Goal: Task Accomplishment & Management: Manage account settings

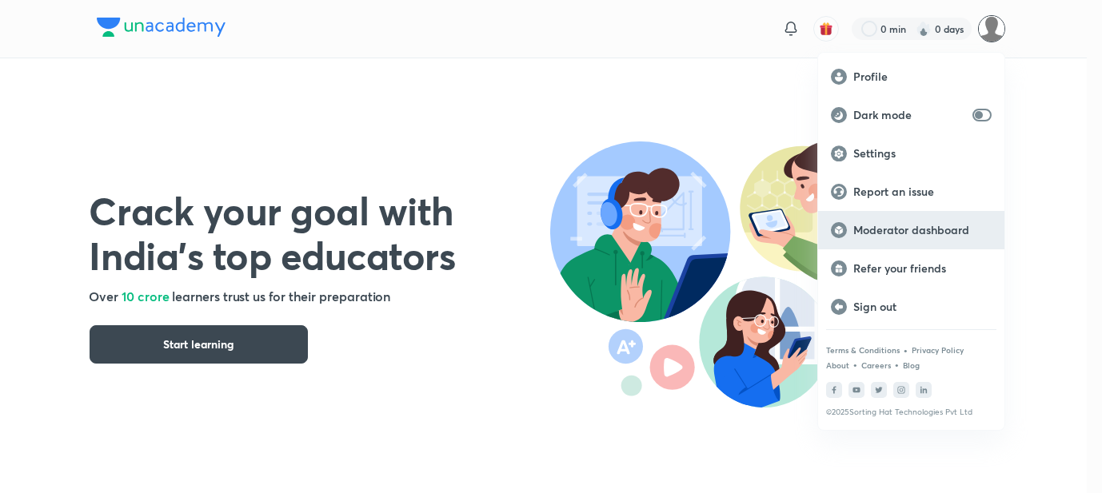
click at [862, 233] on p "Moderator dashboard" at bounding box center [922, 230] width 138 height 14
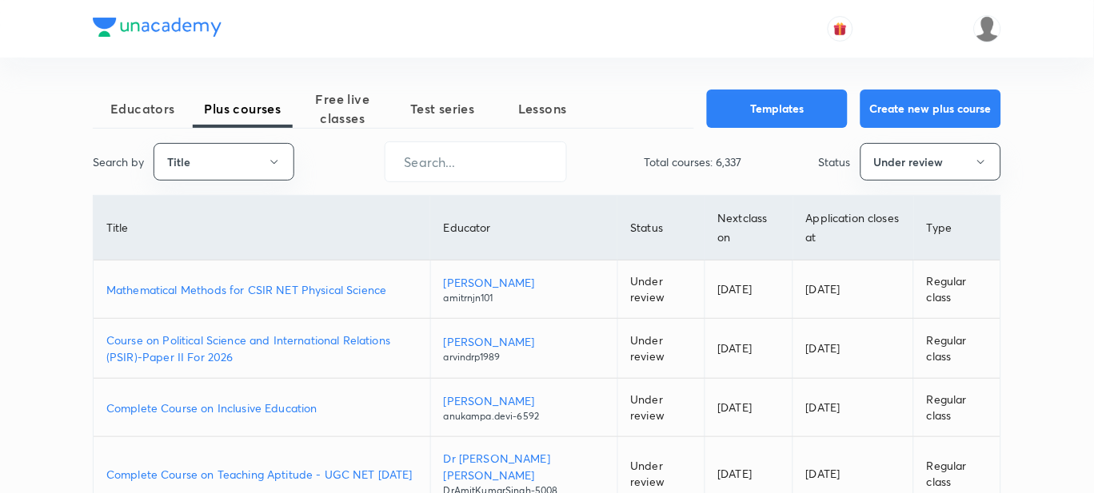
click at [243, 281] on p "Mathematical Methods for CSIR NET Physical Science" at bounding box center [261, 289] width 311 height 17
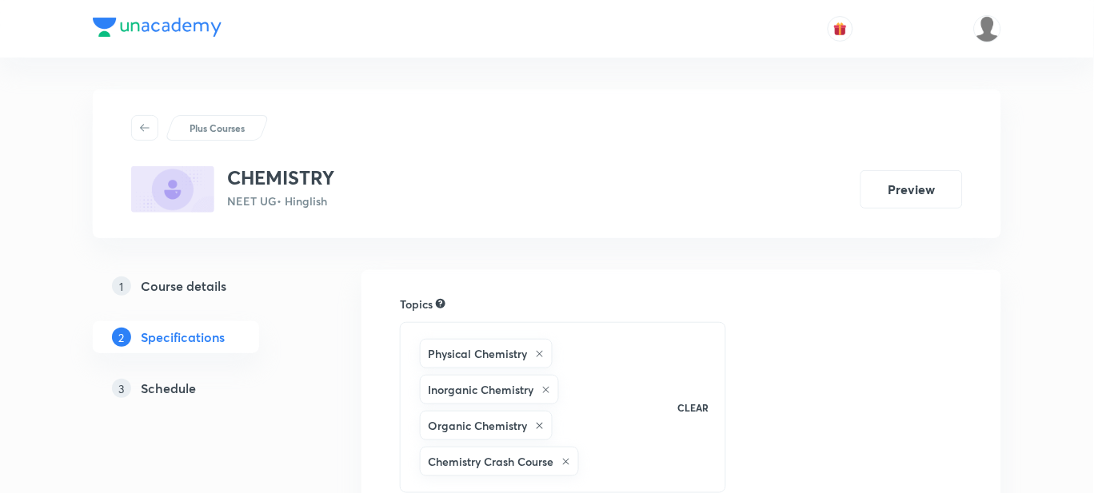
click at [161, 392] on h5 "Schedule" at bounding box center [168, 388] width 55 height 19
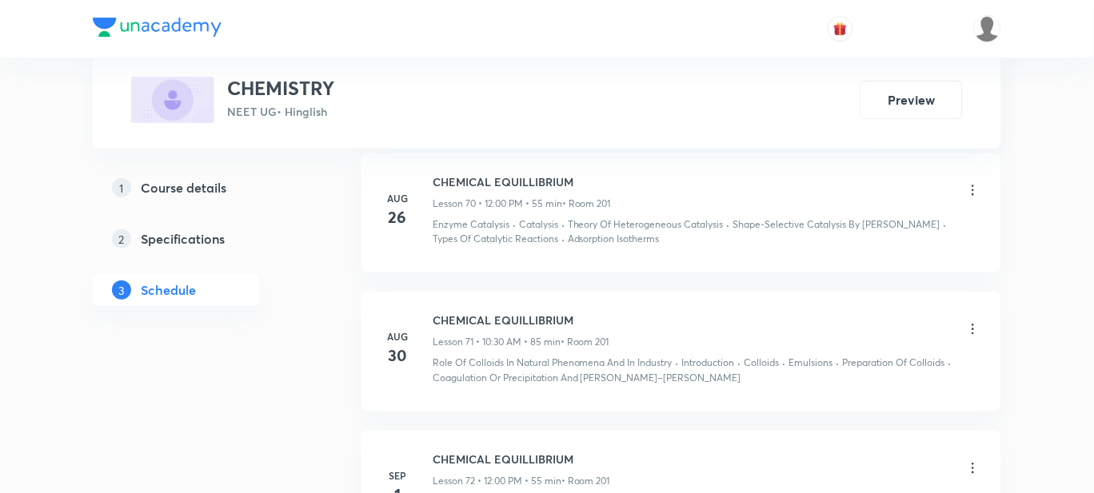
scroll to position [10590, 0]
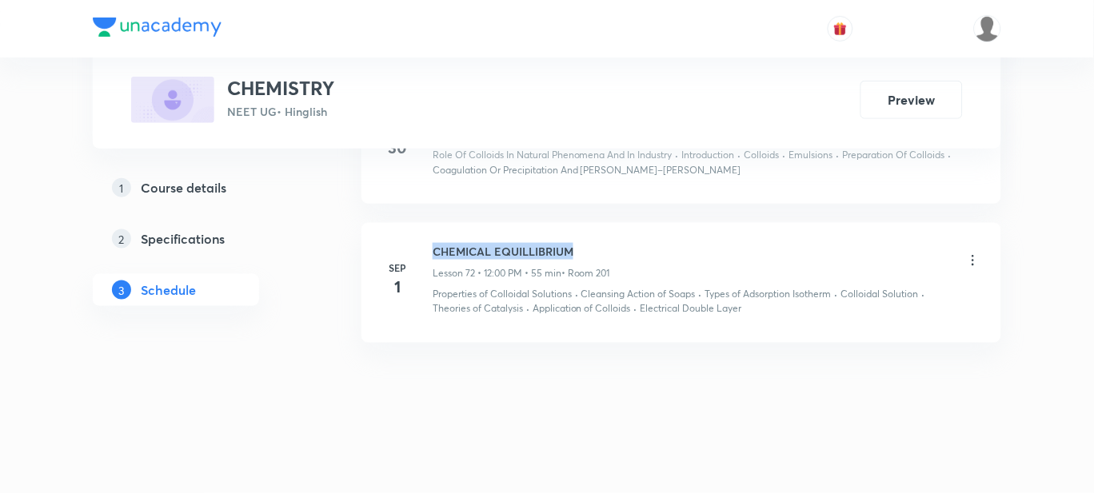
drag, startPoint x: 585, startPoint y: 253, endPoint x: 430, endPoint y: 241, distance: 155.6
click at [430, 241] on li "Sep 1 CHEMICAL EQUILLIBRIUM Lesson 72 • 12:00 PM • 55 min • Room 201 Properties…" at bounding box center [681, 283] width 640 height 120
copy h6 "CHEMICAL EQUILLIBRIUM"
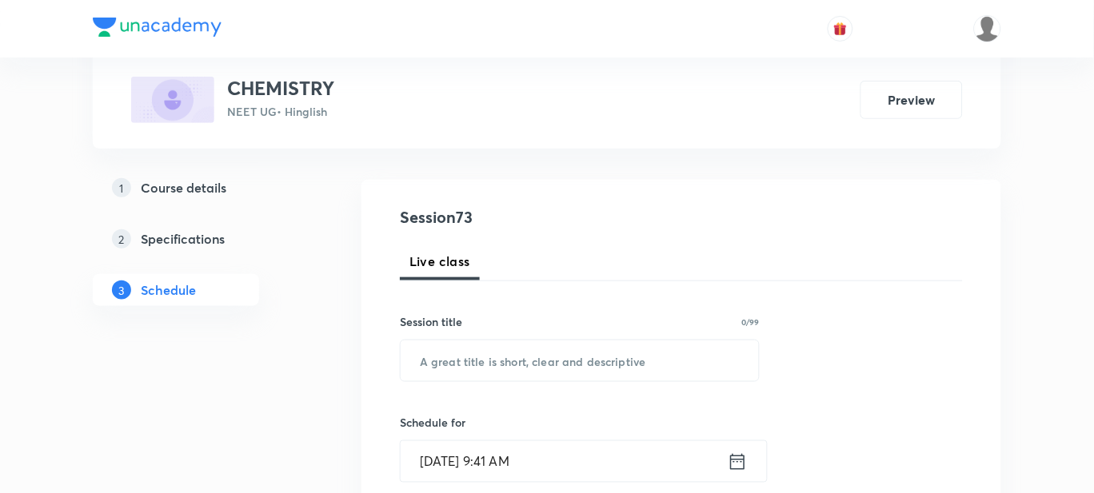
scroll to position [149, 0]
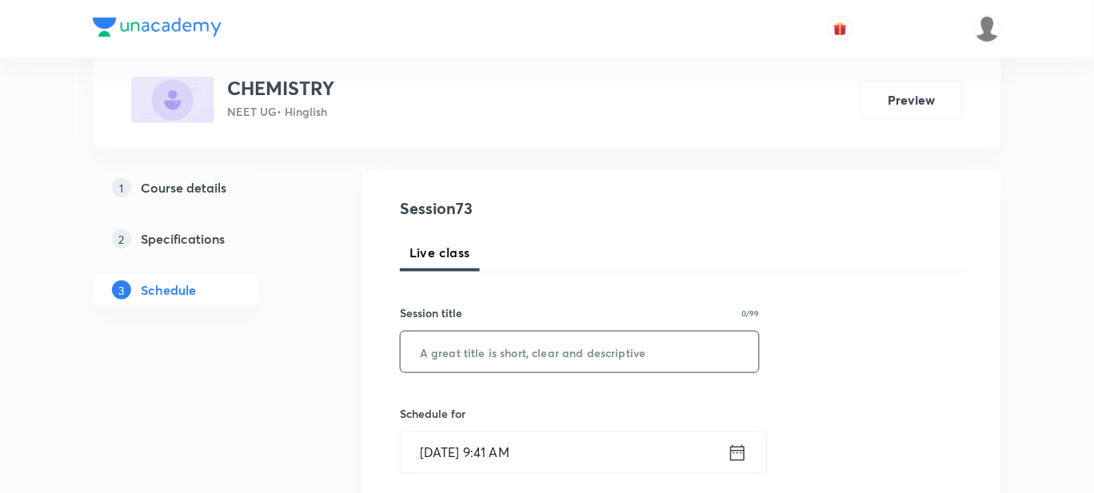
click at [452, 357] on input "text" at bounding box center [580, 352] width 358 height 41
paste input "CHEMICAL EQUILLIBRIUM"
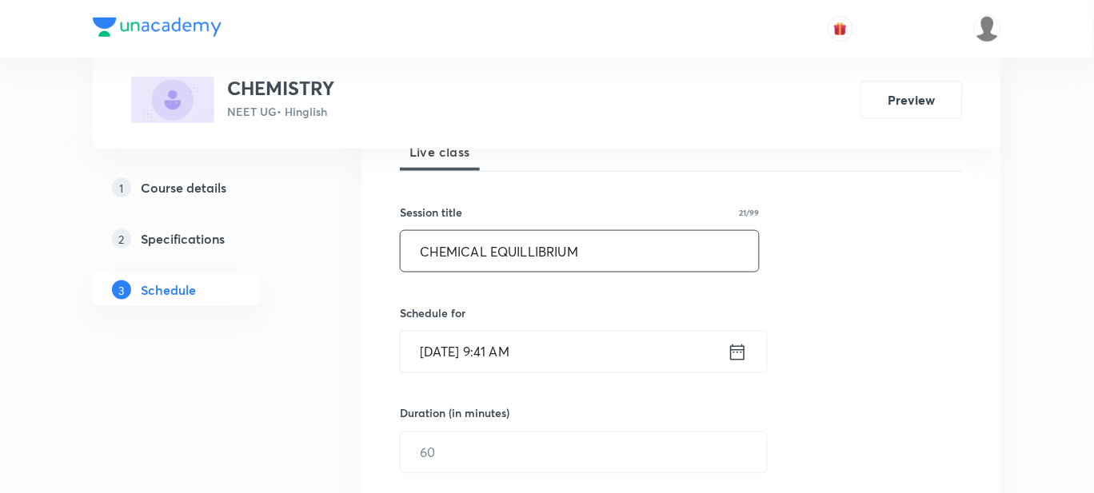
scroll to position [250, 0]
type input "CHEMICAL EQUILLIBRIUM"
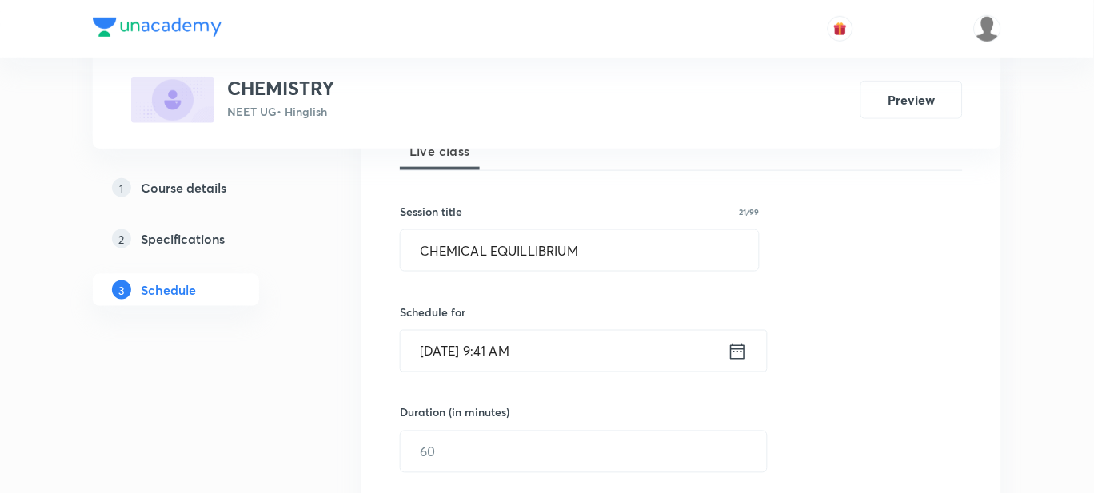
click at [570, 341] on input "Sep 2, 2025, 9:41 AM" at bounding box center [564, 351] width 327 height 41
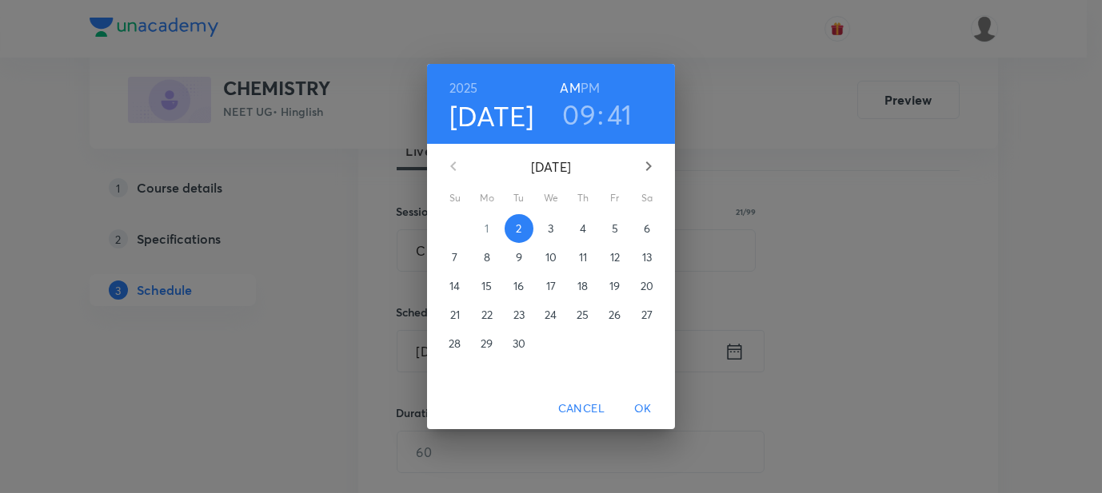
click at [595, 78] on h6 "PM" at bounding box center [589, 88] width 19 height 22
click at [584, 113] on h3 "09" at bounding box center [579, 115] width 34 height 34
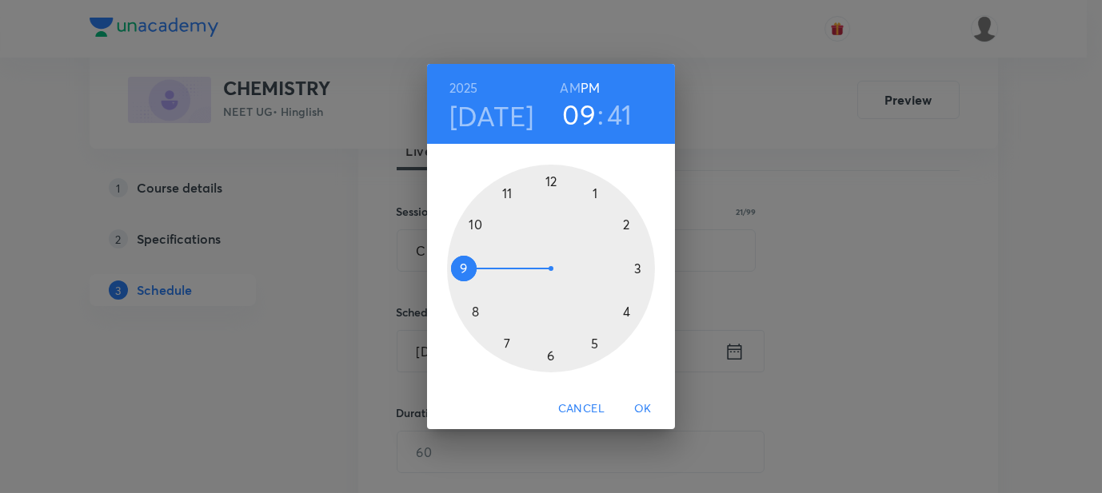
click at [551, 179] on div at bounding box center [551, 269] width 208 height 208
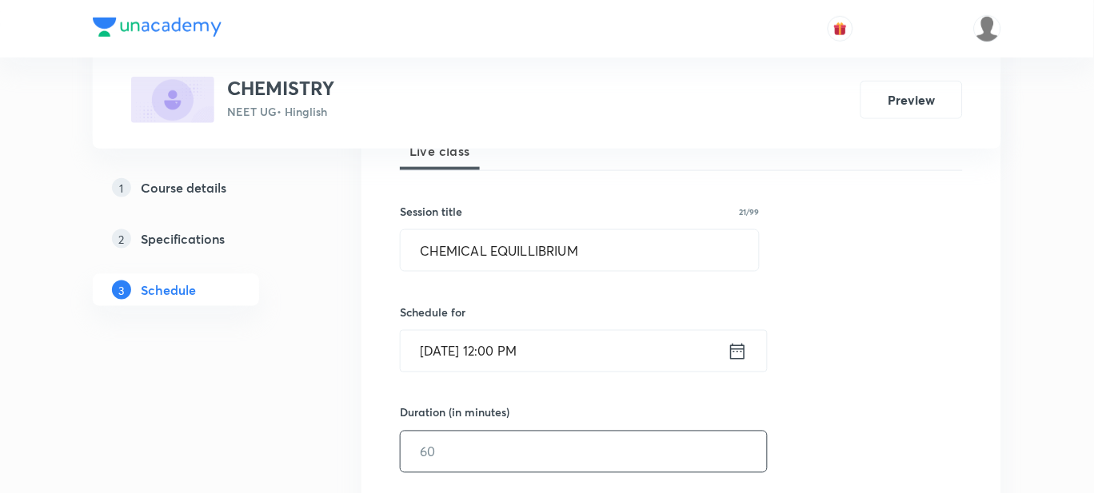
click at [491, 450] on input "text" at bounding box center [584, 452] width 366 height 41
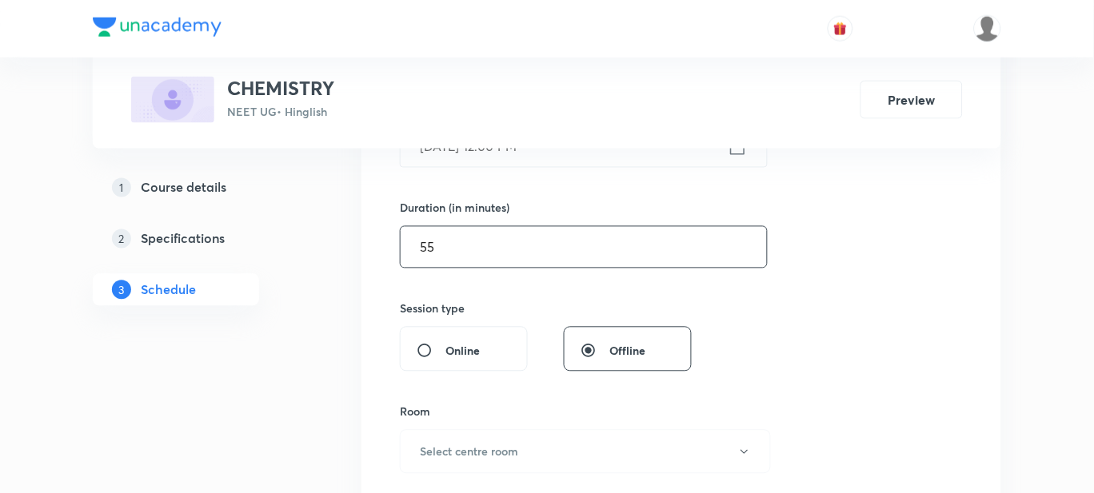
scroll to position [466, 0]
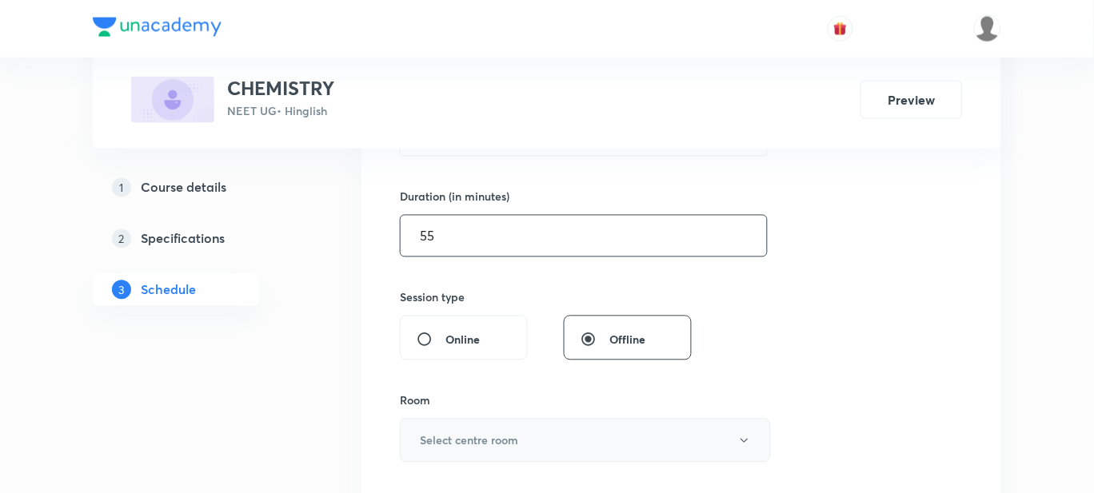
type input "55"
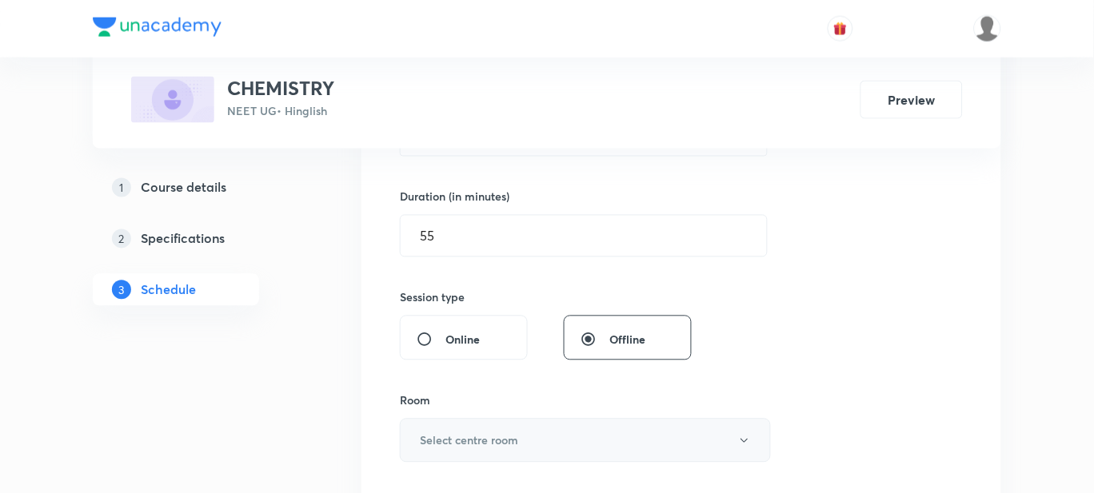
click at [479, 436] on h6 "Select centre room" at bounding box center [469, 441] width 98 height 17
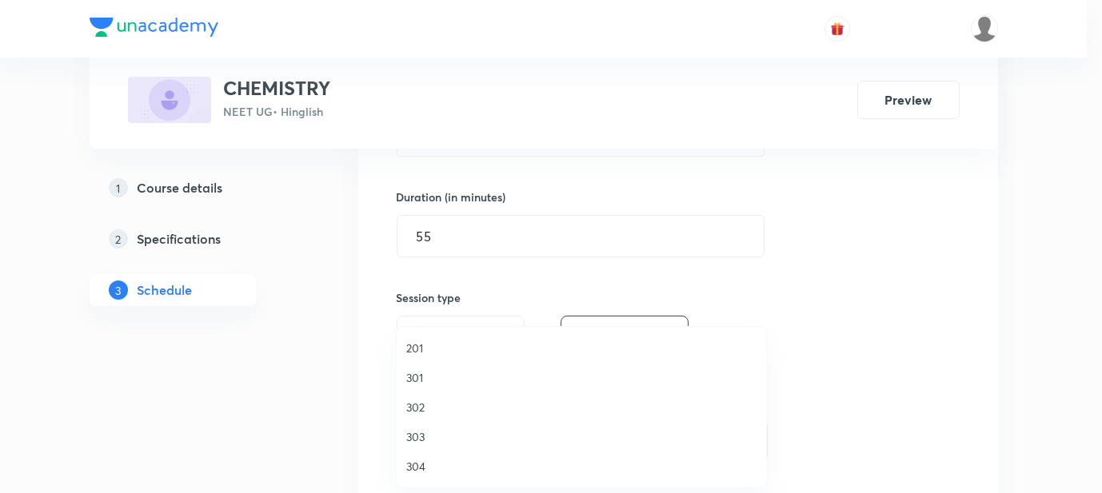
click at [429, 352] on span "201" at bounding box center [581, 348] width 350 height 17
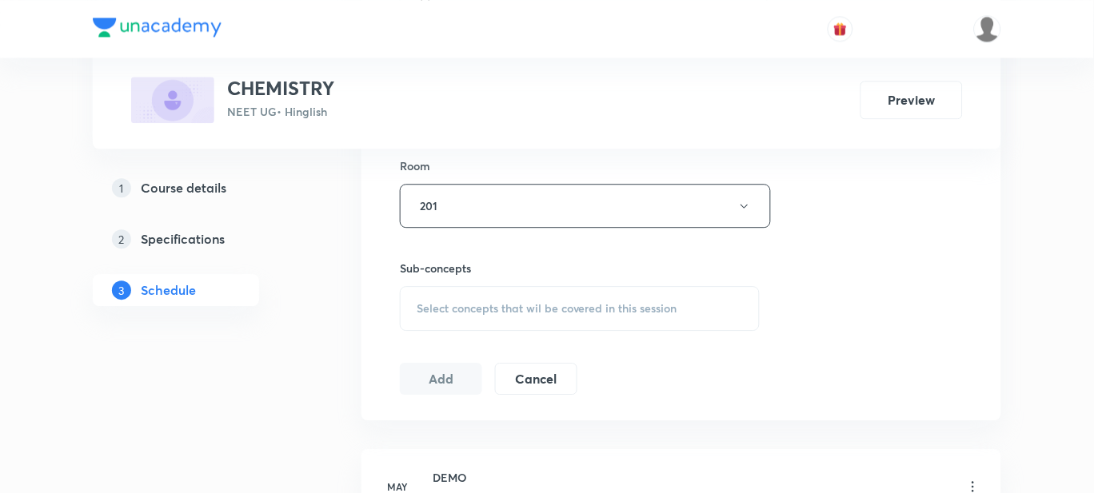
scroll to position [708, 0]
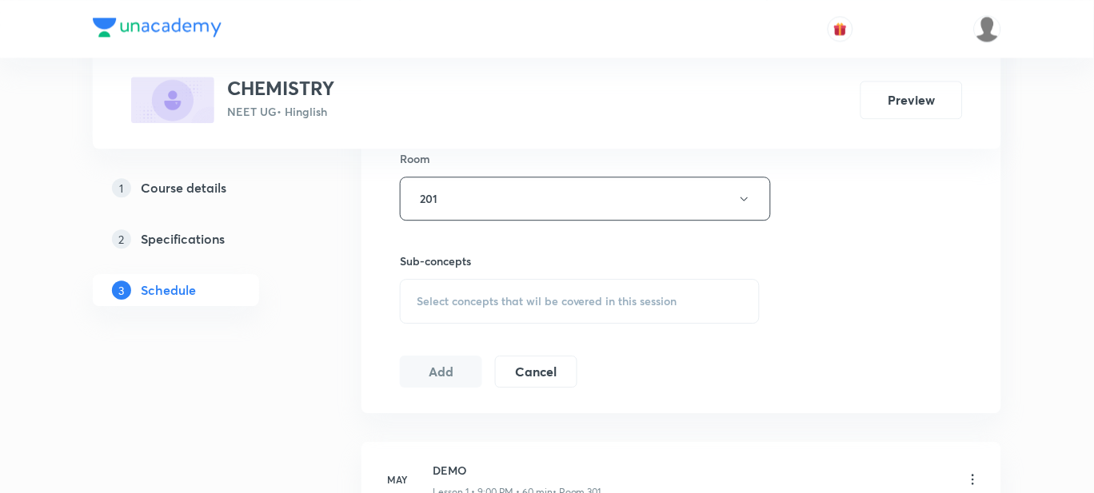
click at [462, 285] on div "Select concepts that wil be covered in this session" at bounding box center [580, 301] width 360 height 45
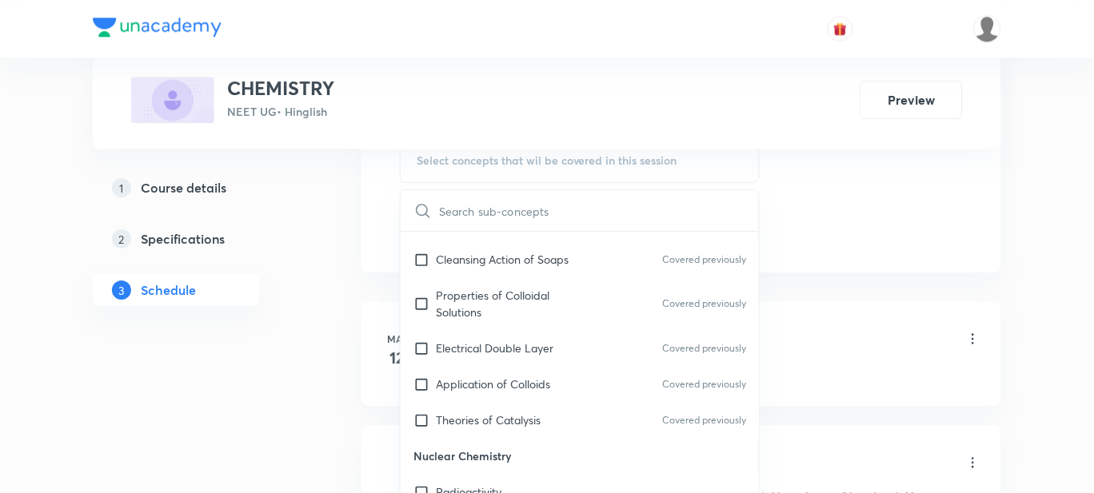
scroll to position [14556, 0]
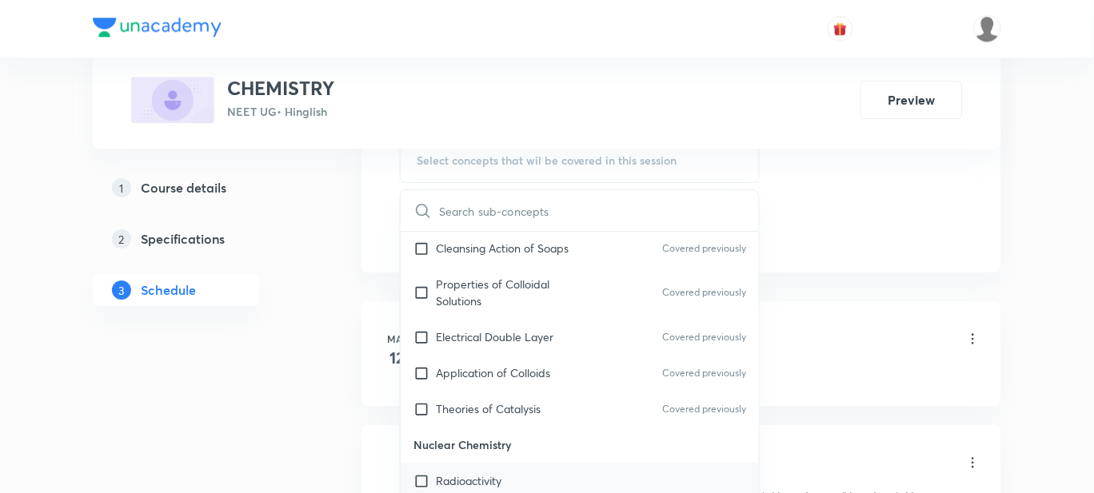
click at [463, 473] on p "Radioactivity" at bounding box center [469, 481] width 66 height 17
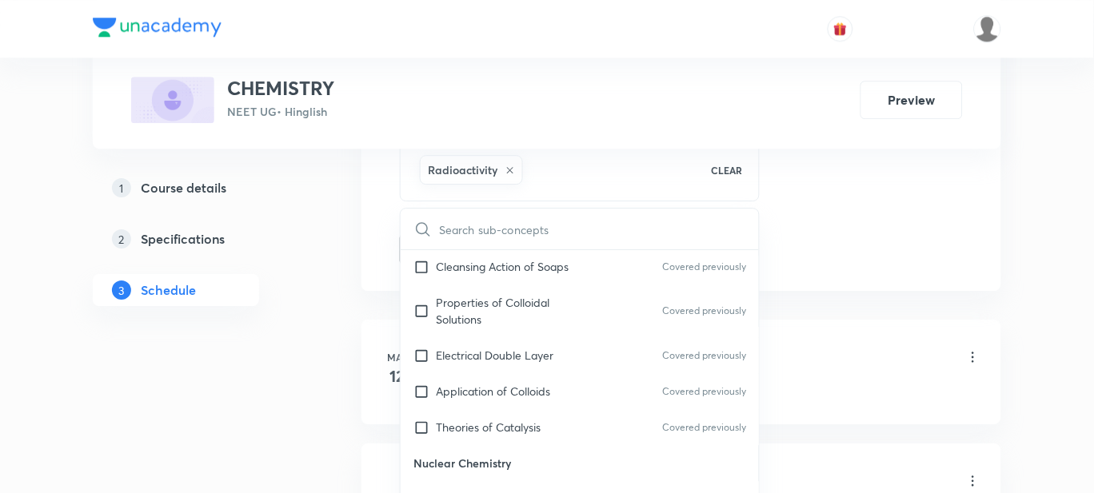
checkbox input "true"
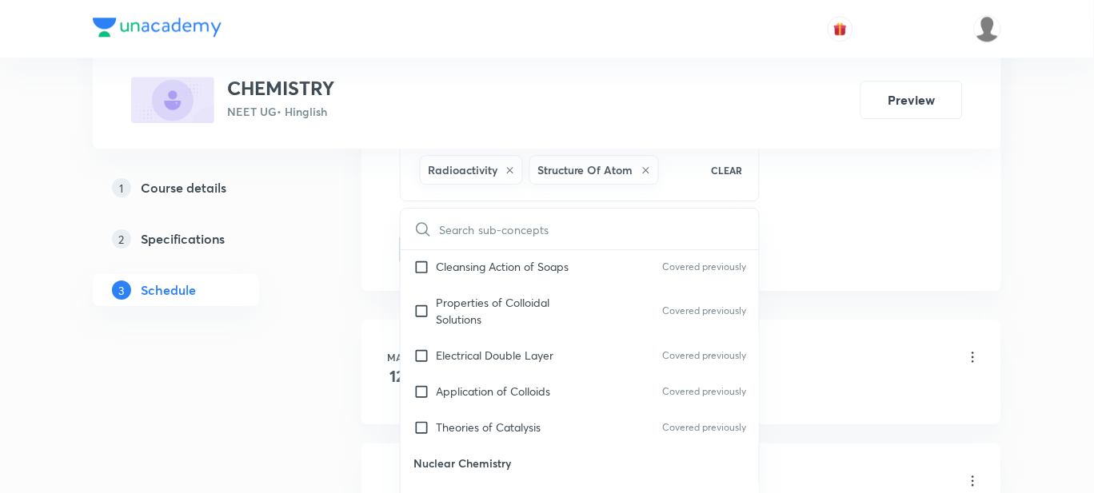
checkbox input "true"
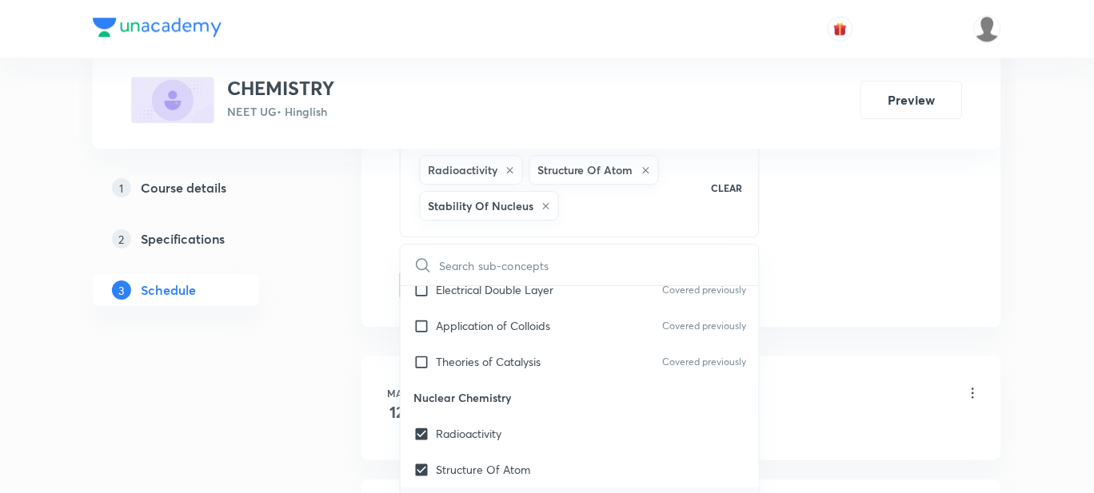
scroll to position [14660, 0]
checkbox input "true"
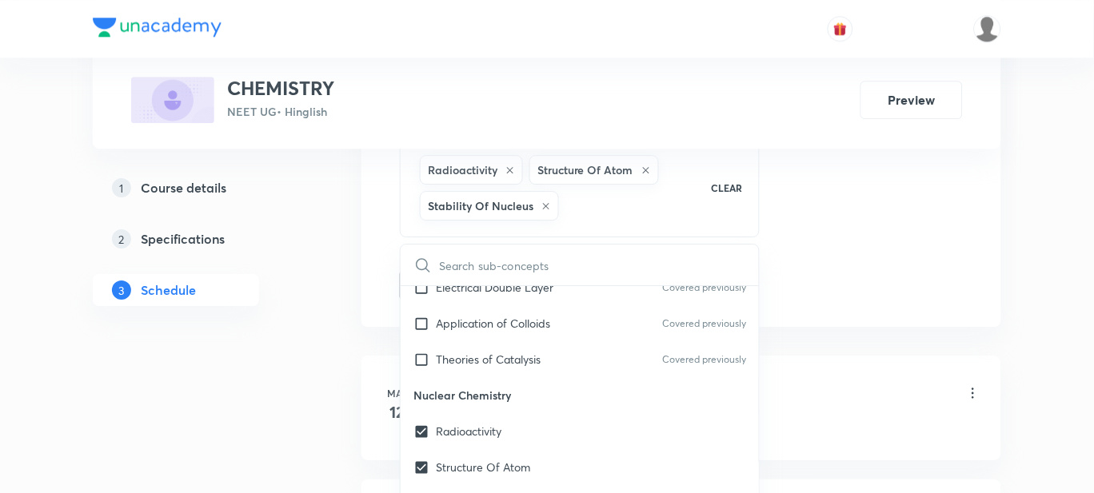
checkbox input "true"
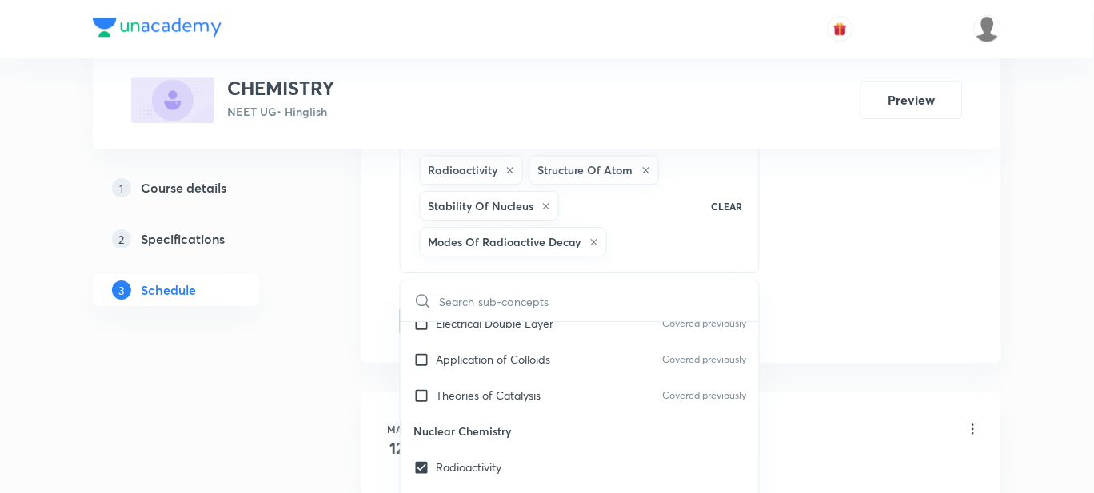
checkbox input "true"
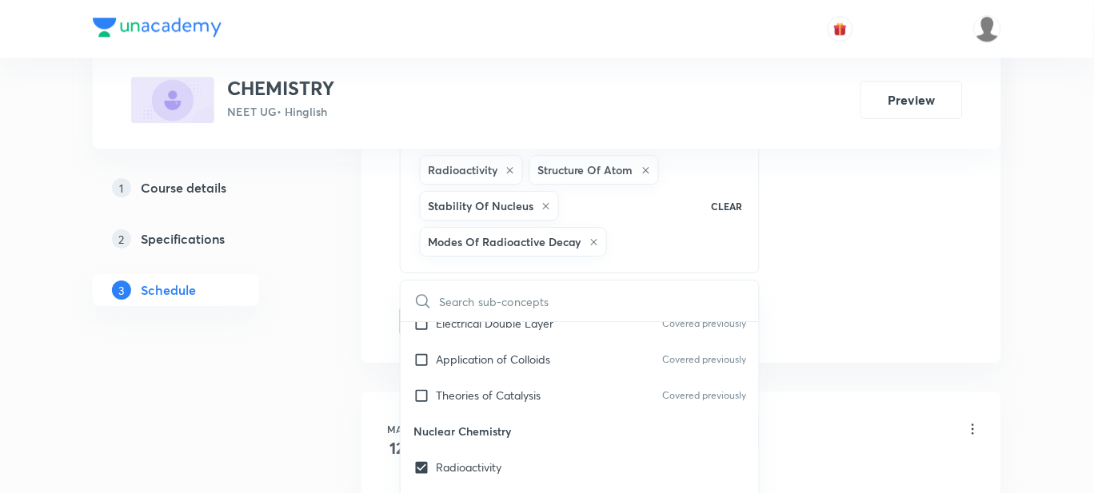
checkbox input "true"
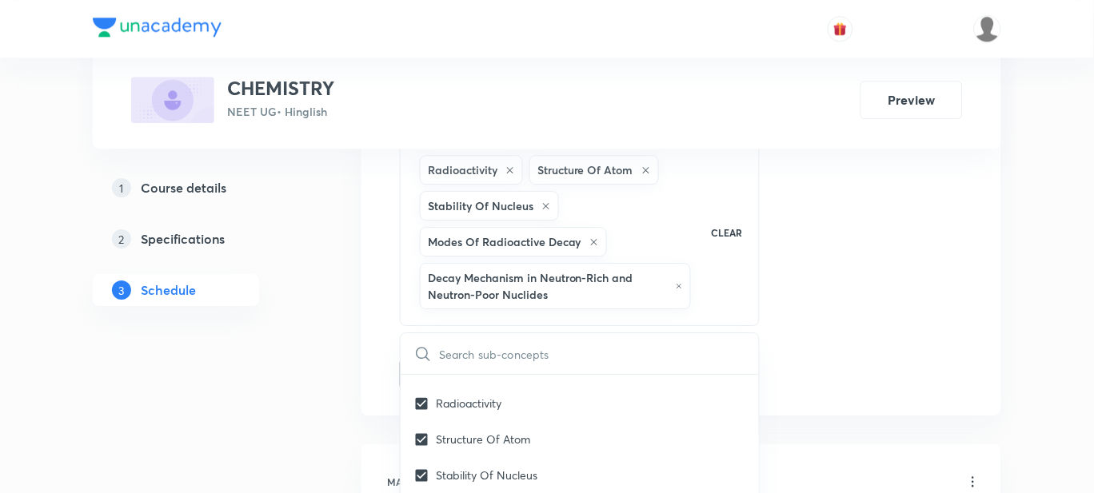
scroll to position [14796, 0]
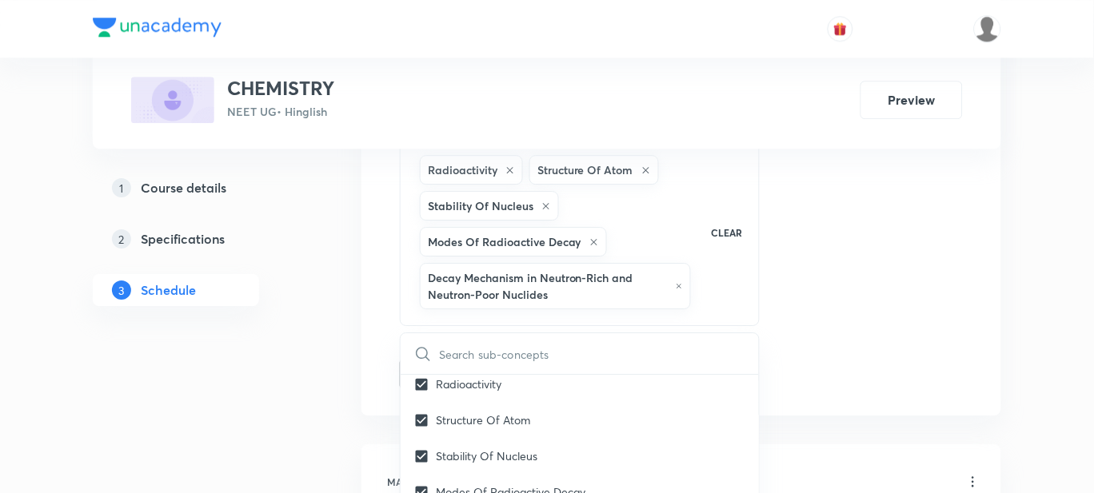
checkbox input "true"
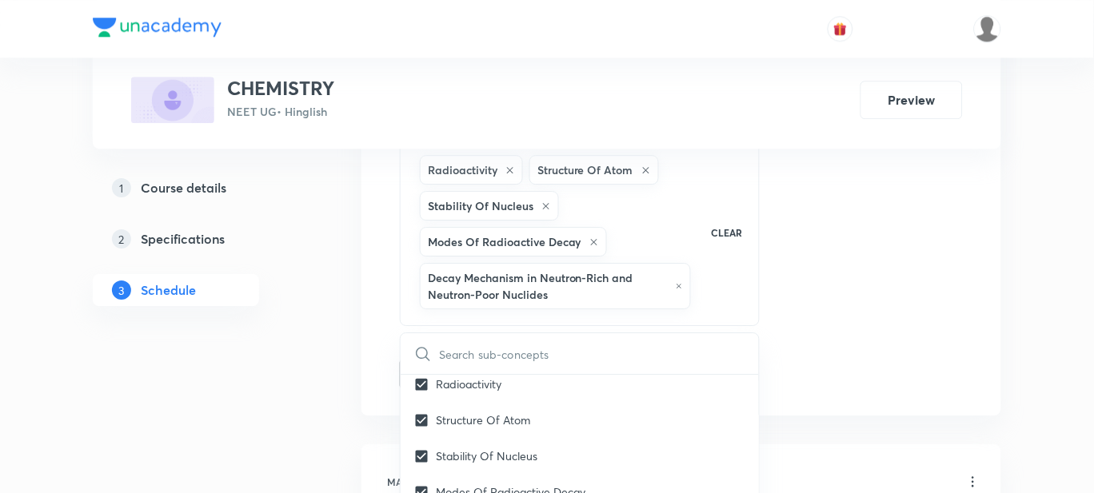
checkbox input "true"
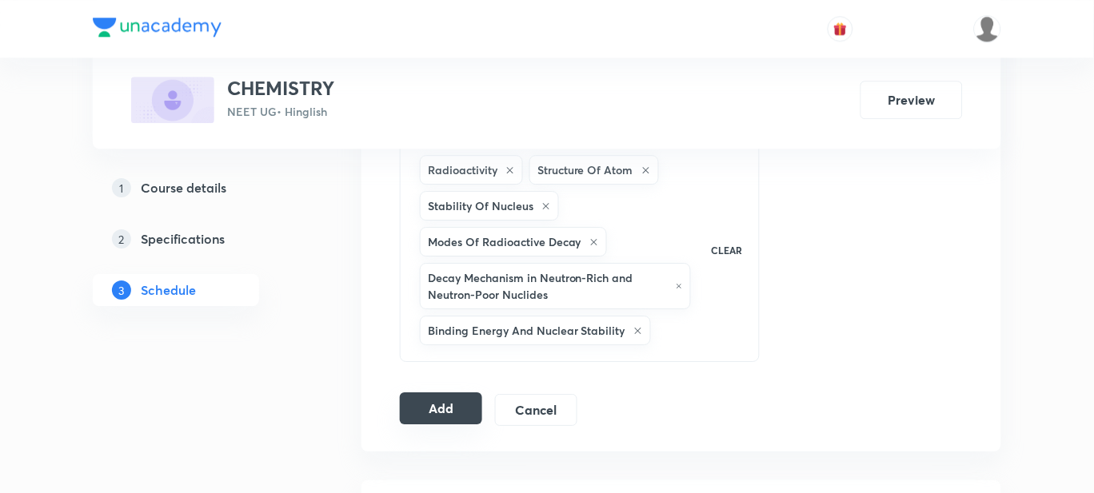
click at [426, 417] on button "Add" at bounding box center [441, 409] width 82 height 32
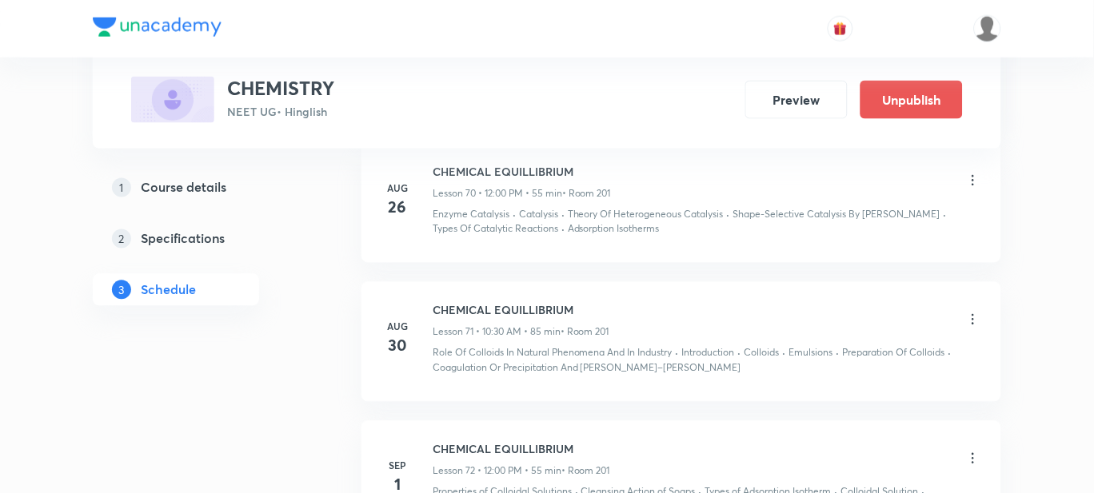
scroll to position [9995, 0]
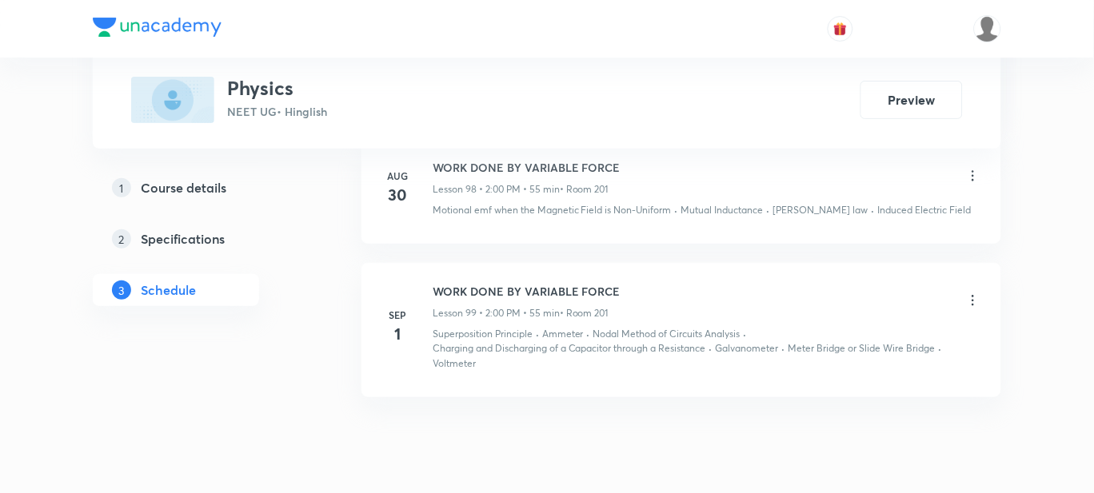
scroll to position [13850, 0]
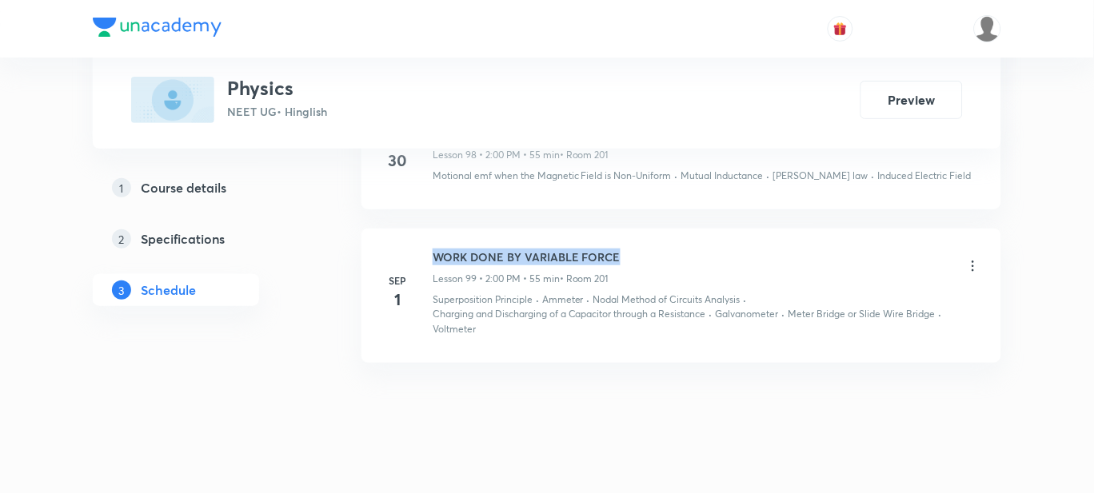
drag, startPoint x: 624, startPoint y: 241, endPoint x: 426, endPoint y: 238, distance: 198.3
click at [426, 249] on div "Sep 1 WORK DONE BY VARIABLE FORCE Lesson 99 • 2:00 PM • 55 min • Room 201 Super…" at bounding box center [681, 293] width 600 height 88
copy h6 "WORK DONE BY VARIABLE FORCE"
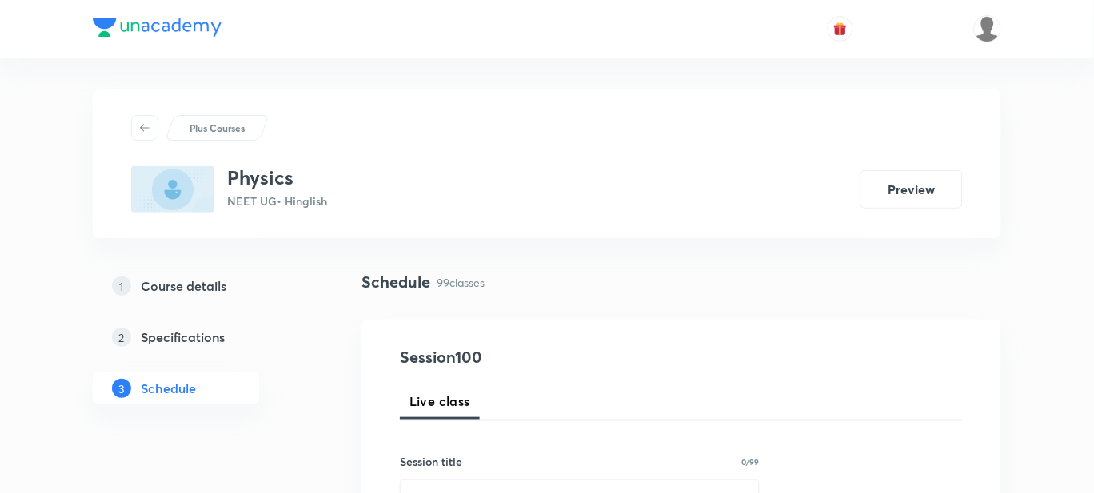
scroll to position [245, 0]
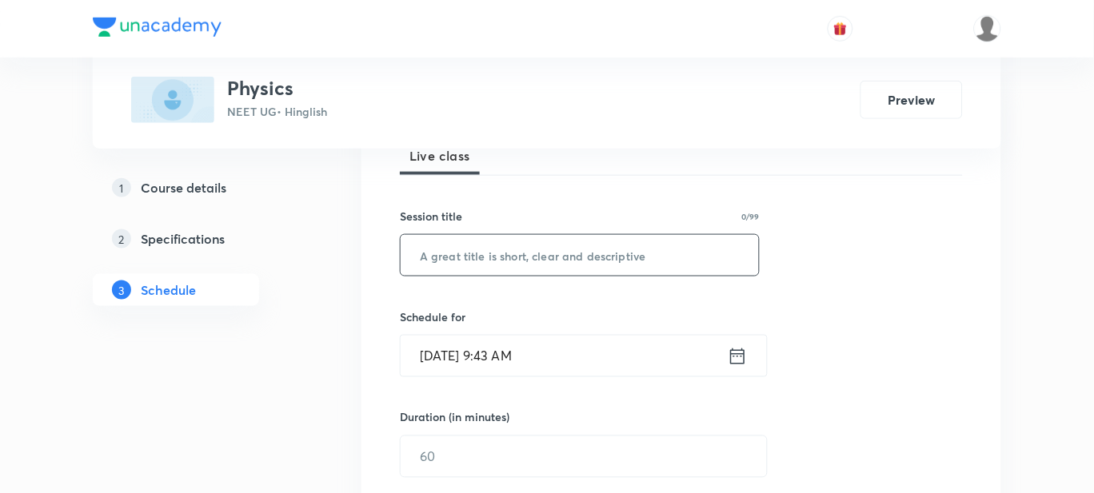
click at [511, 262] on input "text" at bounding box center [580, 255] width 358 height 41
type input "WET & APPLICATIONS"
click at [559, 376] on div "Sep 2, 2025, 9:43 AM ​" at bounding box center [584, 356] width 368 height 42
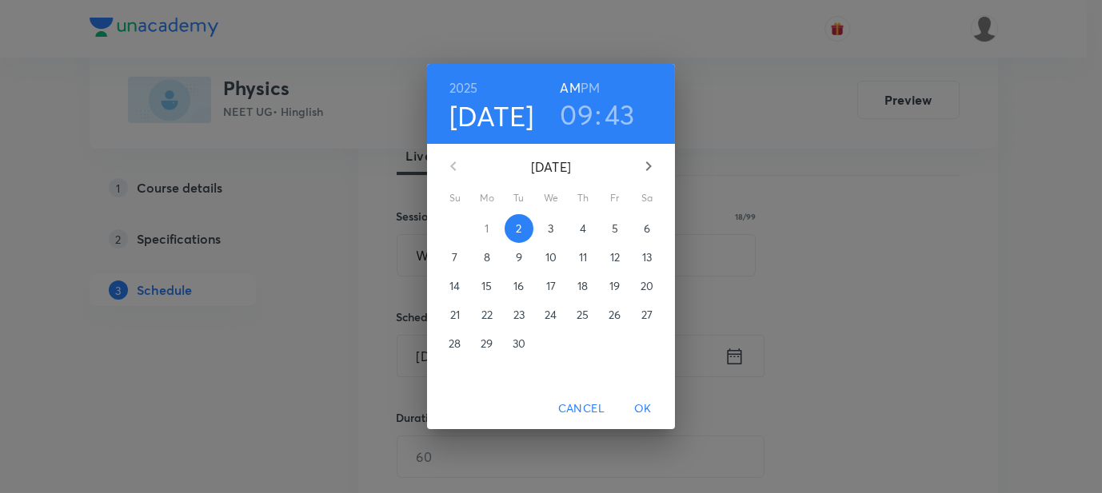
click at [591, 86] on h6 "PM" at bounding box center [589, 88] width 19 height 22
click at [581, 108] on h3 "09" at bounding box center [577, 115] width 34 height 34
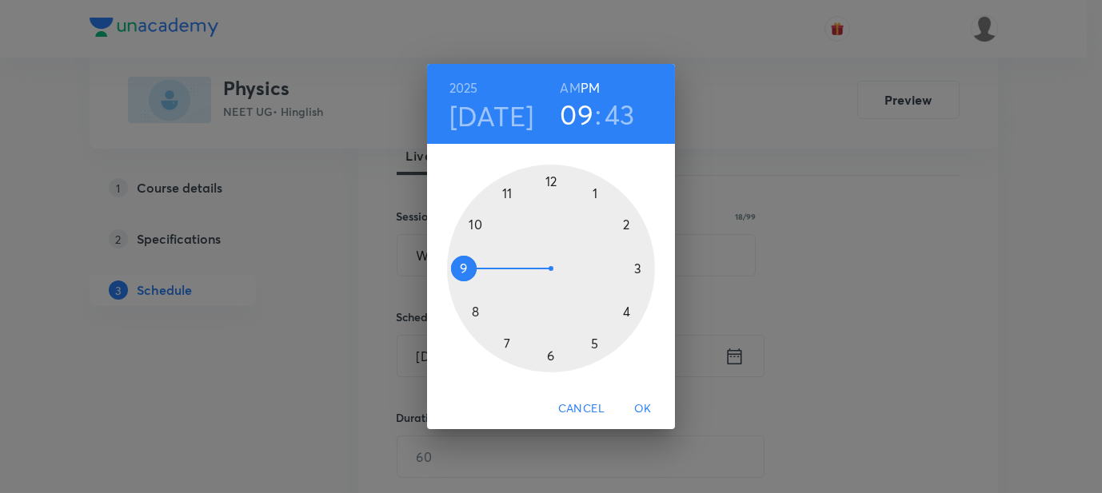
click at [592, 192] on div at bounding box center [551, 269] width 208 height 208
click at [552, 180] on div at bounding box center [551, 269] width 208 height 208
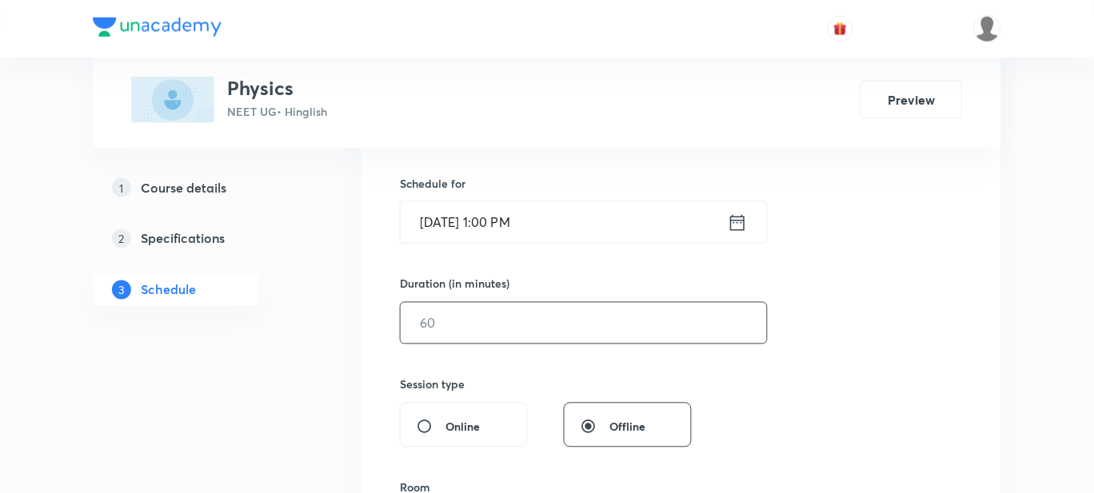
scroll to position [382, 0]
click at [453, 329] on input "text" at bounding box center [584, 320] width 366 height 41
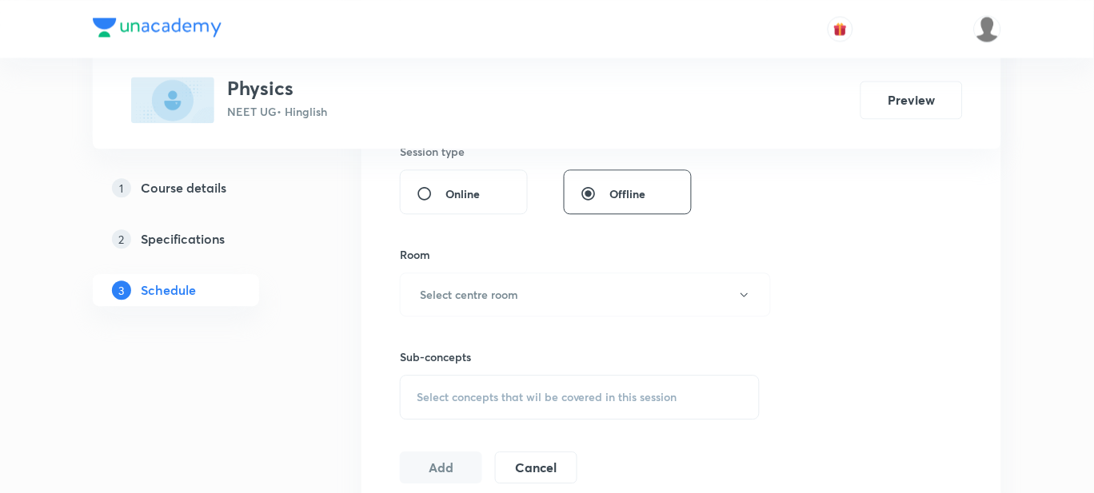
scroll to position [612, 0]
type input "55"
click at [461, 302] on h6 "Select centre room" at bounding box center [469, 295] width 98 height 17
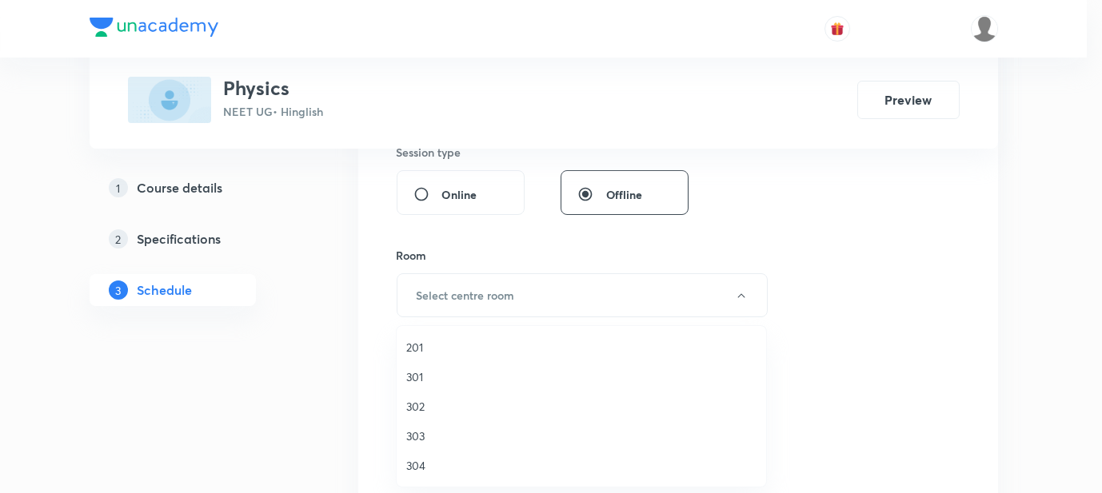
click at [429, 349] on span "201" at bounding box center [581, 347] width 350 height 17
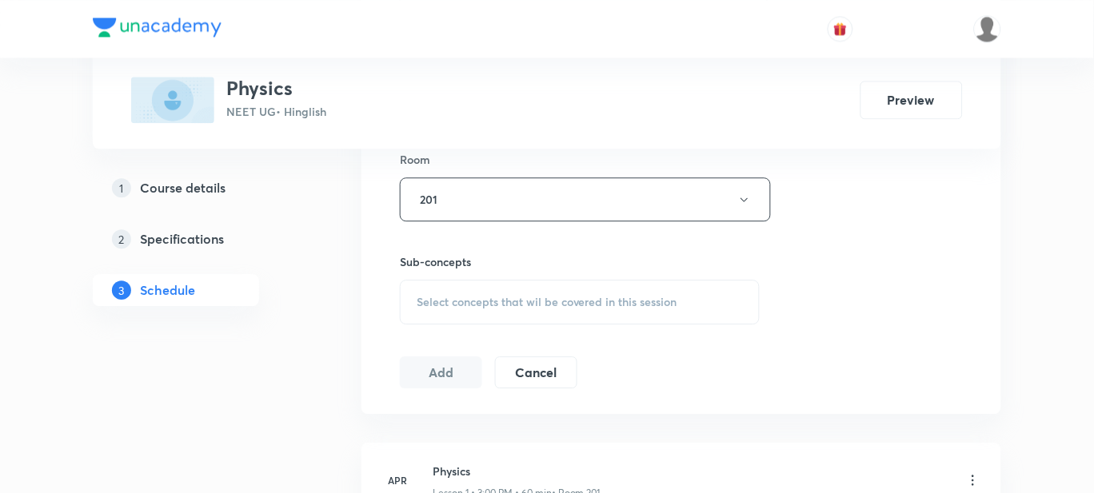
scroll to position [720, 0]
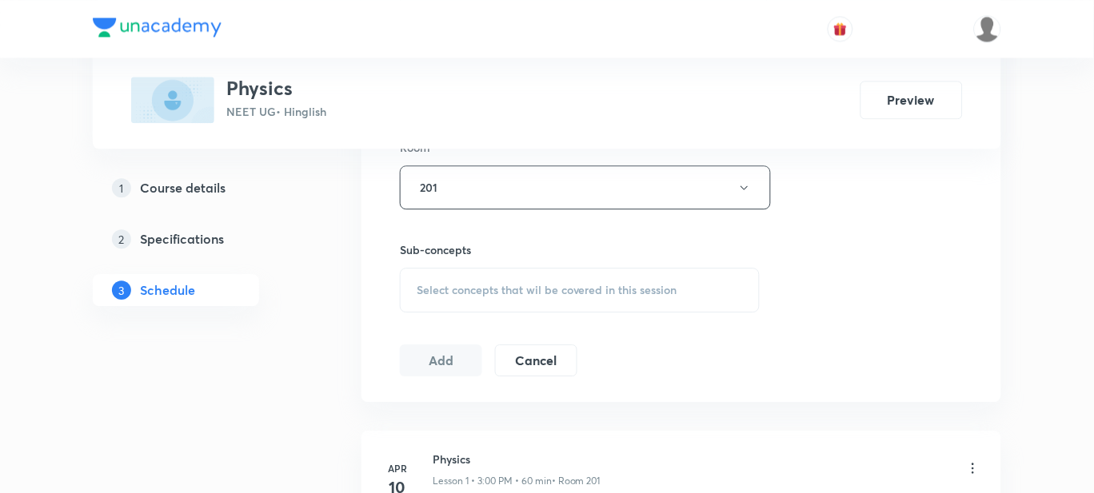
click at [495, 278] on div "Select concepts that wil be covered in this session" at bounding box center [580, 290] width 360 height 45
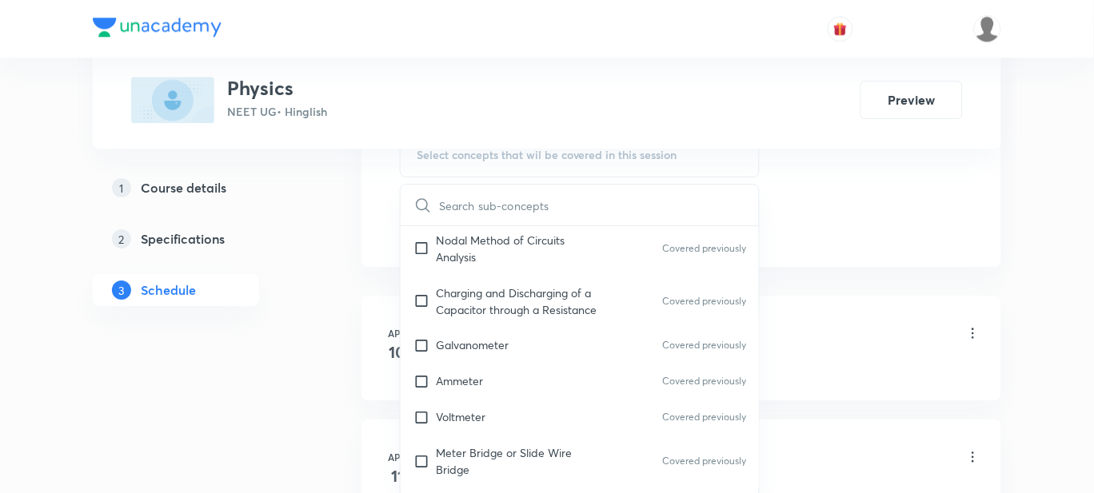
scroll to position [16712, 0]
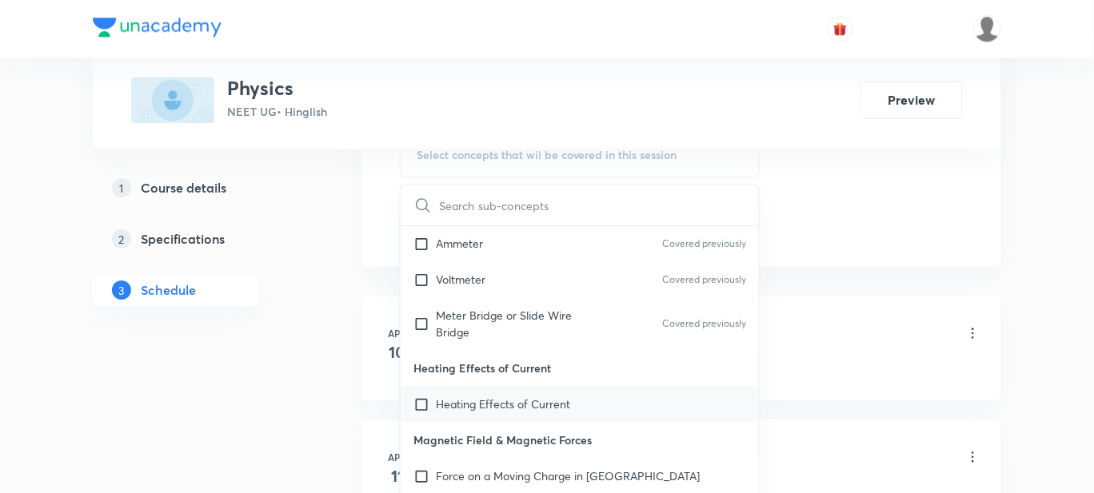
click at [524, 386] on div "Heating Effects of Current" at bounding box center [580, 404] width 358 height 36
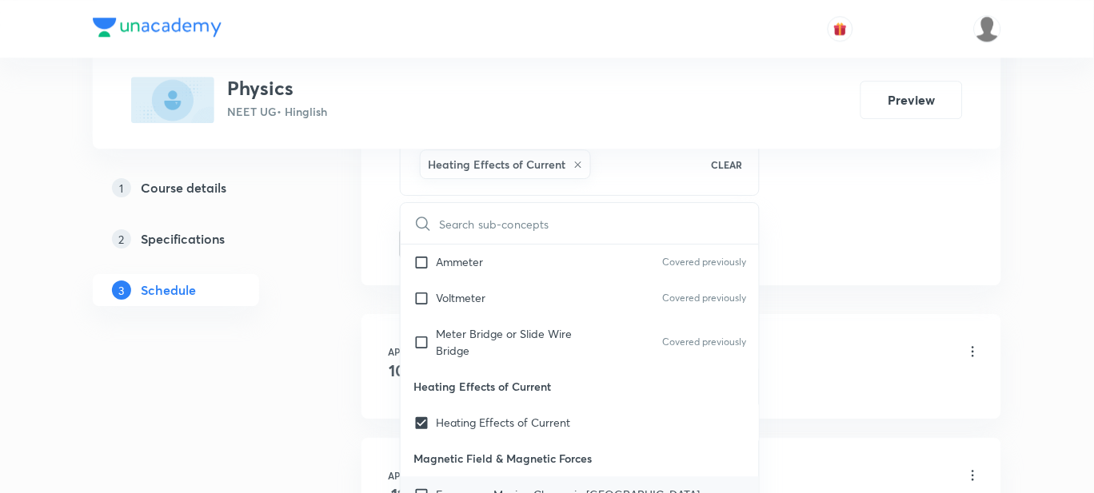
click at [520, 486] on p "Force on a Moving Charge in Magnetic Field" at bounding box center [568, 494] width 264 height 17
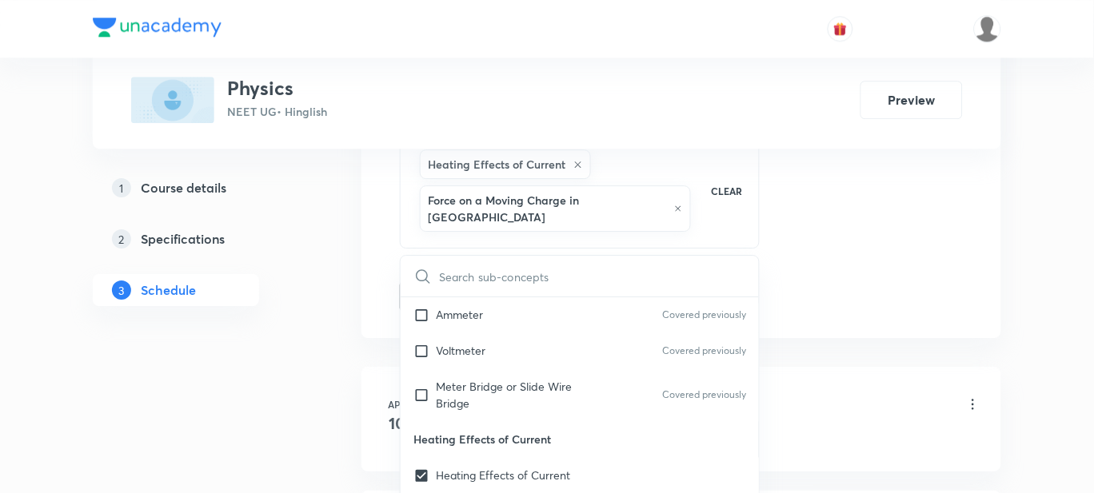
checkbox input "true"
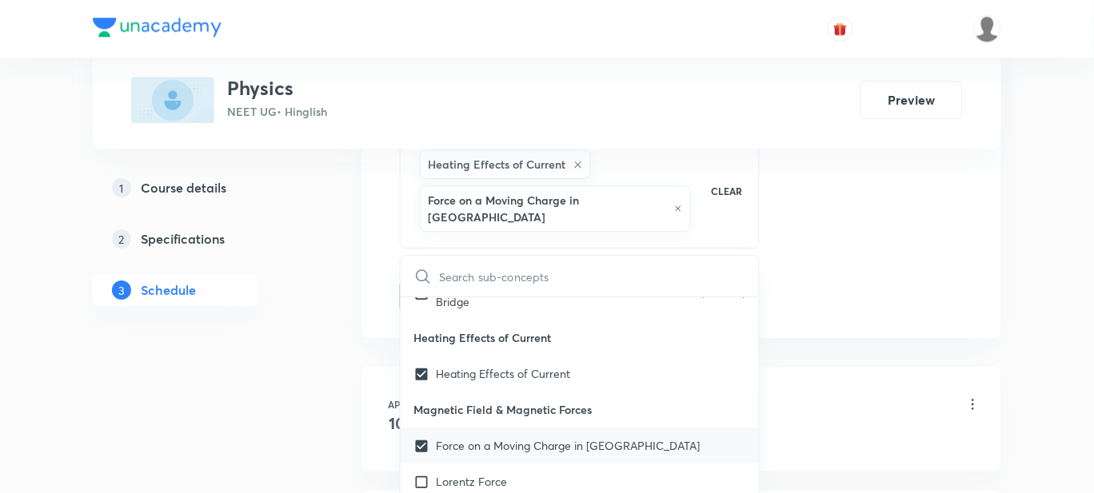
scroll to position [16816, 0]
click at [490, 471] on p "Lorentz Force" at bounding box center [471, 479] width 71 height 17
checkbox input "true"
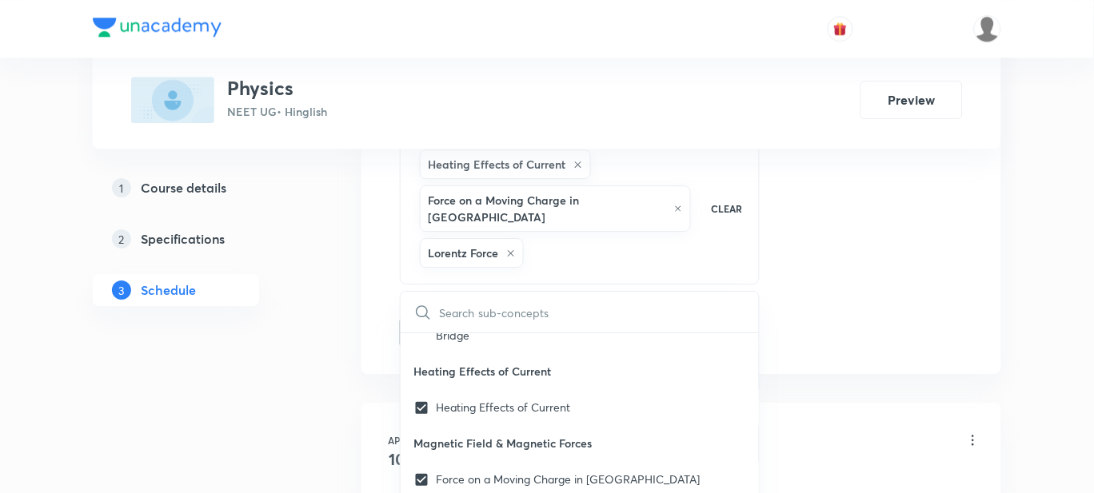
checkbox input "true"
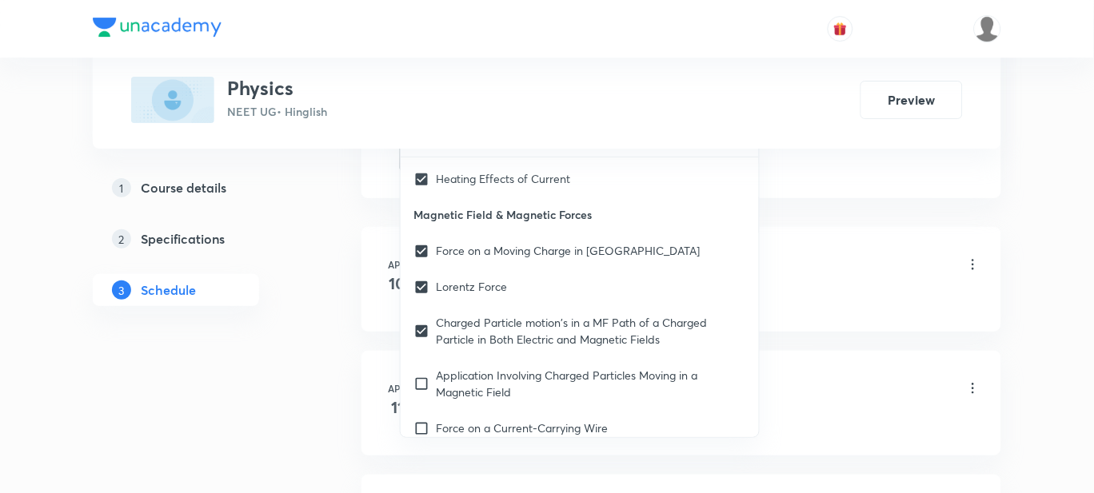
scroll to position [1107, 0]
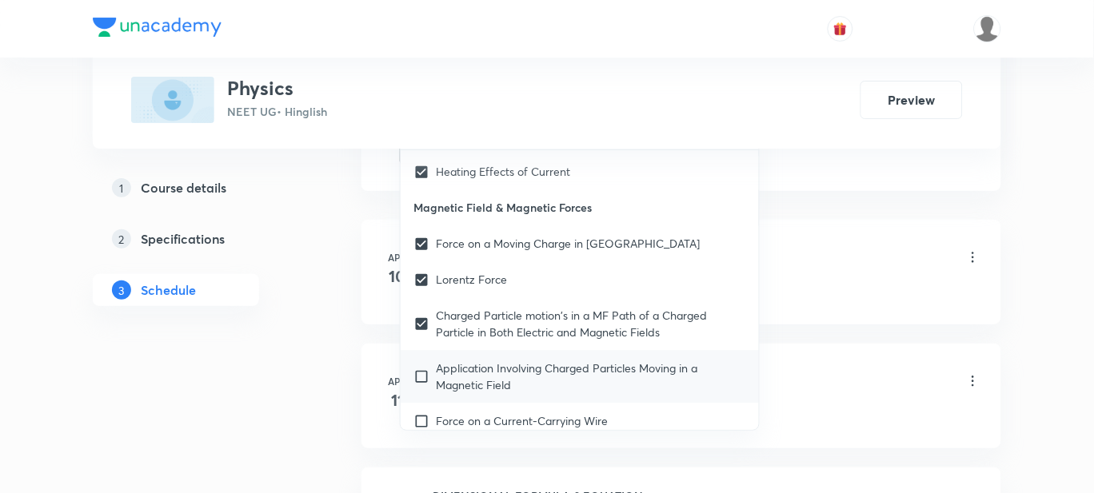
click at [635, 360] on p "Application Involving Charged Particles Moving in a Magnetic Field" at bounding box center [591, 377] width 310 height 34
checkbox input "true"
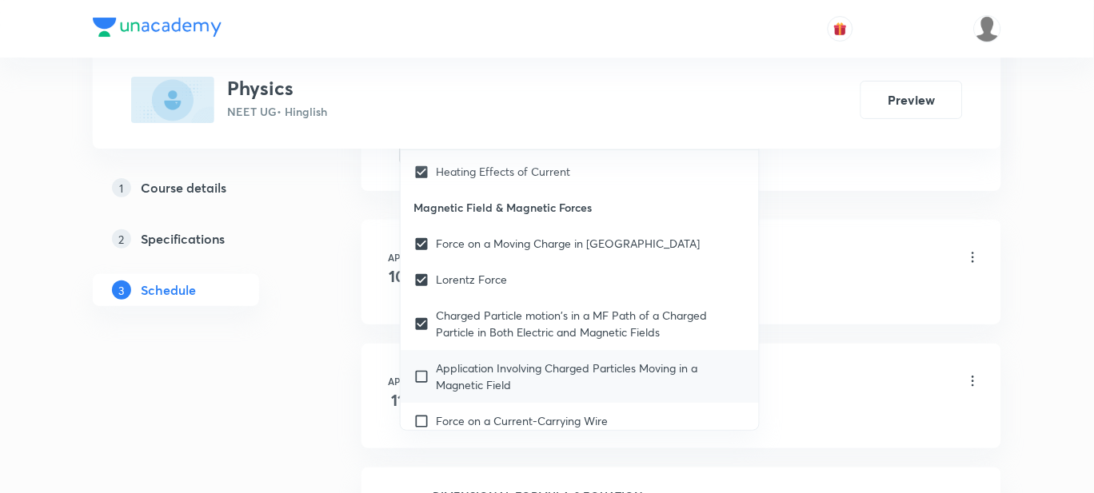
checkbox input "true"
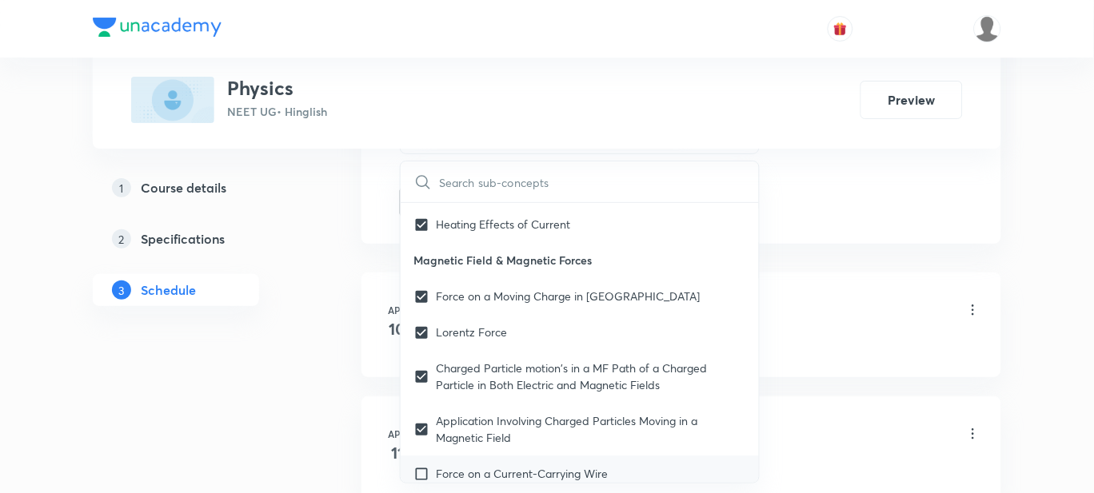
click at [533, 465] on p "Force on a Current-Carrying Wire" at bounding box center [522, 473] width 172 height 17
checkbox input "true"
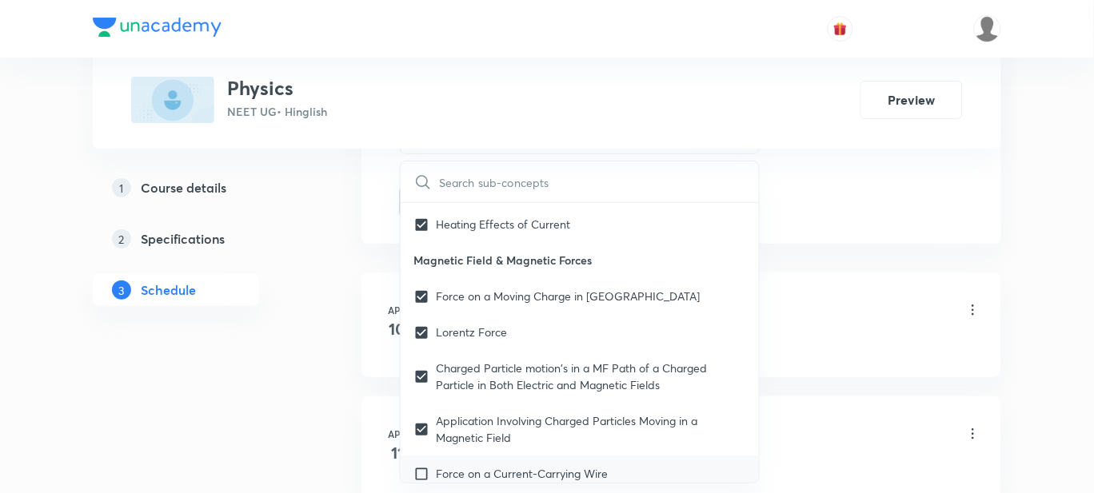
checkbox input "true"
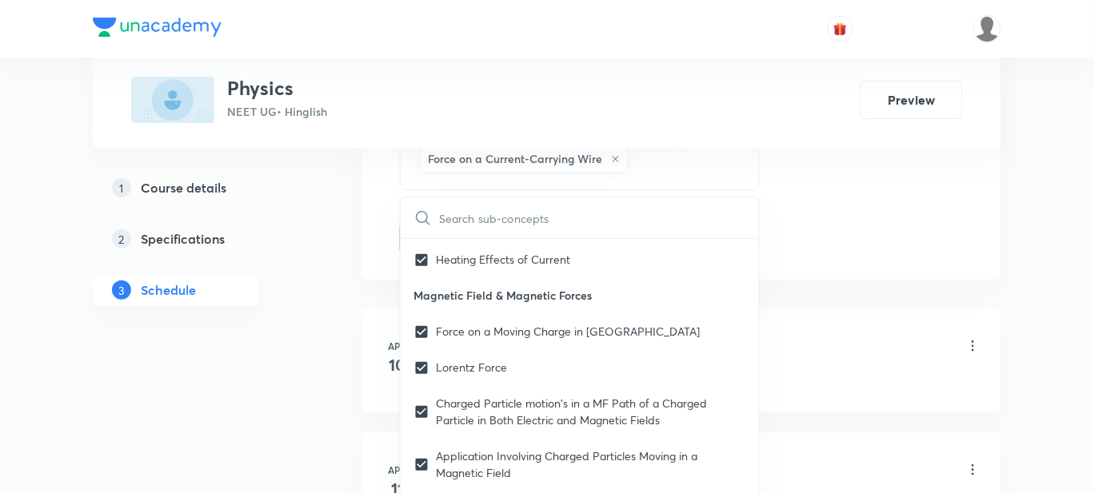
checkbox input "true"
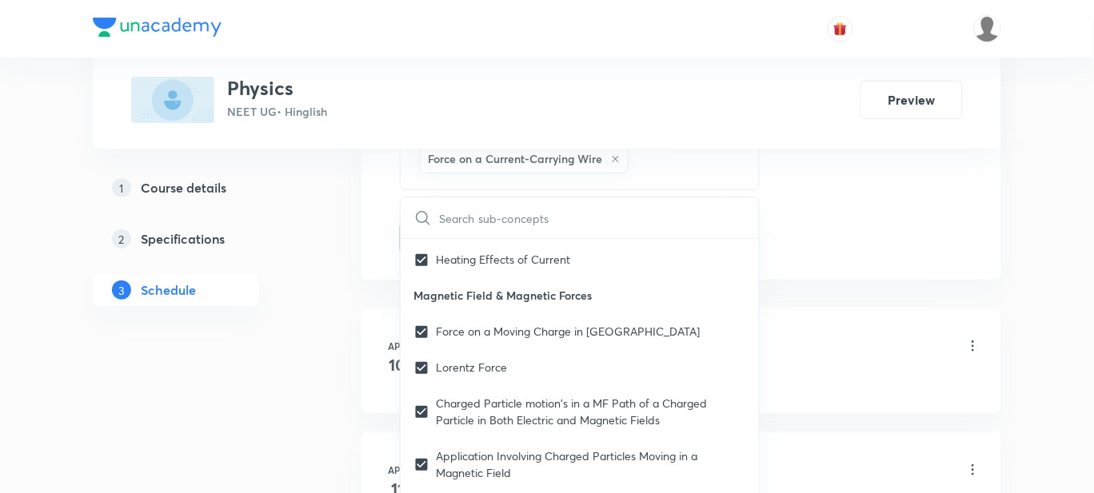
checkbox input "true"
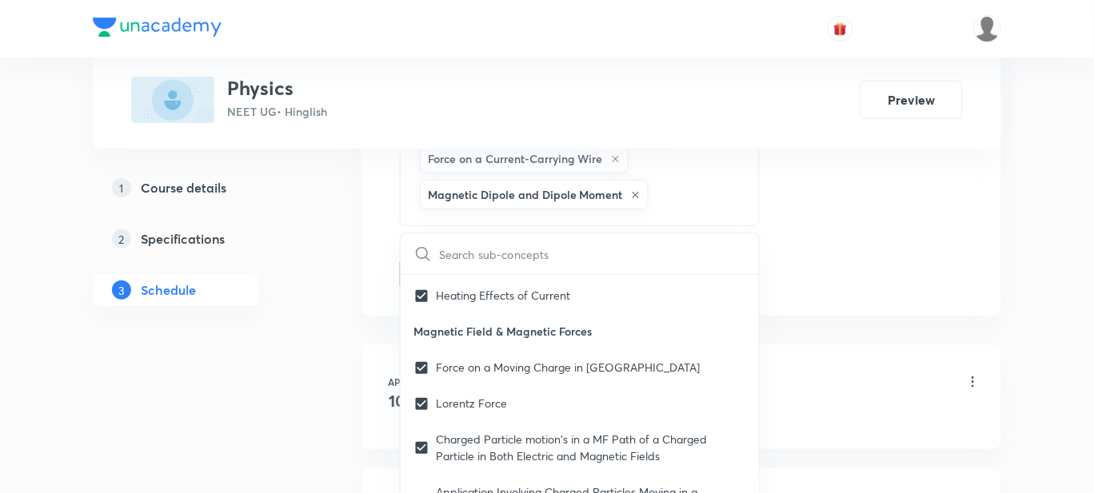
checkbox input "true"
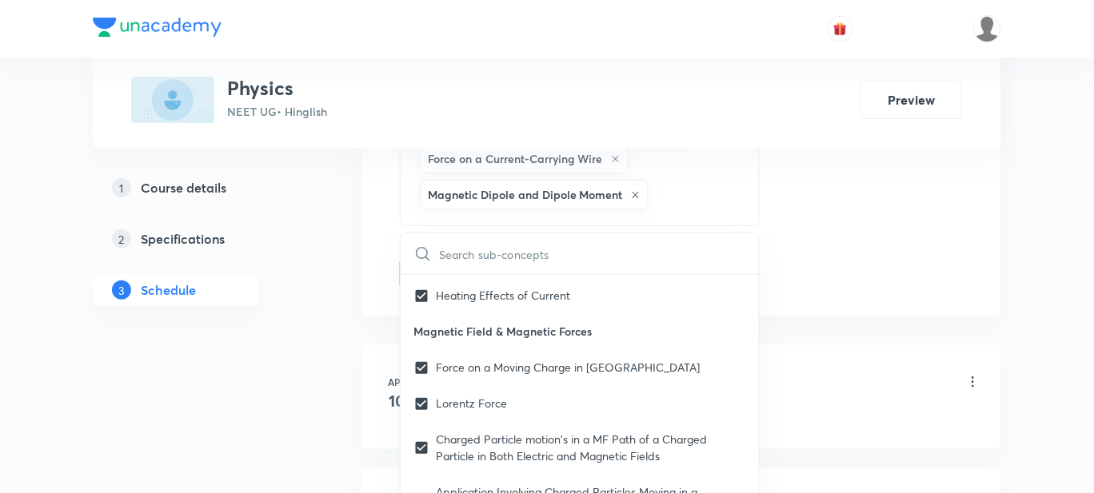
checkbox input "true"
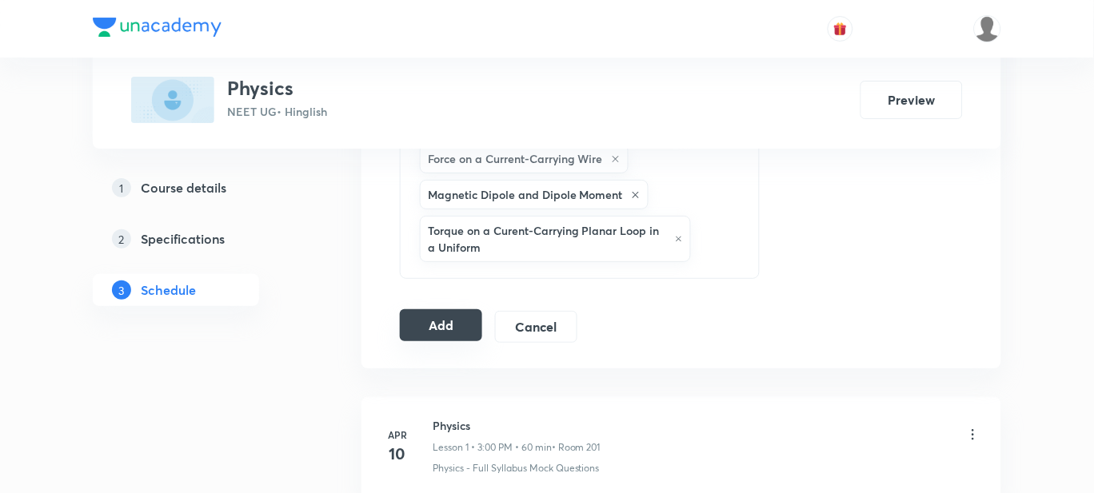
click at [435, 309] on button "Add" at bounding box center [441, 325] width 82 height 32
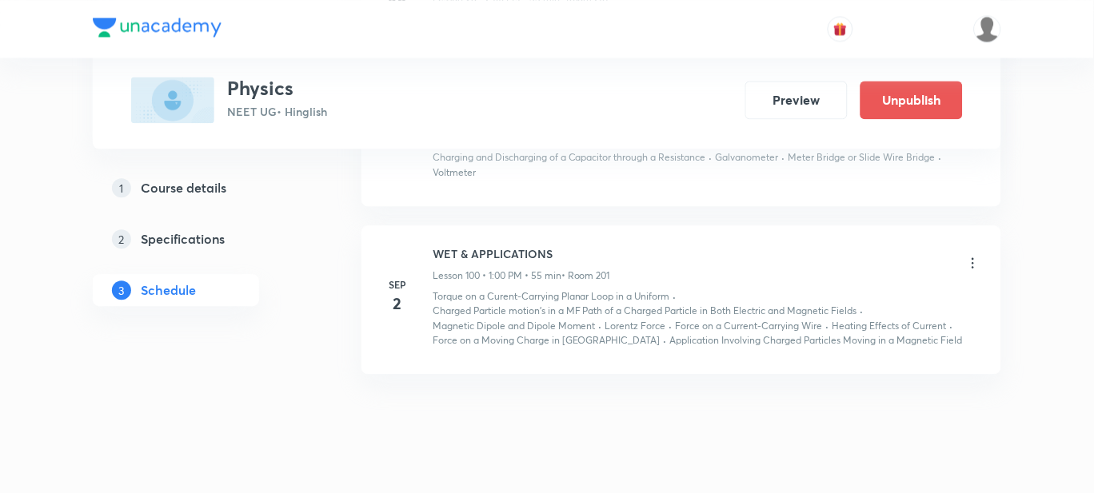
scroll to position [13283, 0]
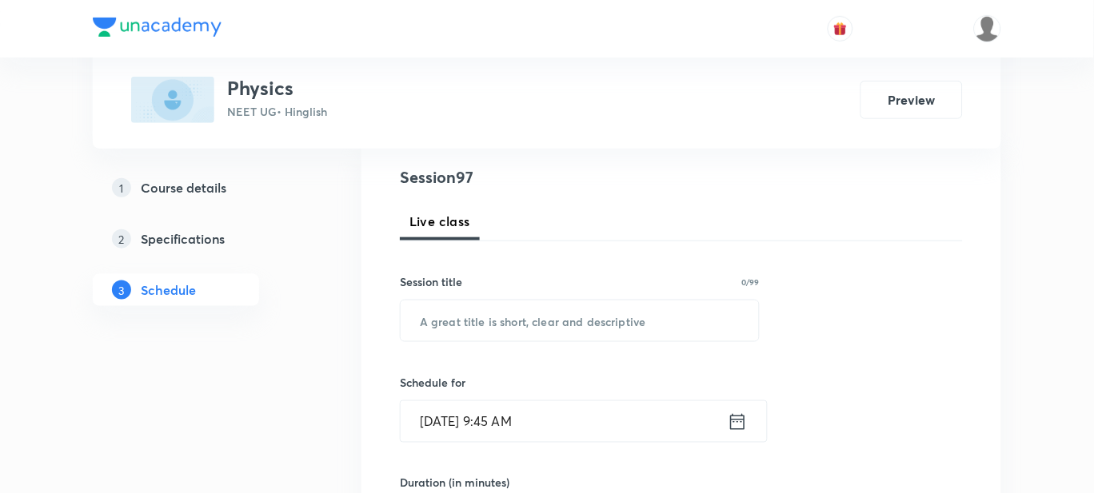
scroll to position [180, 0]
click at [497, 318] on input "text" at bounding box center [580, 321] width 358 height 41
type input "r"
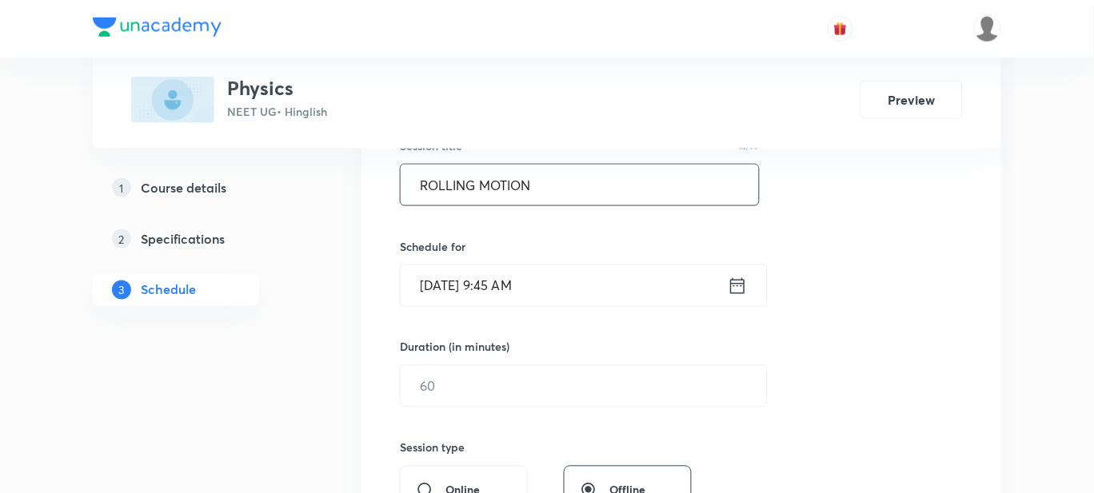
scroll to position [317, 0]
type input "ROLLING MOTION"
click at [556, 281] on input "Sep 2, 2025, 9:45 AM" at bounding box center [564, 284] width 327 height 41
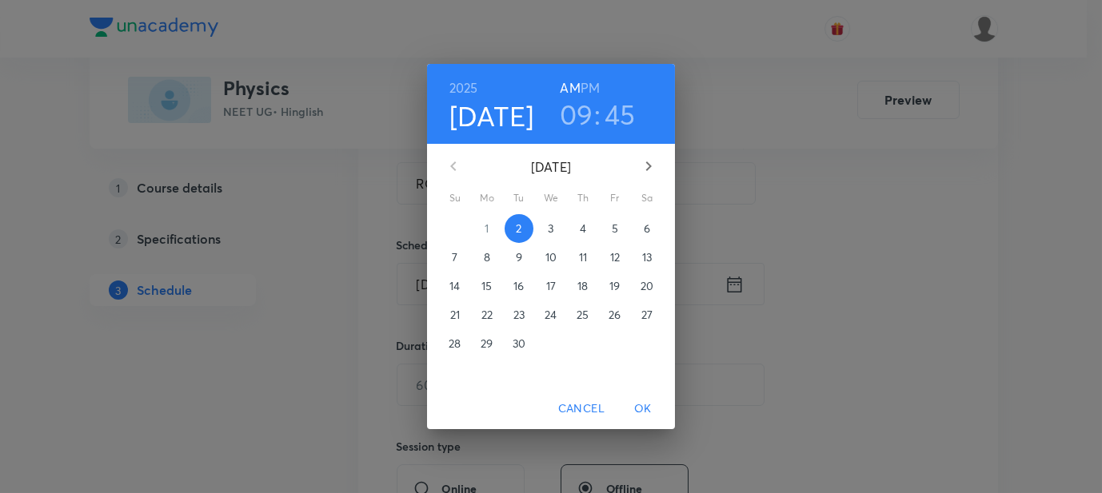
click at [592, 95] on h6 "PM" at bounding box center [589, 88] width 19 height 22
click at [583, 112] on h3 "09" at bounding box center [577, 115] width 34 height 34
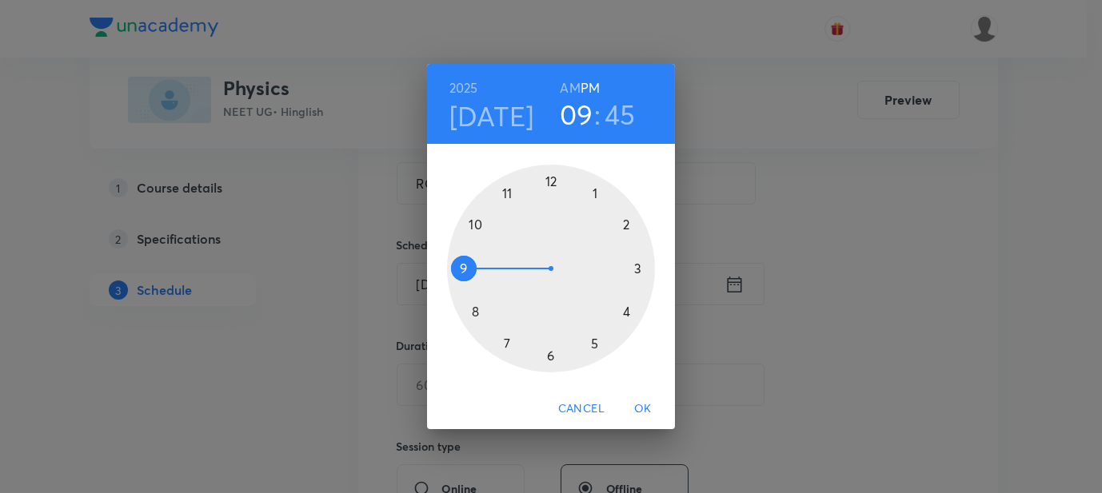
click at [550, 181] on div at bounding box center [551, 269] width 208 height 208
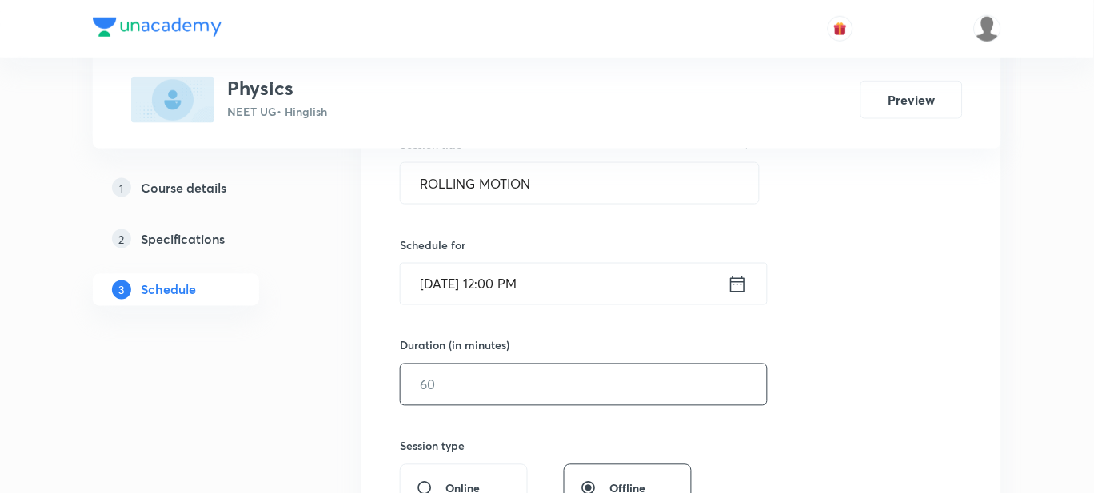
click at [446, 384] on input "text" at bounding box center [584, 385] width 366 height 41
type input "55"
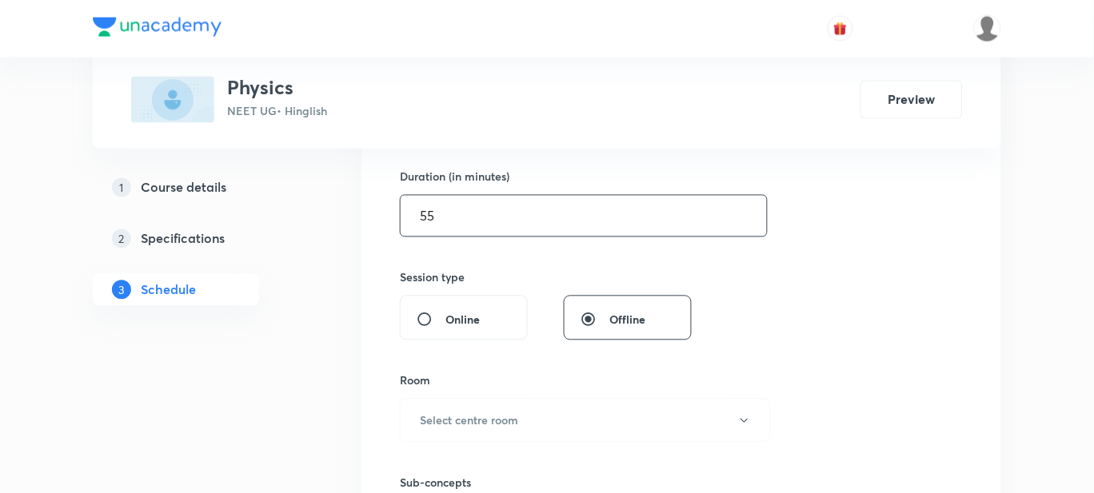
scroll to position [493, 0]
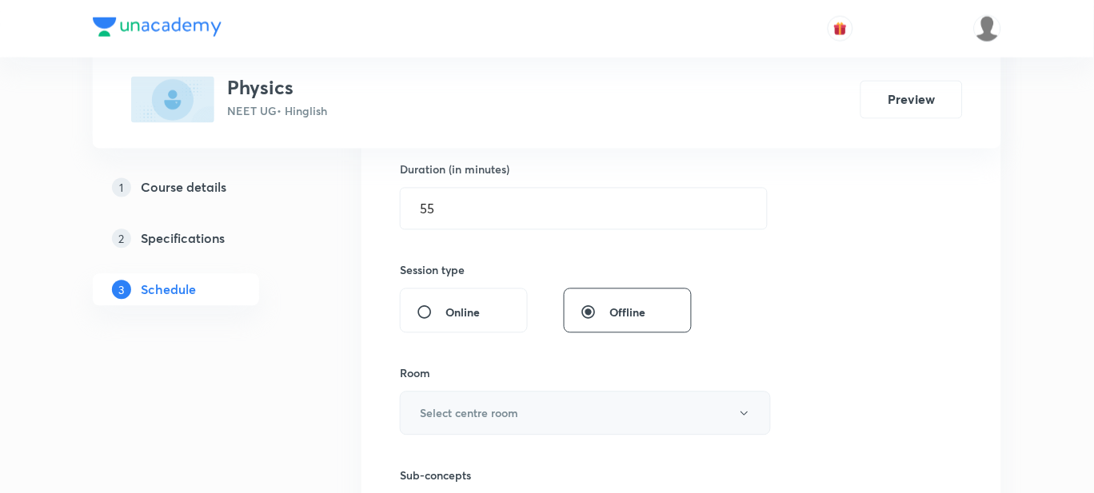
click at [485, 430] on button "Select centre room" at bounding box center [585, 414] width 371 height 44
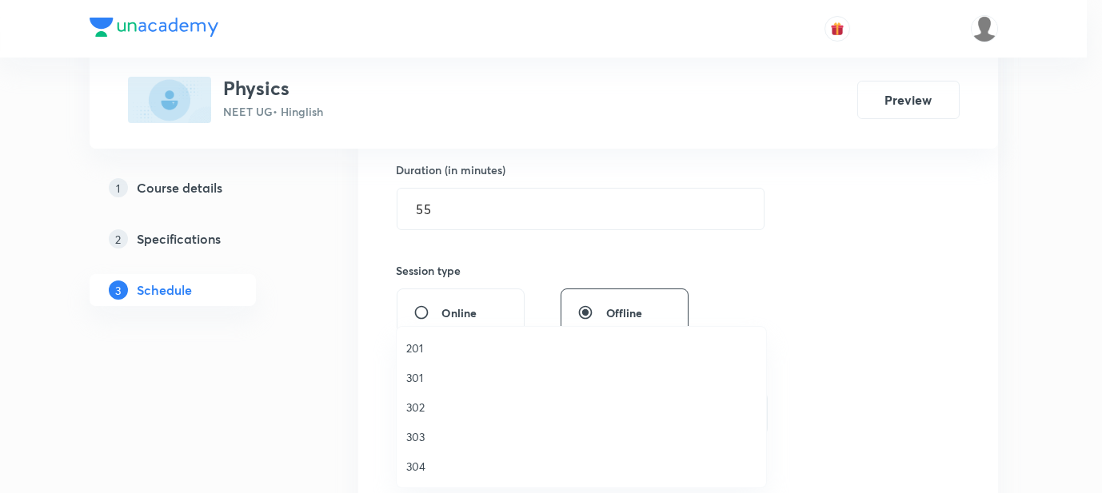
click at [419, 368] on li "301" at bounding box center [581, 378] width 369 height 30
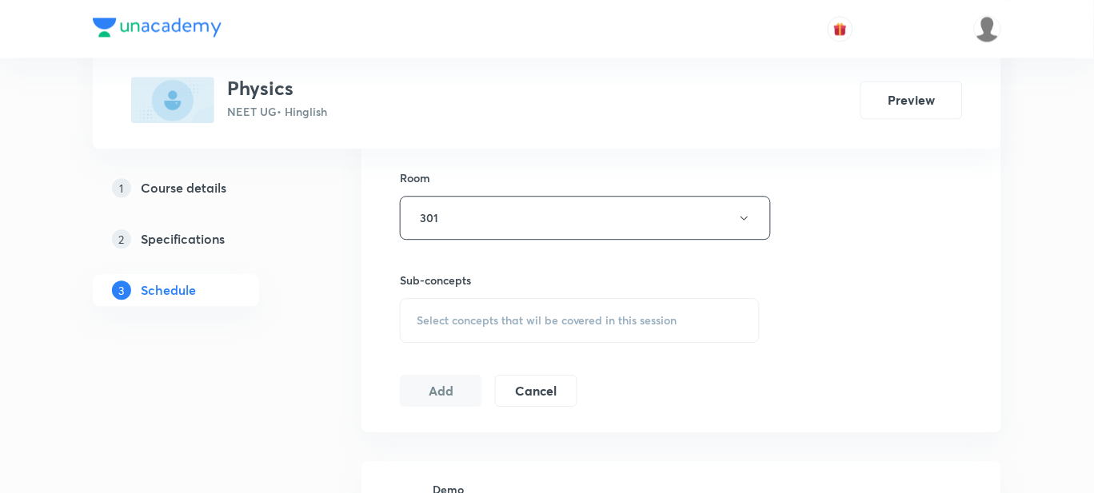
scroll to position [688, 0]
click at [540, 307] on div "Select concepts that wil be covered in this session" at bounding box center [580, 322] width 360 height 45
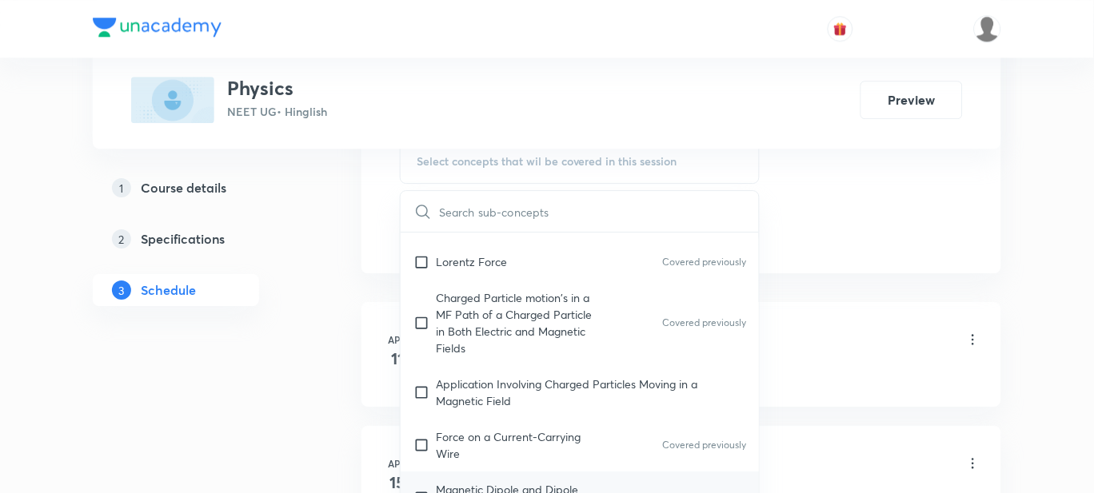
scroll to position [17120, 0]
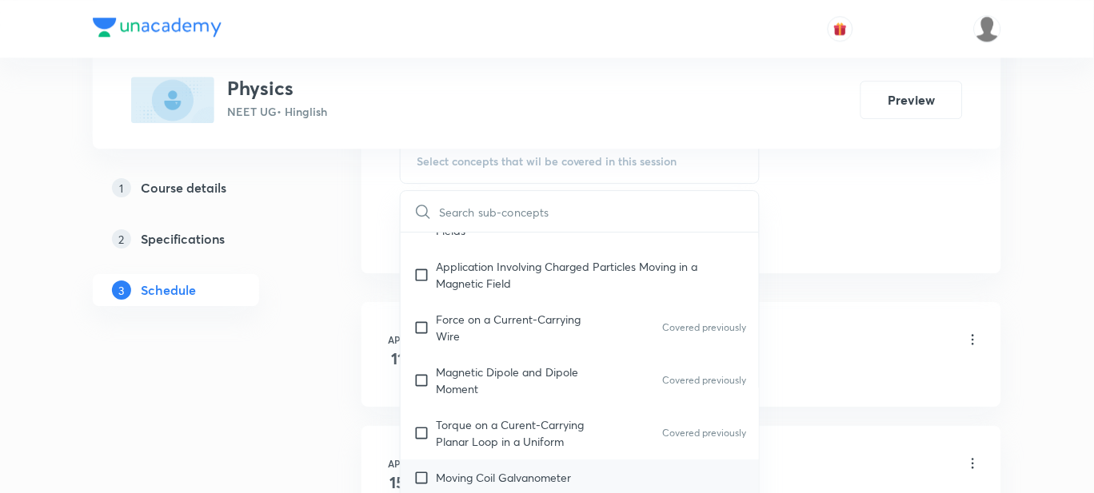
click at [528, 469] on p "Moving Coil Galvanometer" at bounding box center [503, 477] width 135 height 17
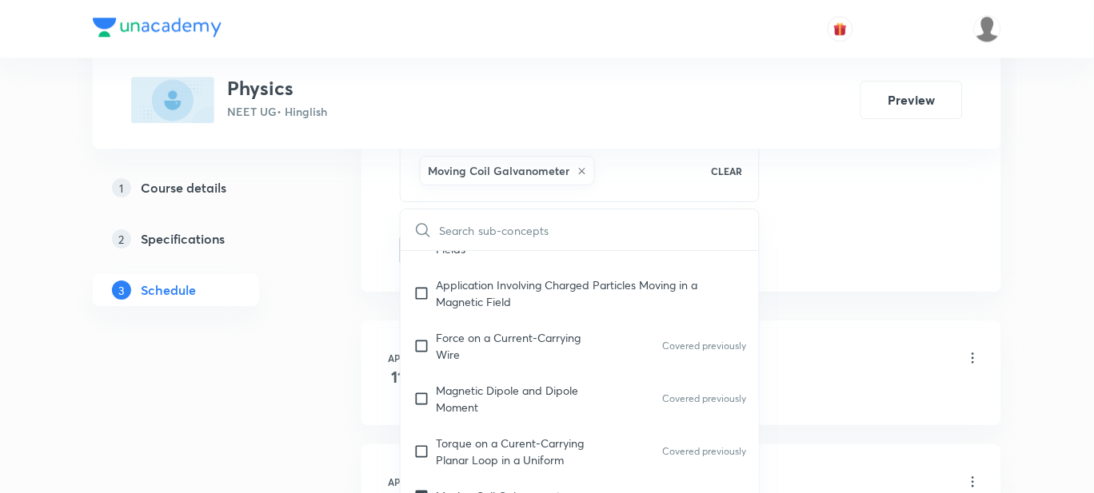
checkbox input "true"
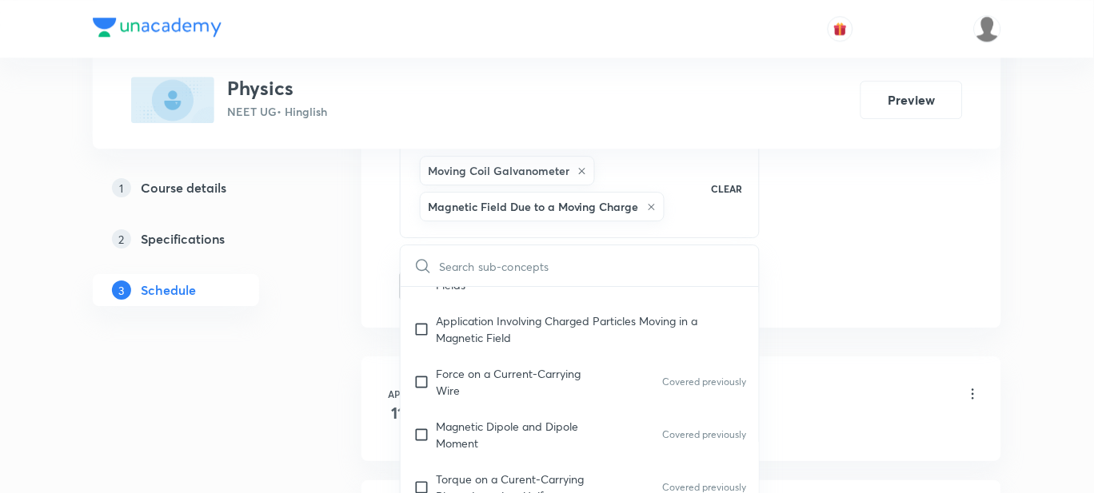
scroll to position [17219, 0]
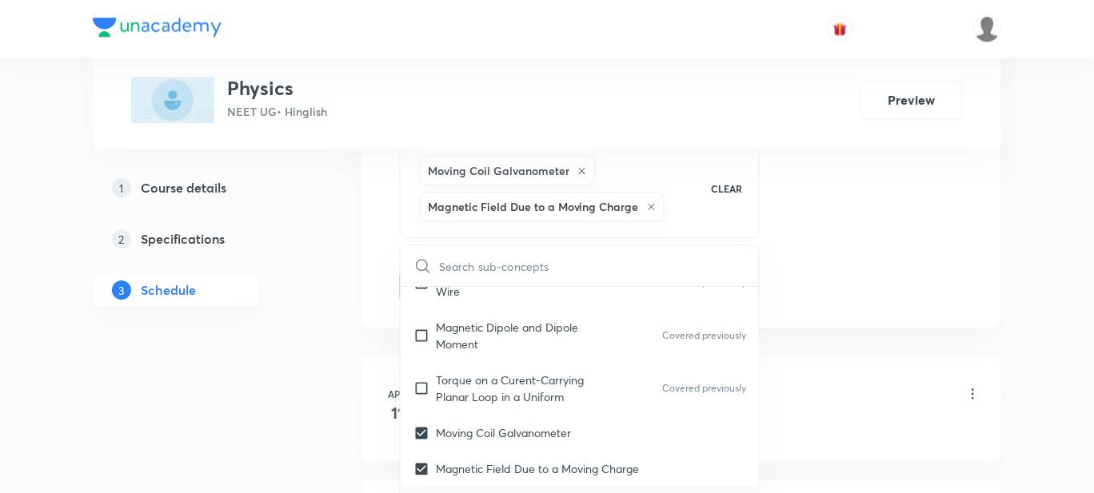
checkbox input "true"
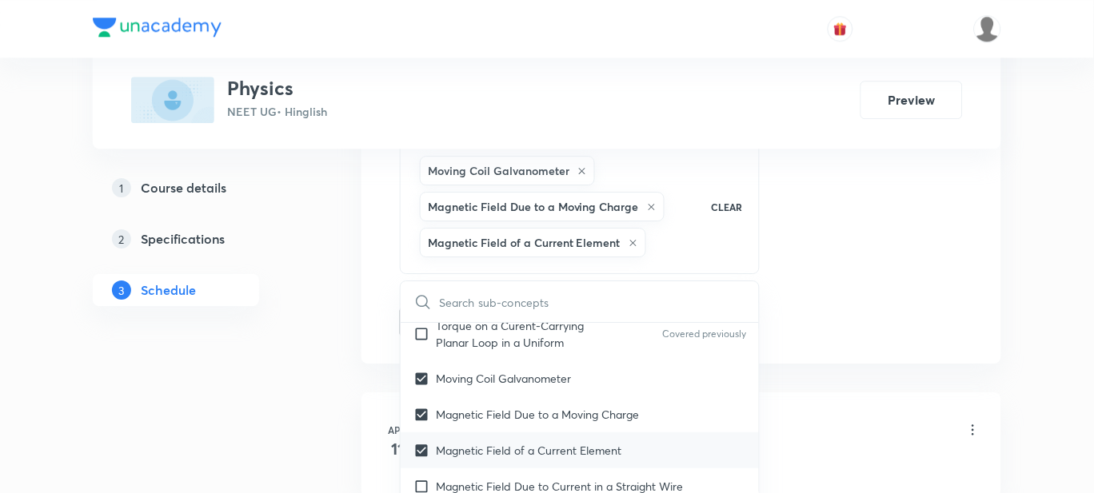
scroll to position [17314, 0]
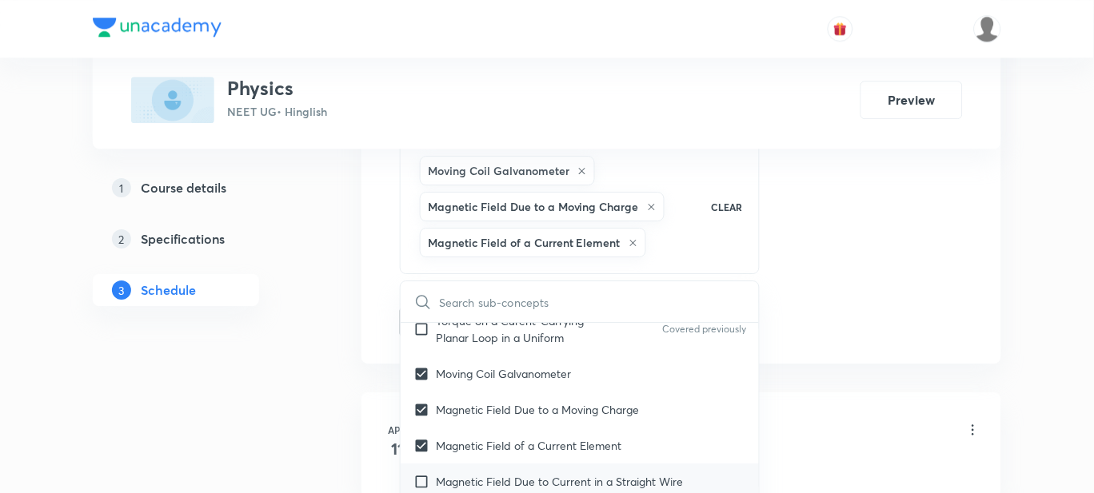
click at [540, 473] on p "Magnetic Field Due to Current in a Straight Wire" at bounding box center [559, 481] width 247 height 17
checkbox input "true"
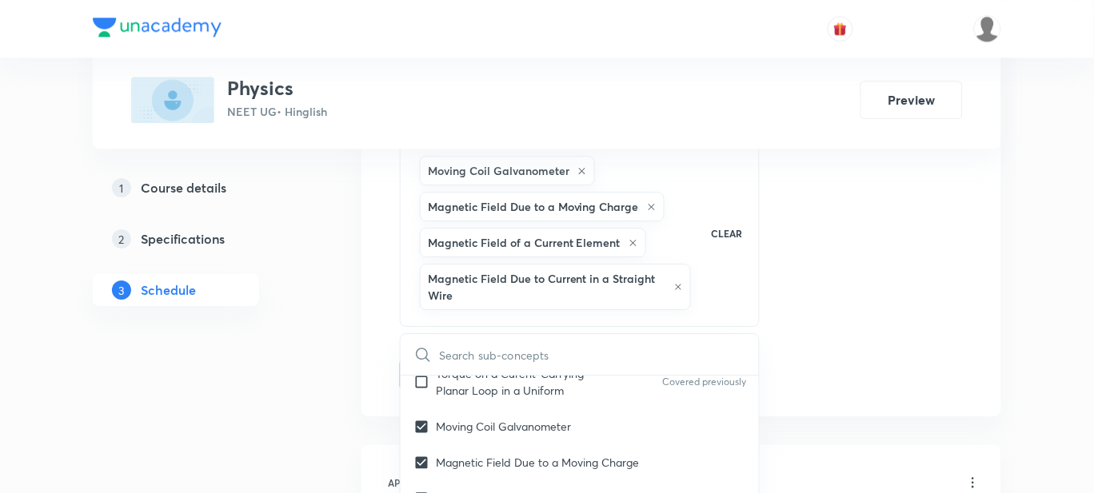
checkbox input "true"
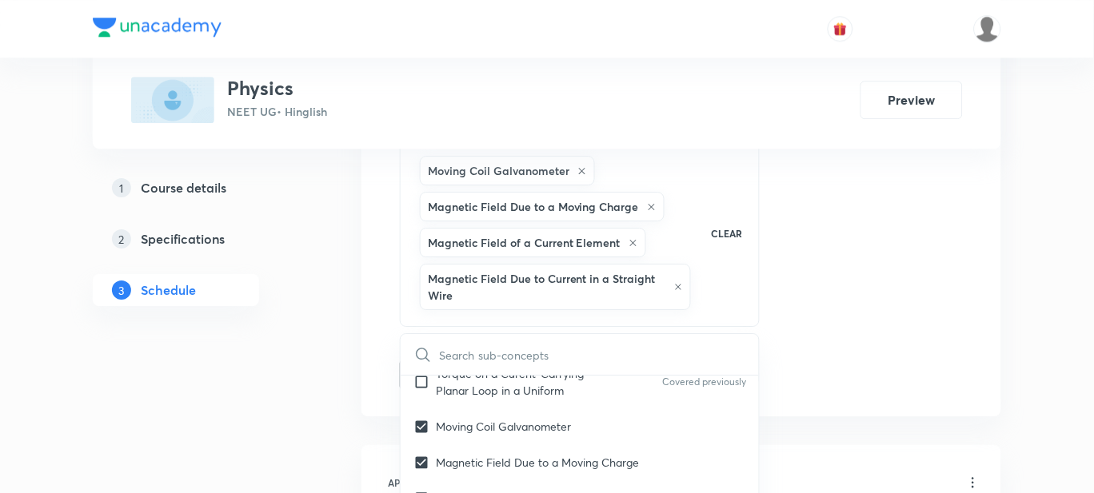
checkbox input "true"
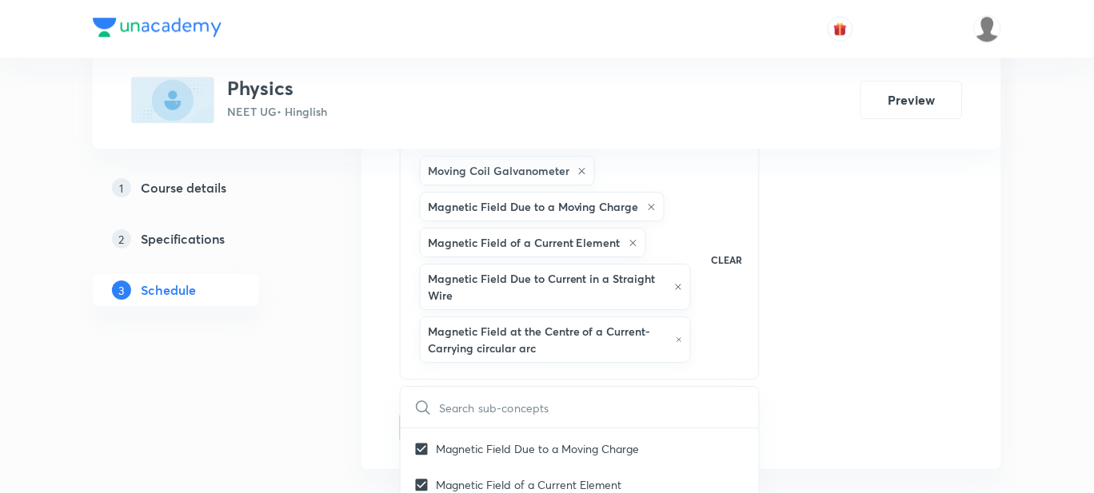
scroll to position [17412, 0]
checkbox input "true"
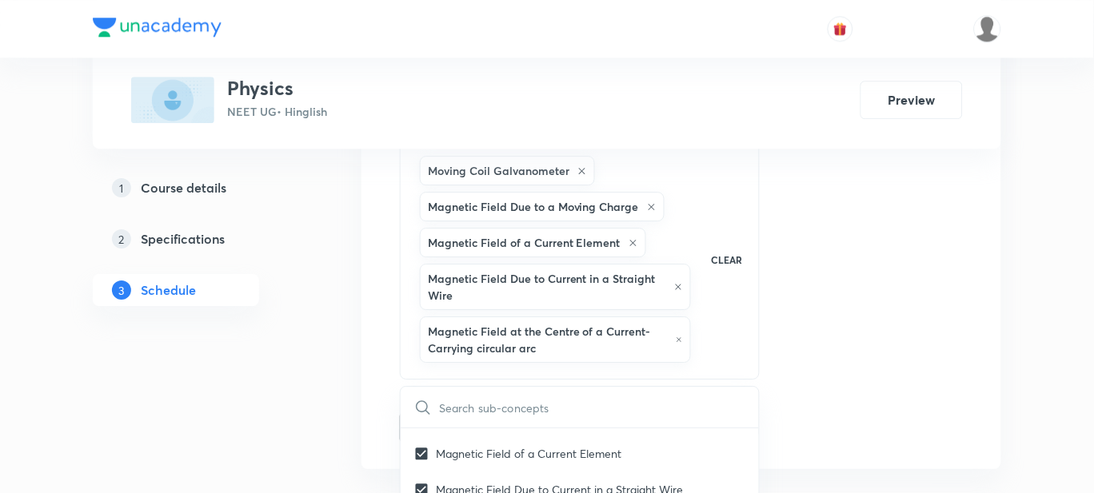
checkbox input "true"
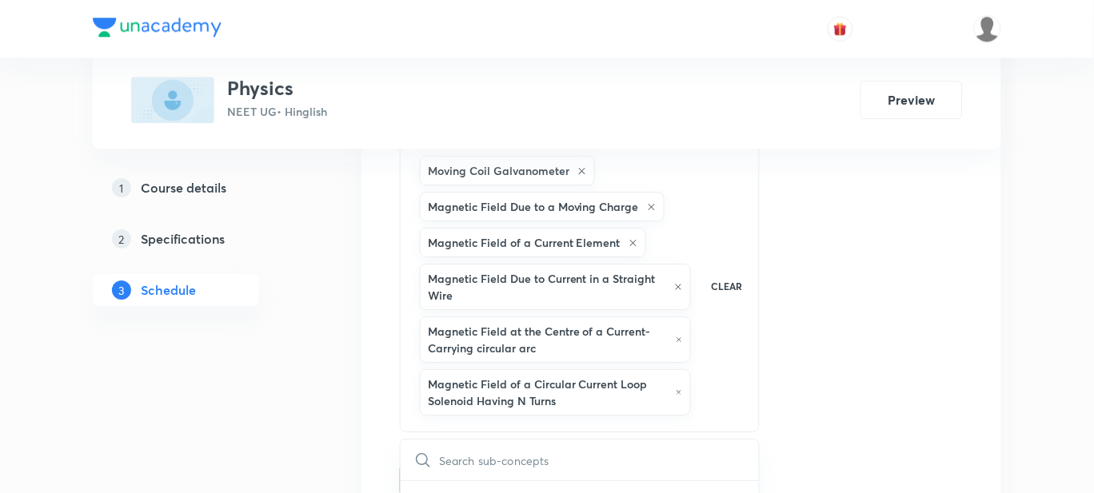
click at [438, 493] on button "Add" at bounding box center [441, 479] width 82 height 32
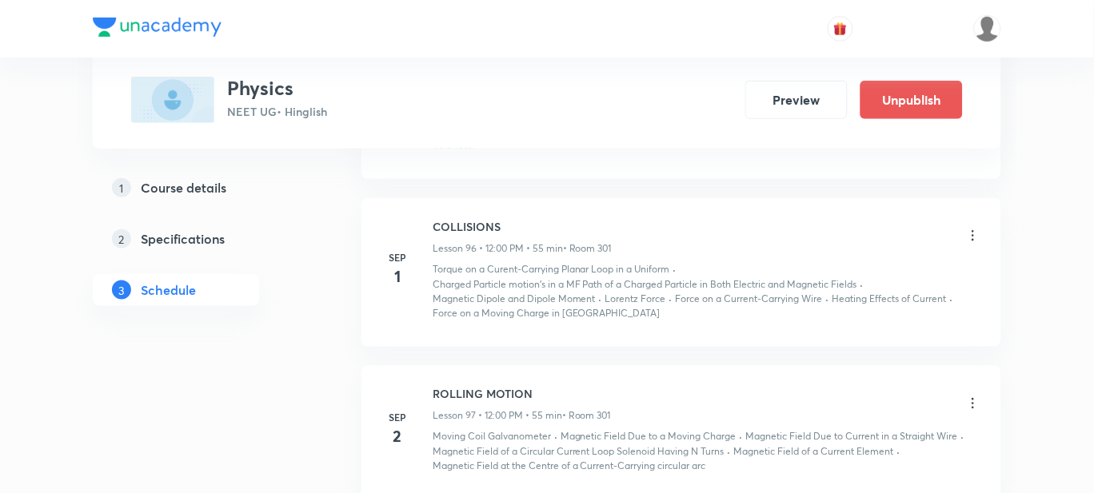
scroll to position [13002, 0]
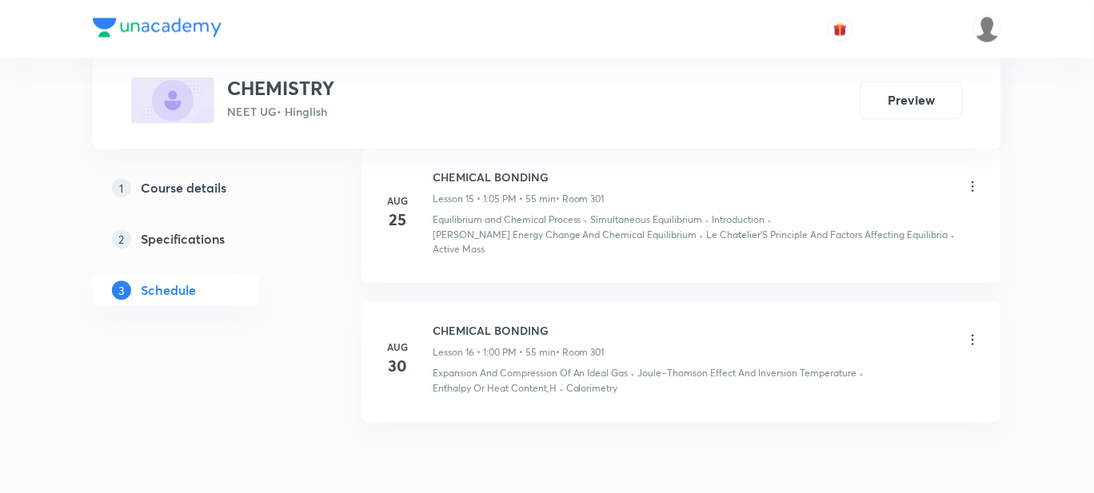
scroll to position [2979, 0]
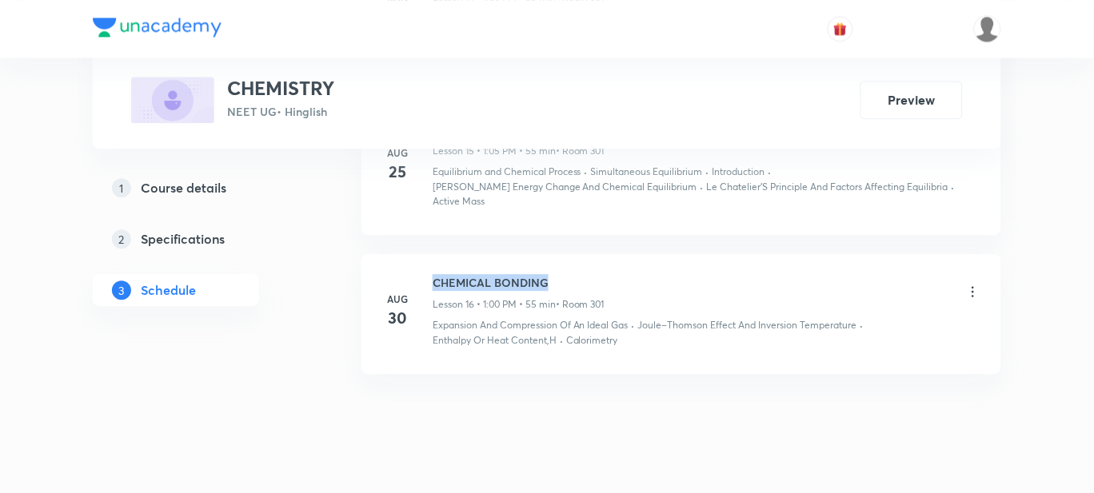
drag, startPoint x: 550, startPoint y: 246, endPoint x: 437, endPoint y: 242, distance: 113.6
click at [437, 254] on li "[DATE] CHEMICAL BONDING Lesson 16 • 1:00 PM • 55 min • Room 301 Expansion And C…" at bounding box center [681, 314] width 640 height 120
copy h6 "CHEMICAL BONDING"
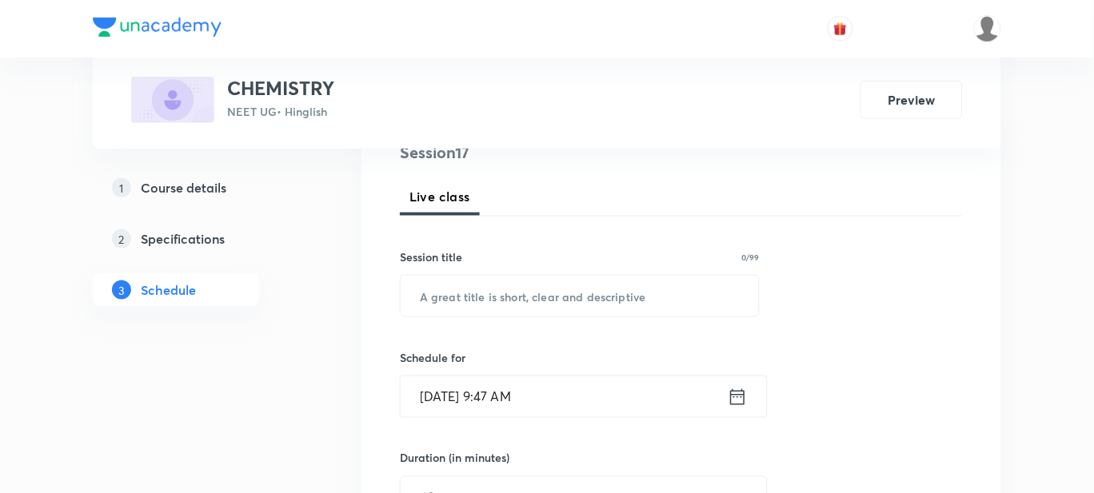
scroll to position [209, 0]
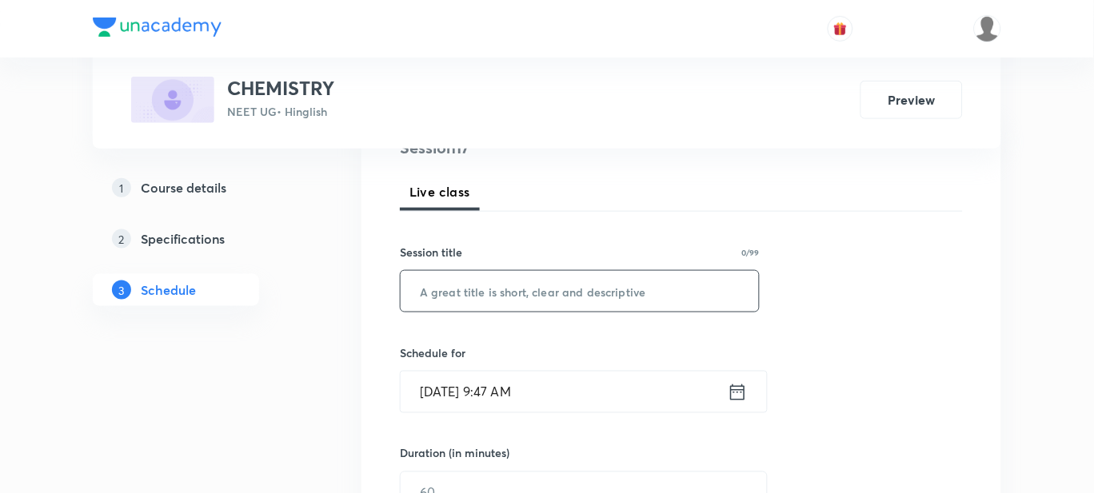
click at [468, 276] on input "text" at bounding box center [580, 291] width 358 height 41
paste input "CHEMICAL BONDING"
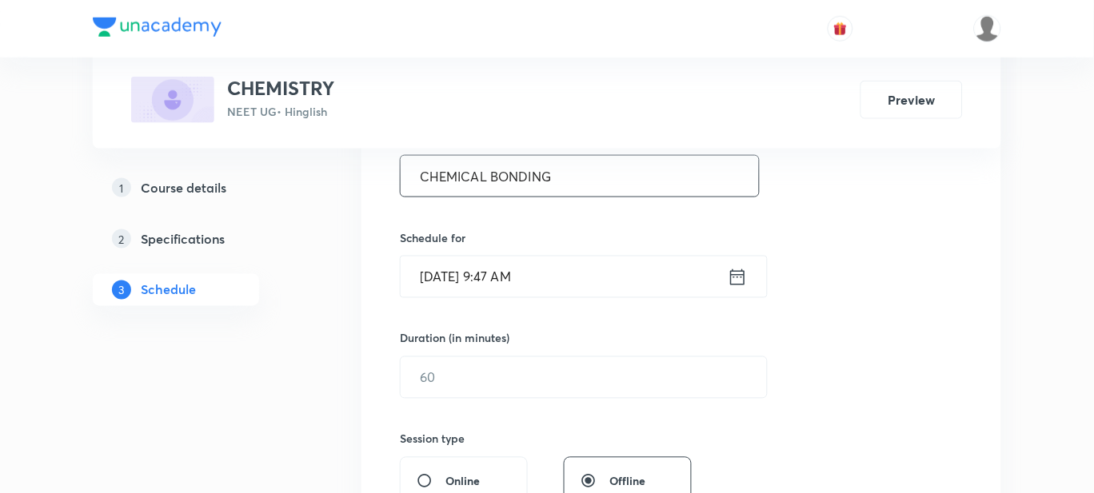
type input "CHEMICAL BONDING"
click at [555, 261] on input "[DATE] 9:47 AM" at bounding box center [564, 277] width 327 height 41
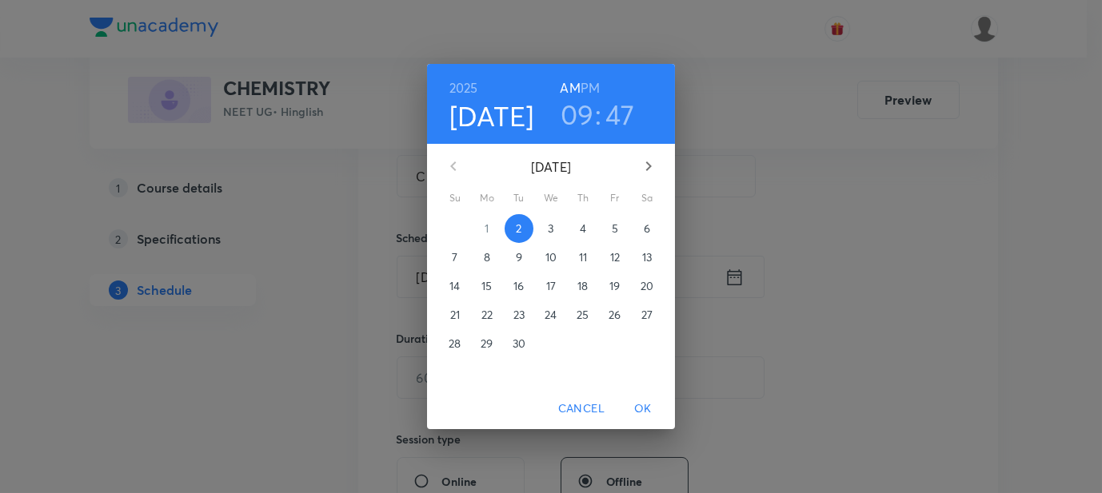
click at [592, 94] on h6 "PM" at bounding box center [589, 88] width 19 height 22
click at [585, 112] on h3 "09" at bounding box center [577, 115] width 34 height 34
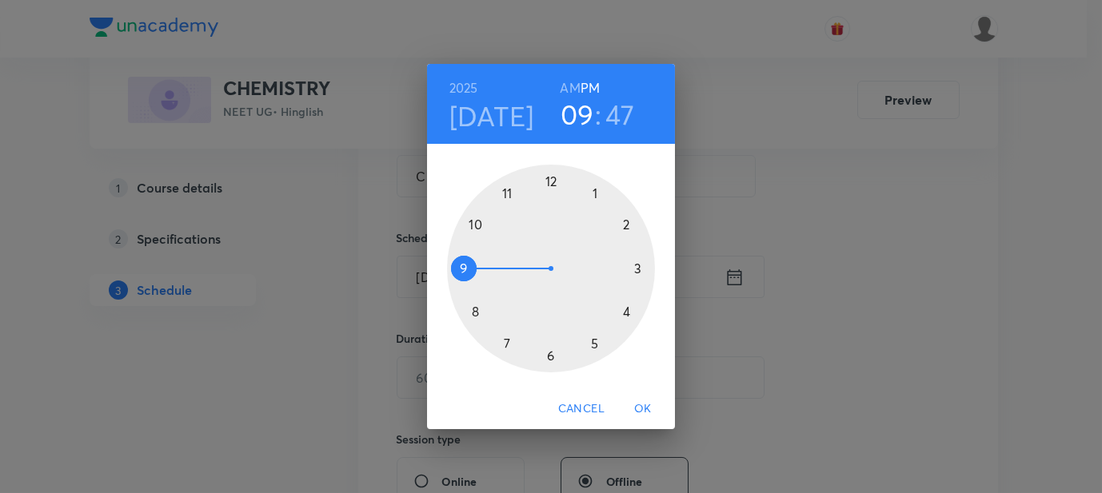
click at [624, 225] on div at bounding box center [551, 269] width 208 height 208
click at [550, 178] on div at bounding box center [551, 269] width 208 height 208
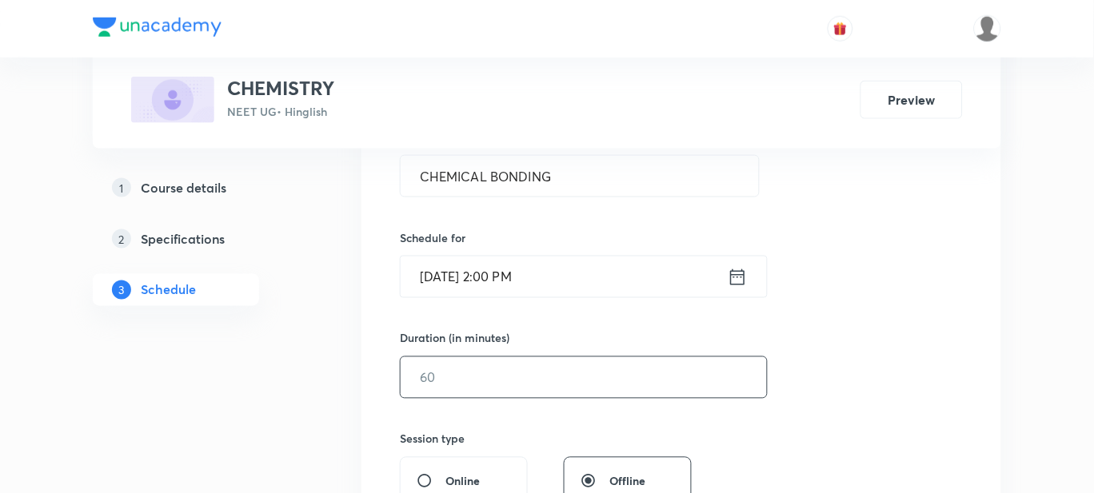
click at [476, 380] on input "text" at bounding box center [584, 377] width 366 height 41
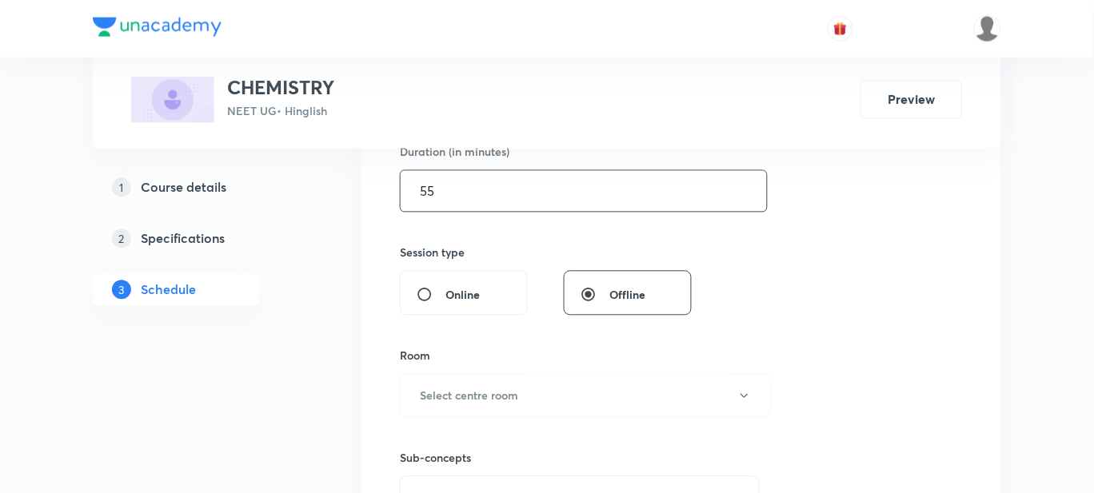
scroll to position [519, 0]
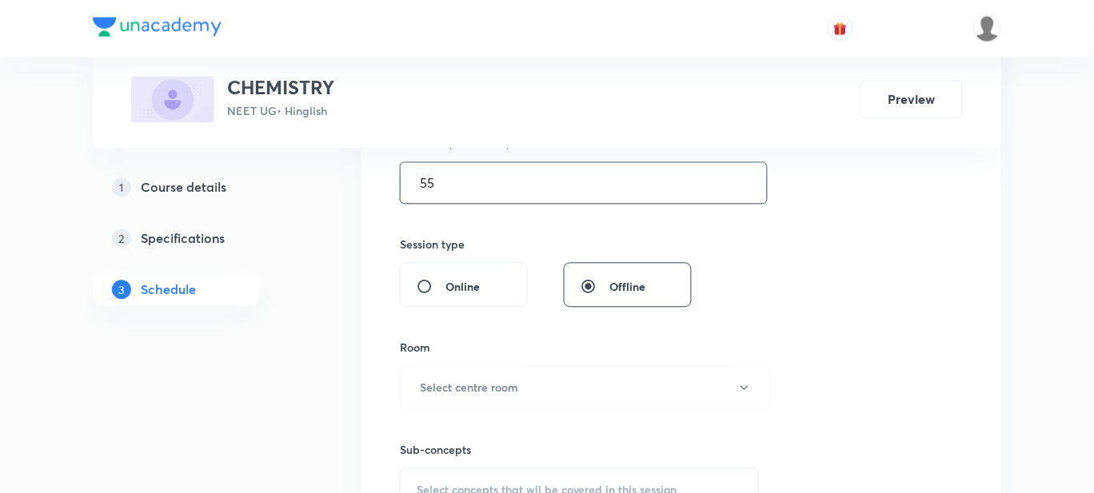
type input "55"
click at [476, 380] on h6 "Select centre room" at bounding box center [469, 388] width 98 height 17
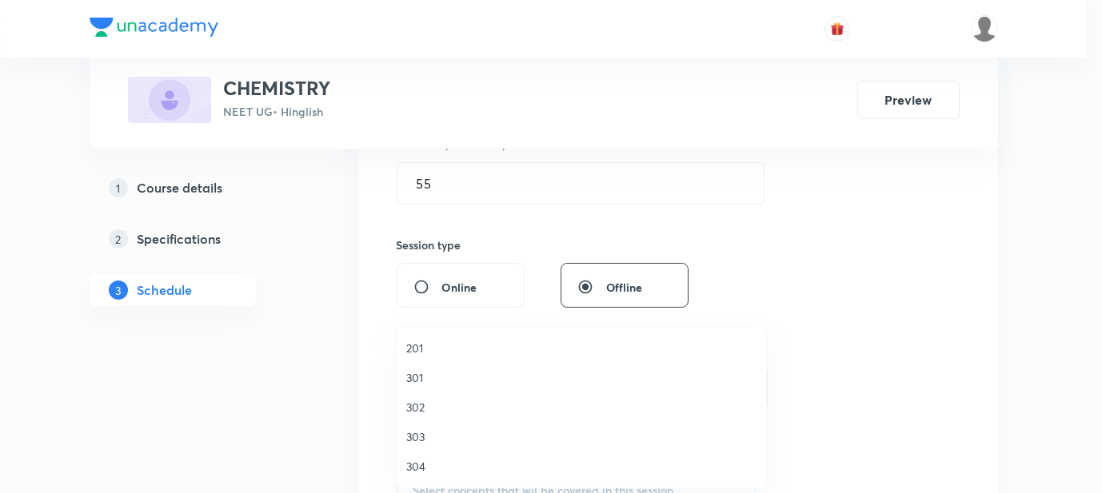
click at [421, 381] on span "301" at bounding box center [581, 377] width 350 height 17
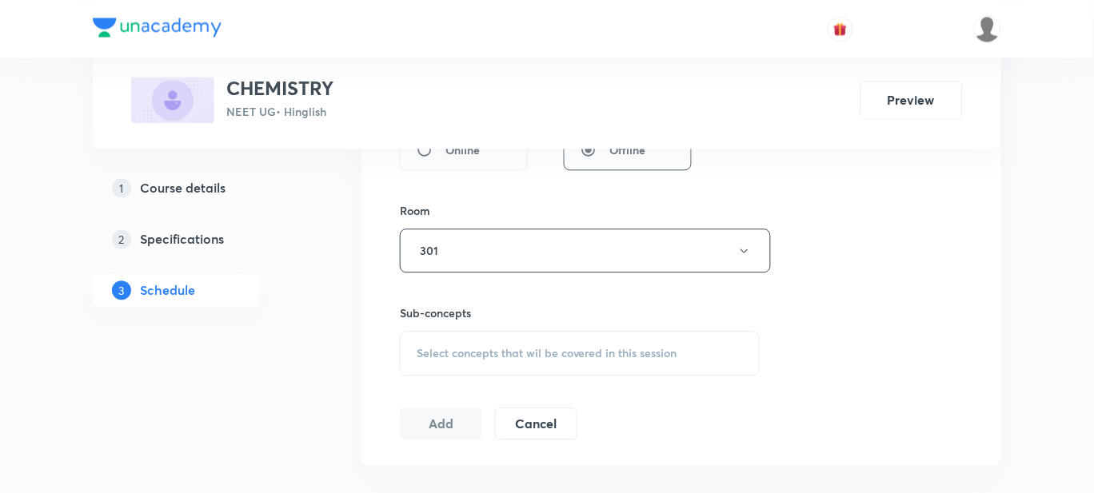
scroll to position [655, 0]
click at [473, 355] on span "Select concepts that wil be covered in this session" at bounding box center [547, 355] width 261 height 13
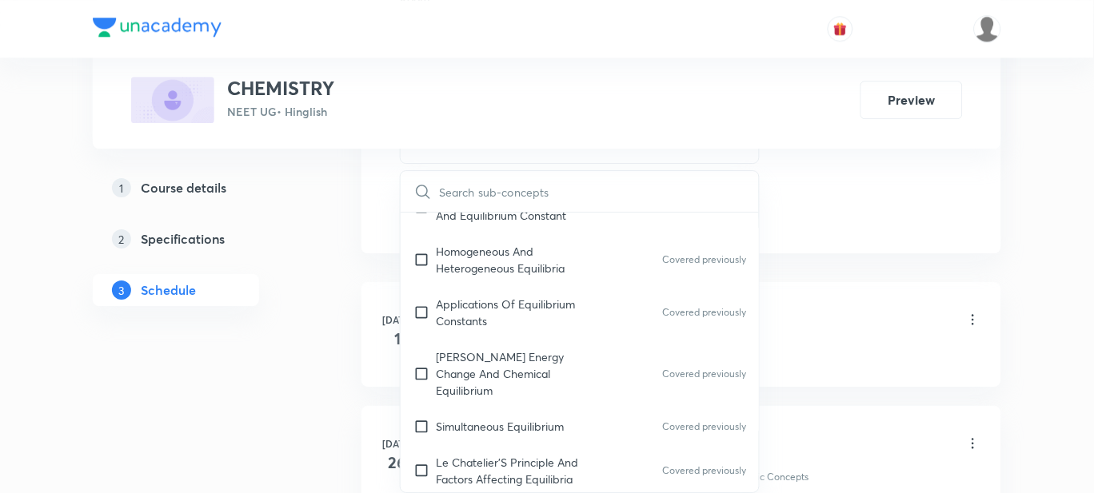
scroll to position [3628, 0]
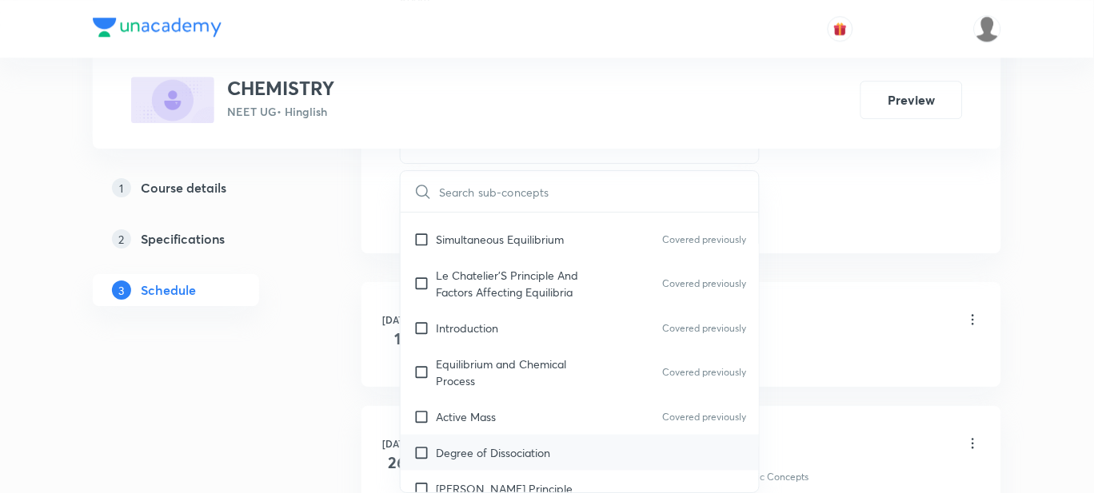
click at [523, 435] on div "Degree of Dissociation" at bounding box center [580, 453] width 358 height 36
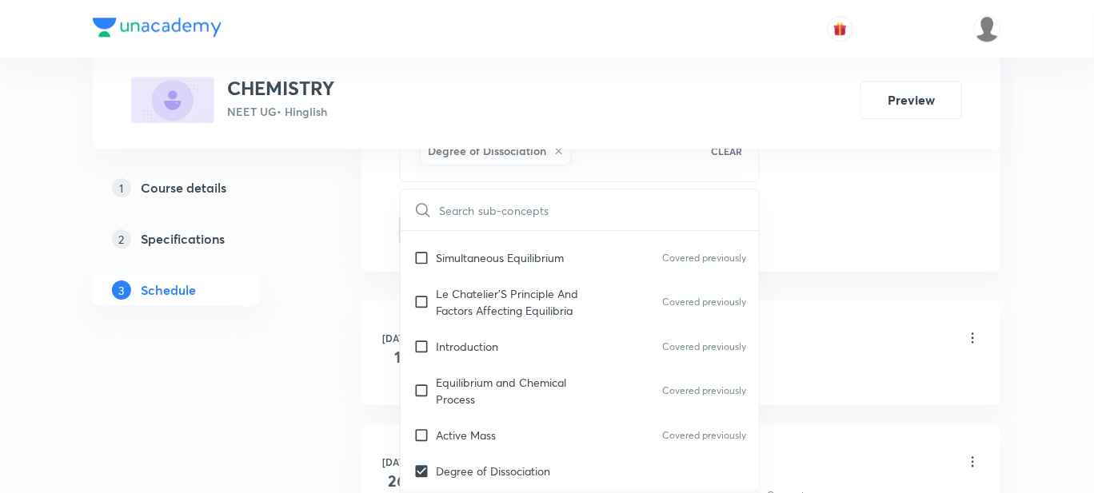
checkbox input "true"
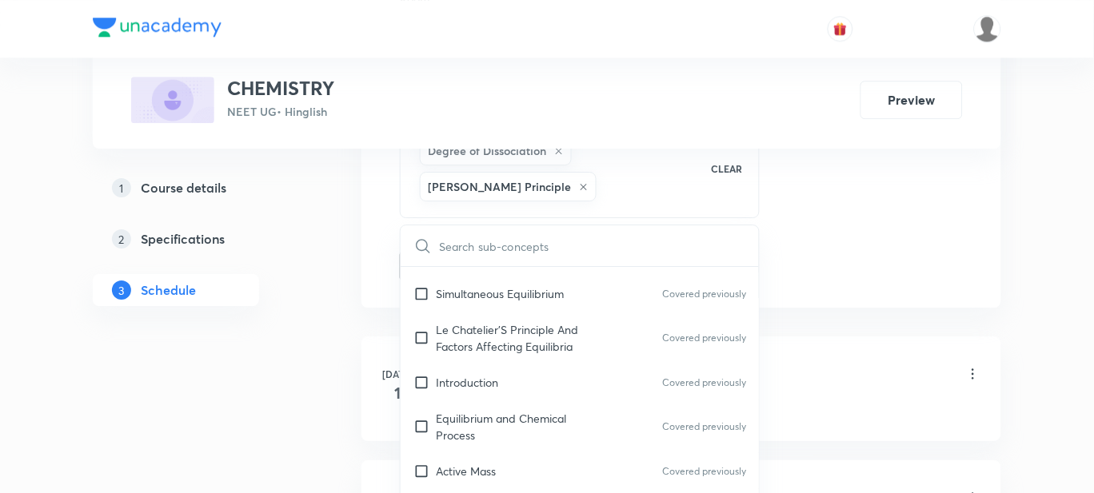
checkbox input "true"
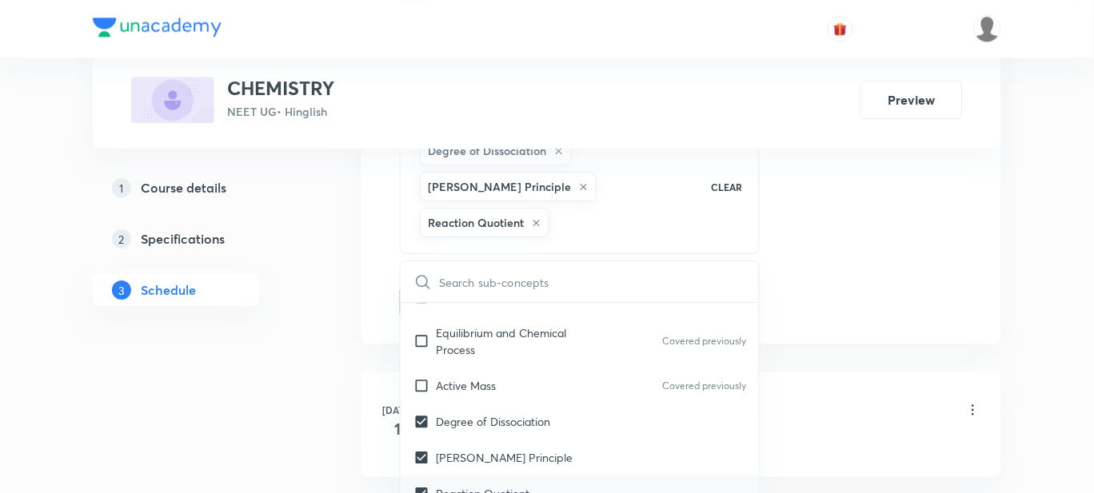
scroll to position [3764, 0]
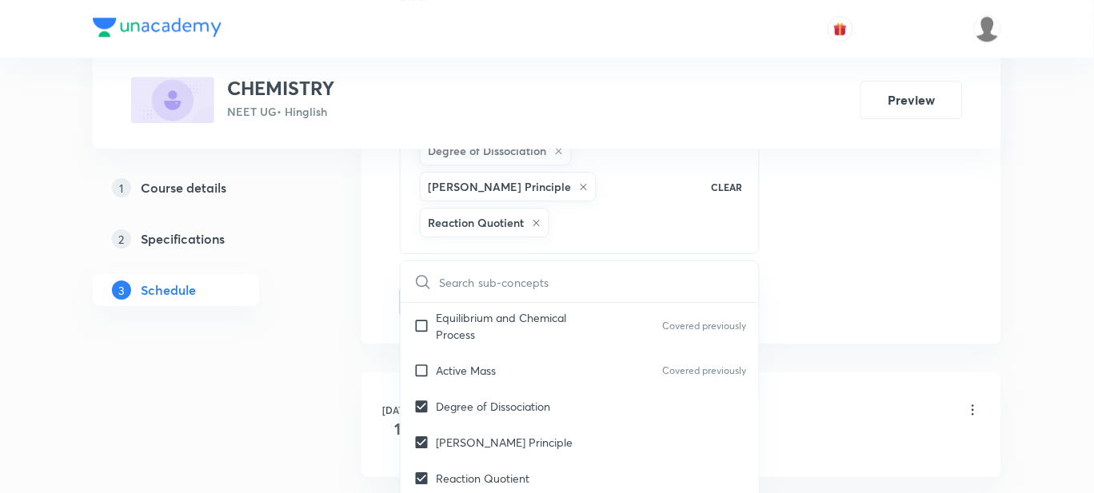
checkbox input "true"
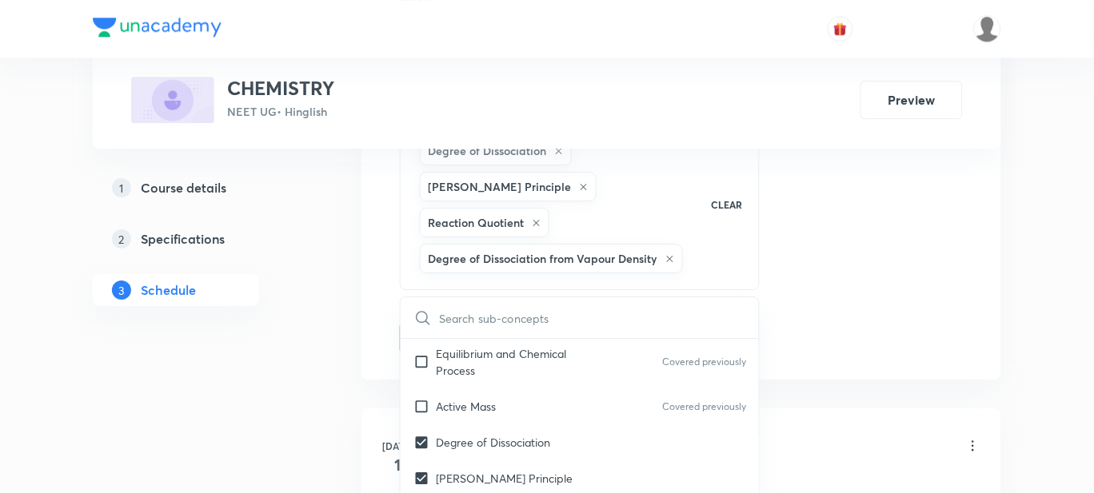
scroll to position [3868, 0]
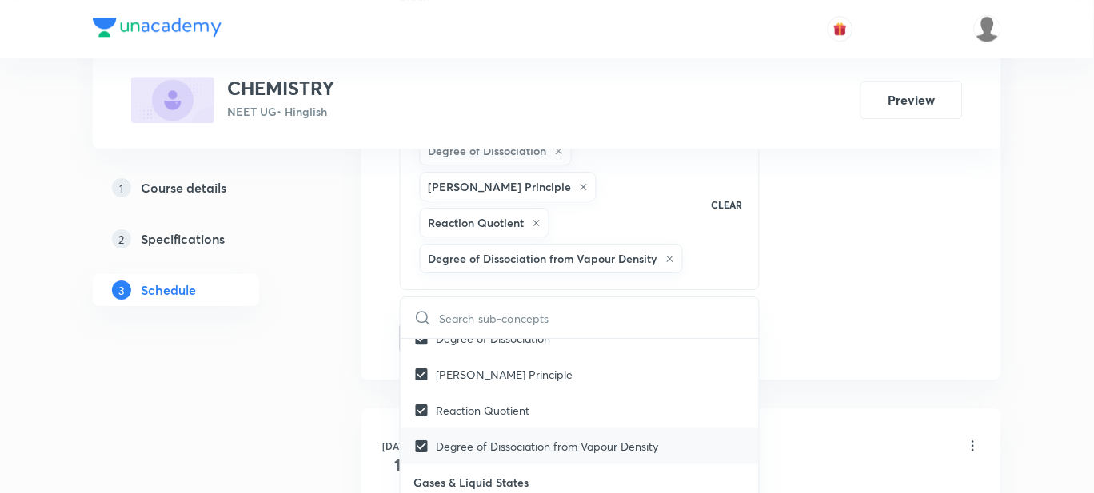
checkbox input "true"
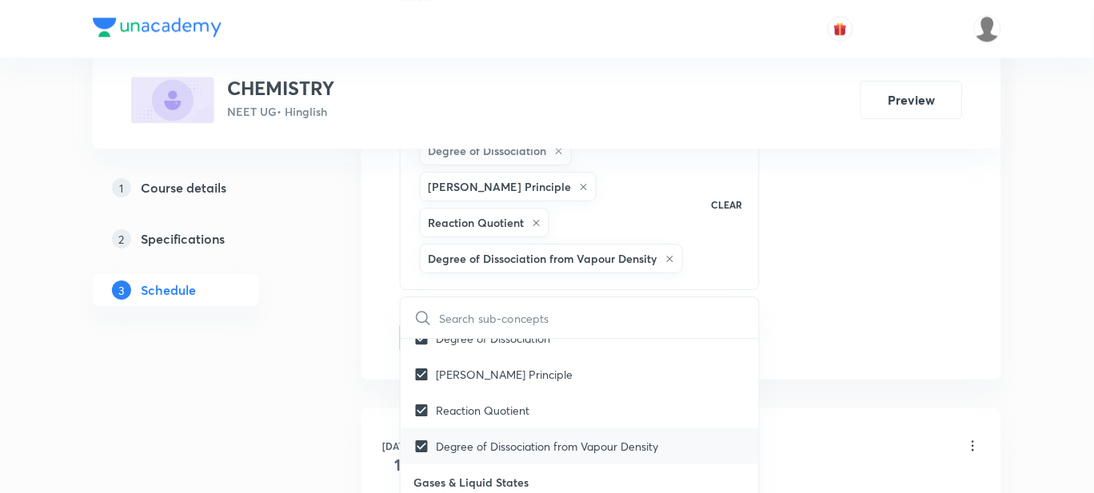
checkbox input "true"
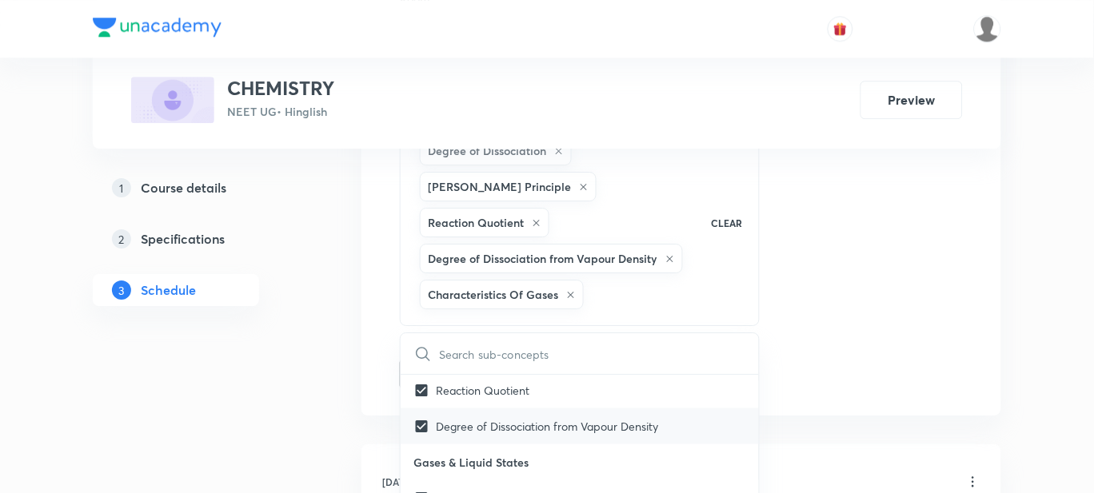
scroll to position [3934, 0]
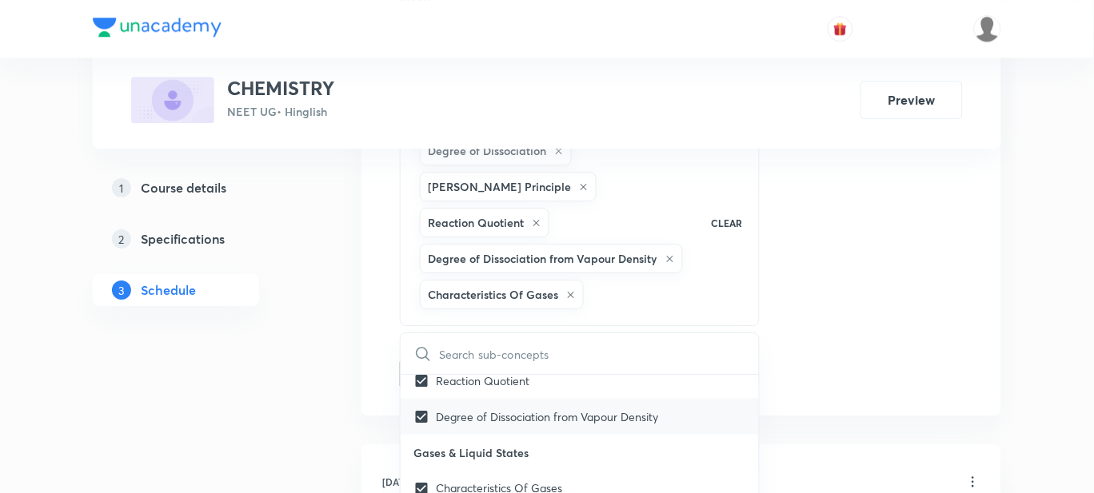
checkbox input "true"
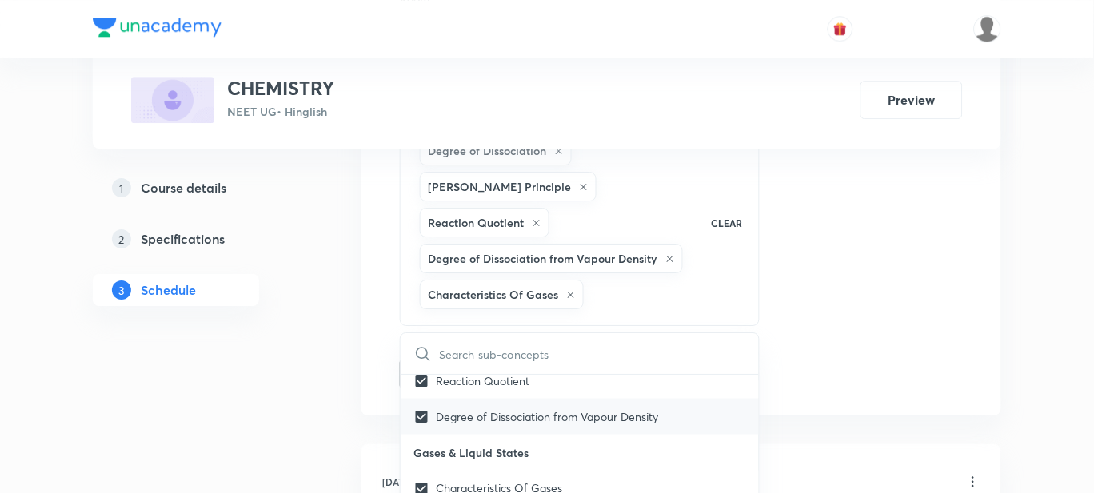
checkbox input "true"
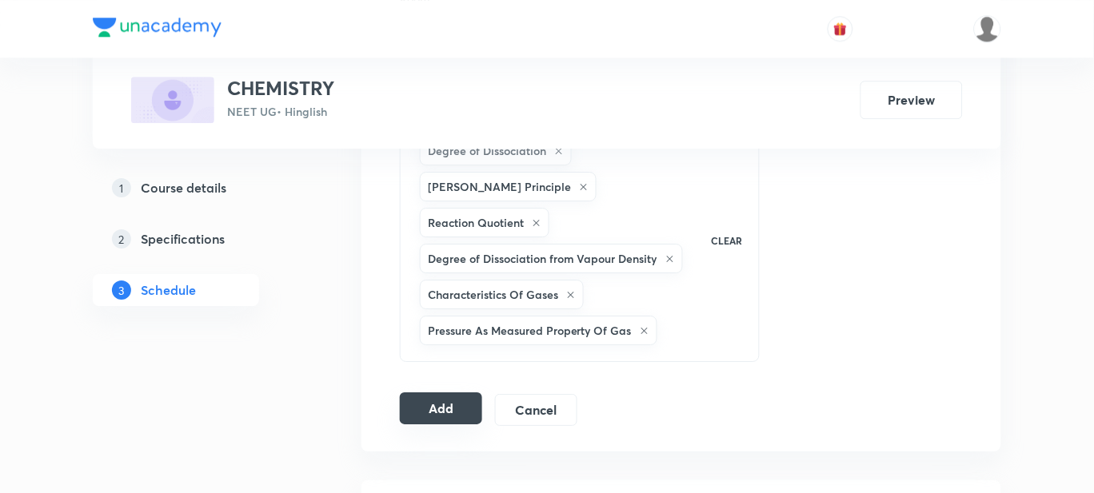
click at [441, 407] on button "Add" at bounding box center [441, 409] width 82 height 32
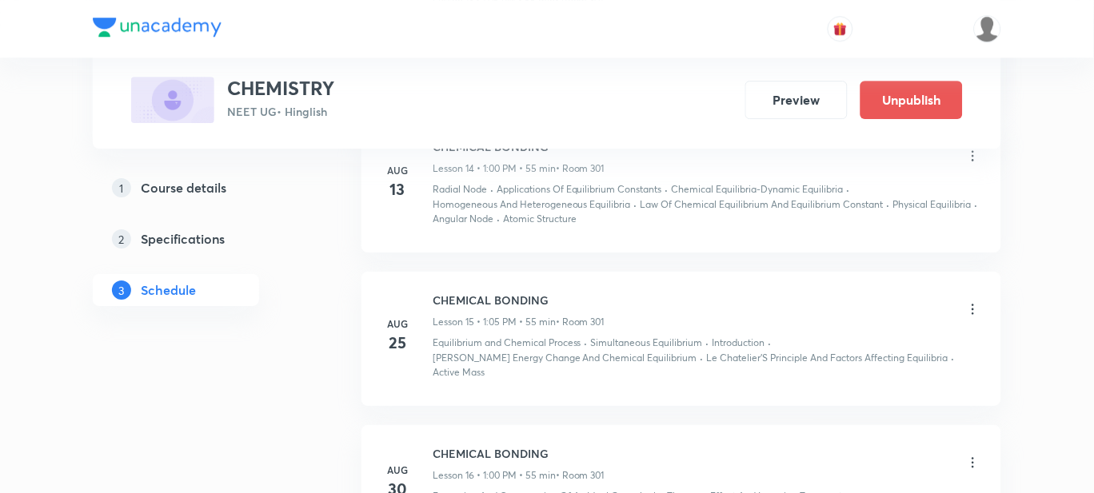
scroll to position [2383, 0]
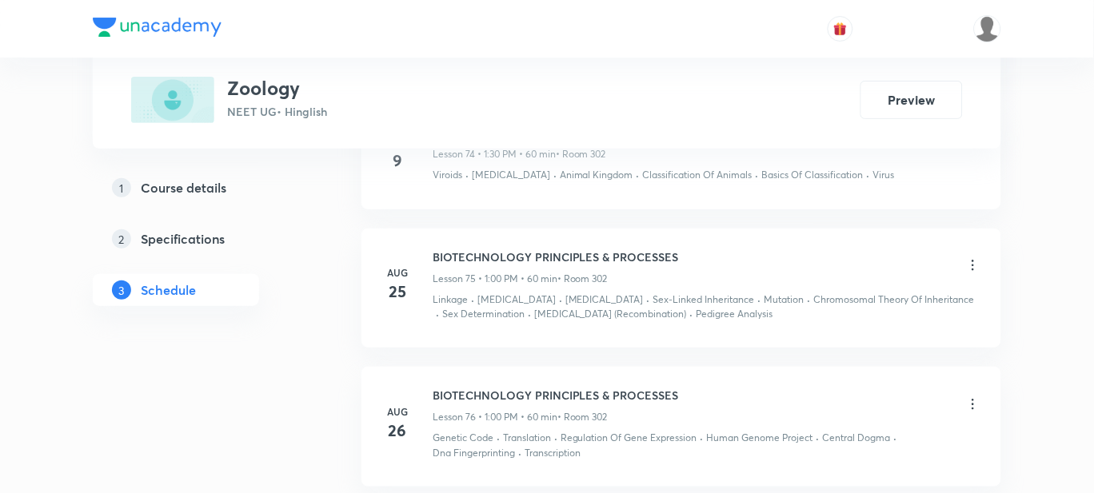
scroll to position [10732, 0]
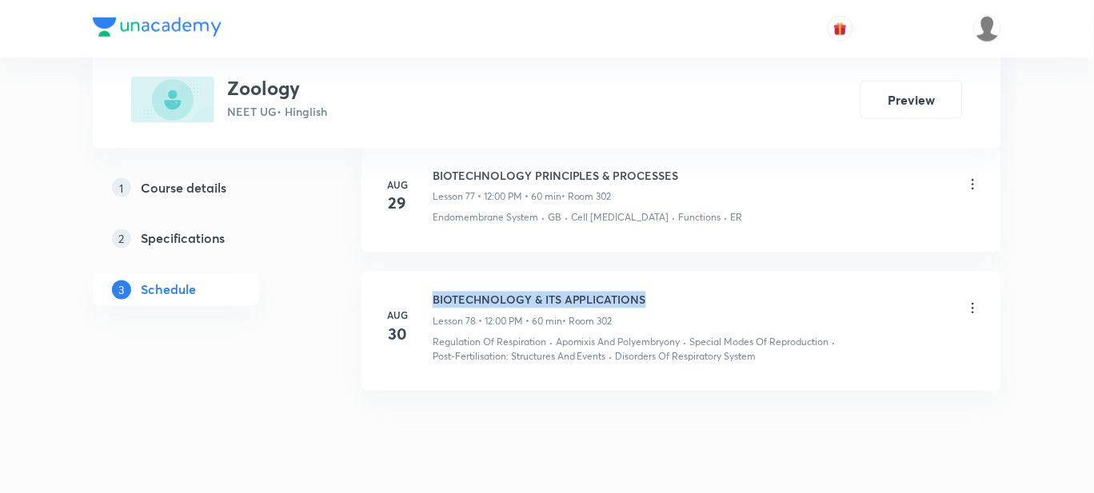
drag, startPoint x: 661, startPoint y: 249, endPoint x: 434, endPoint y: 249, distance: 227.1
click at [434, 292] on div "BIOTECHNOLOGY & ITS APPLICATIONS Lesson 78 • 12:00 PM • 60 min • Room 302" at bounding box center [707, 311] width 548 height 38
copy h6 "BIOTECHNOLOGY & ITS APPLICATIONS"
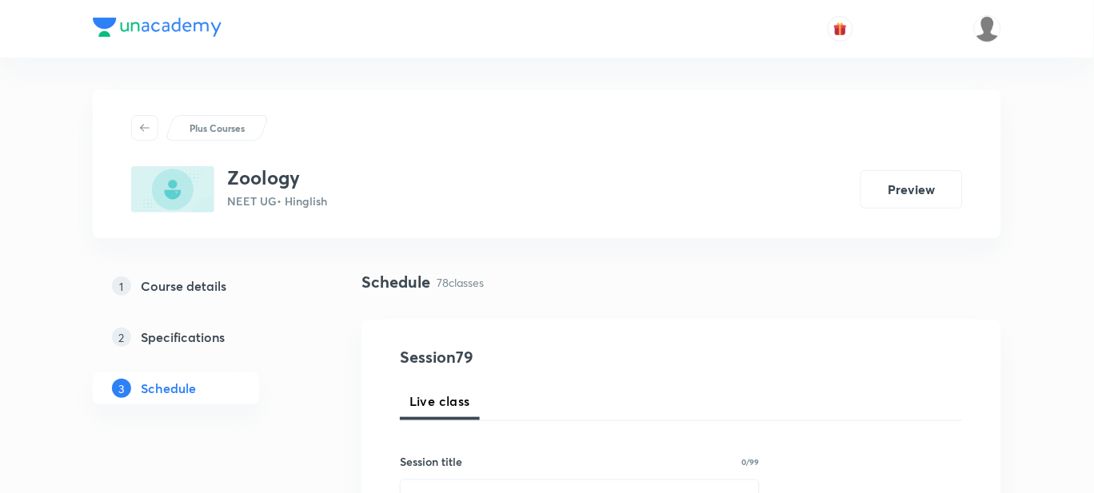
scroll to position [257, 0]
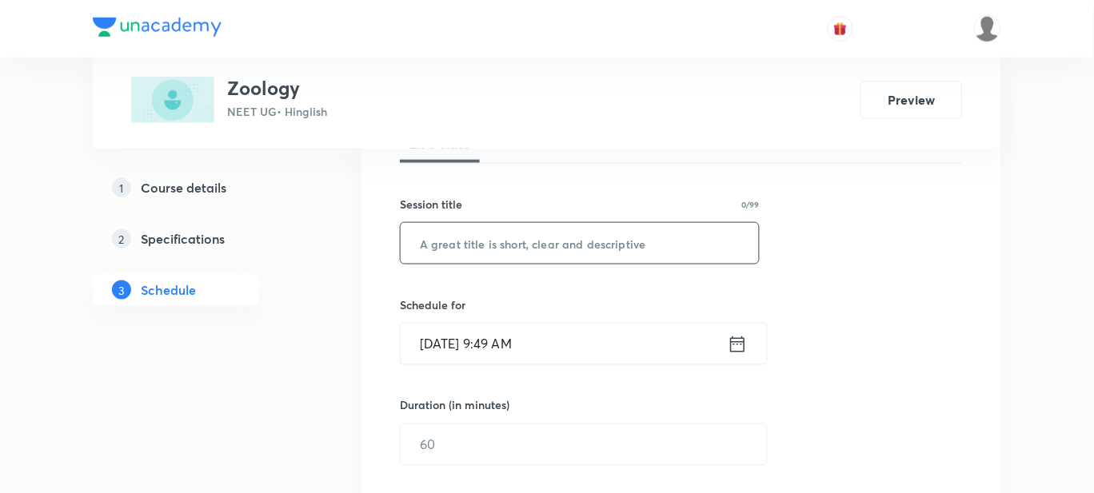
click at [474, 257] on input "text" at bounding box center [580, 243] width 358 height 41
paste input "BIOTECHNOLOGY & ITS APPLICATIONS"
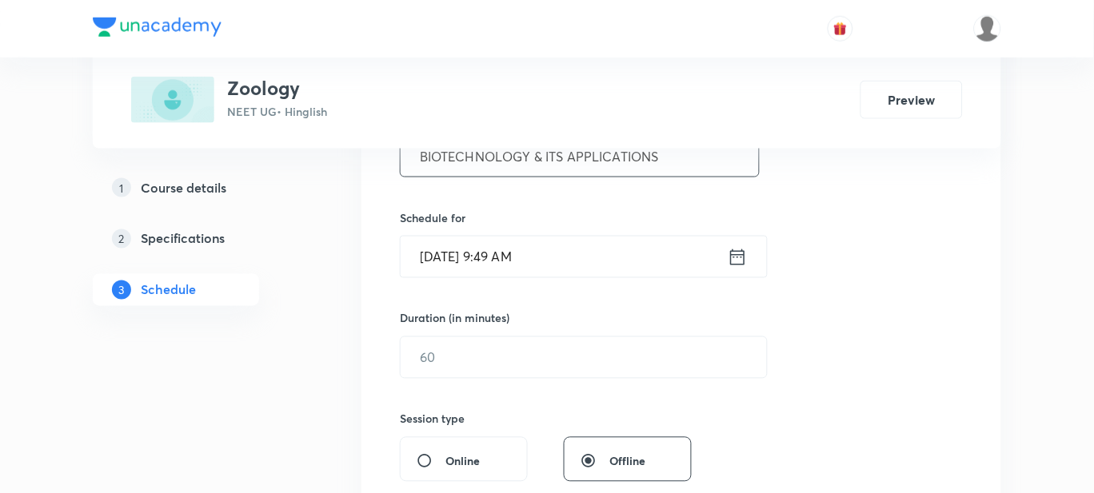
scroll to position [345, 0]
type input "BIOTECHNOLOGY & ITS APPLICATIONS"
click at [549, 253] on input "[DATE] 9:49 AM" at bounding box center [564, 256] width 327 height 41
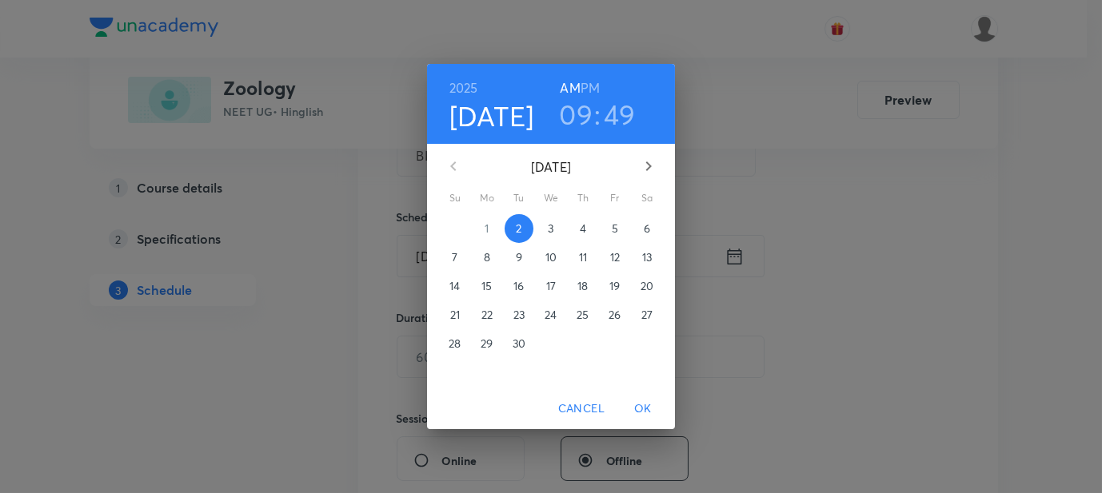
click at [586, 82] on h6 "PM" at bounding box center [589, 88] width 19 height 22
click at [581, 102] on h3 "09" at bounding box center [576, 115] width 34 height 34
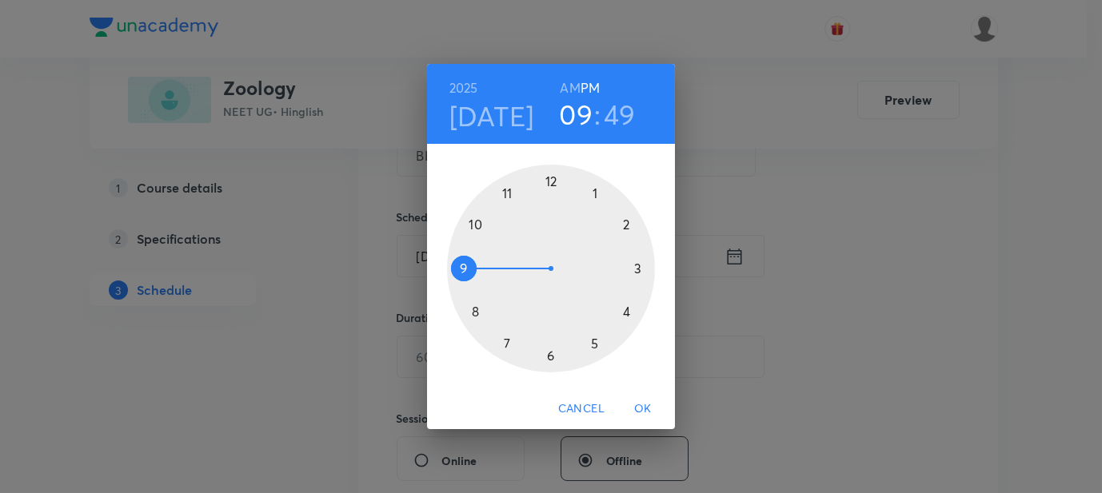
click at [594, 189] on div at bounding box center [551, 269] width 208 height 208
click at [549, 183] on div at bounding box center [551, 269] width 208 height 208
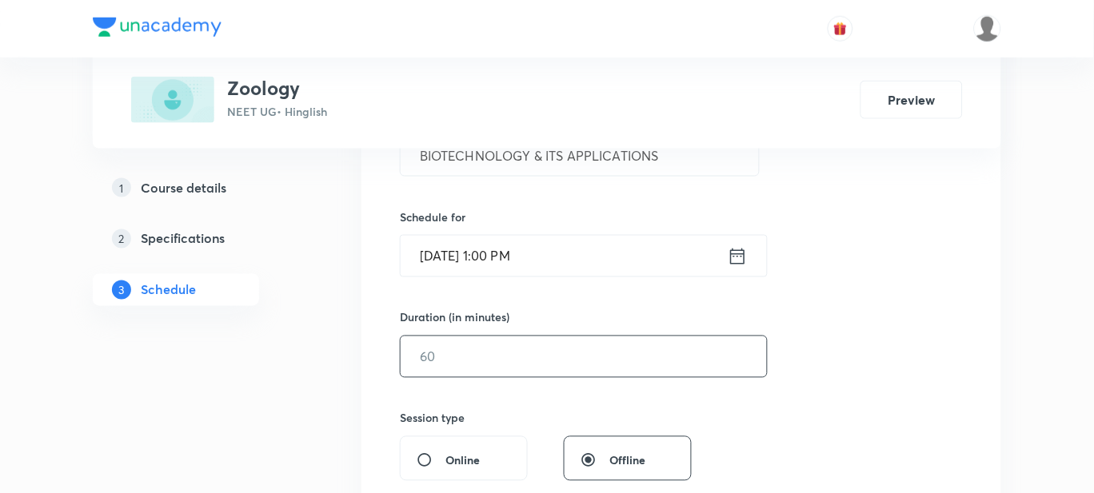
click at [454, 361] on input "text" at bounding box center [584, 357] width 366 height 41
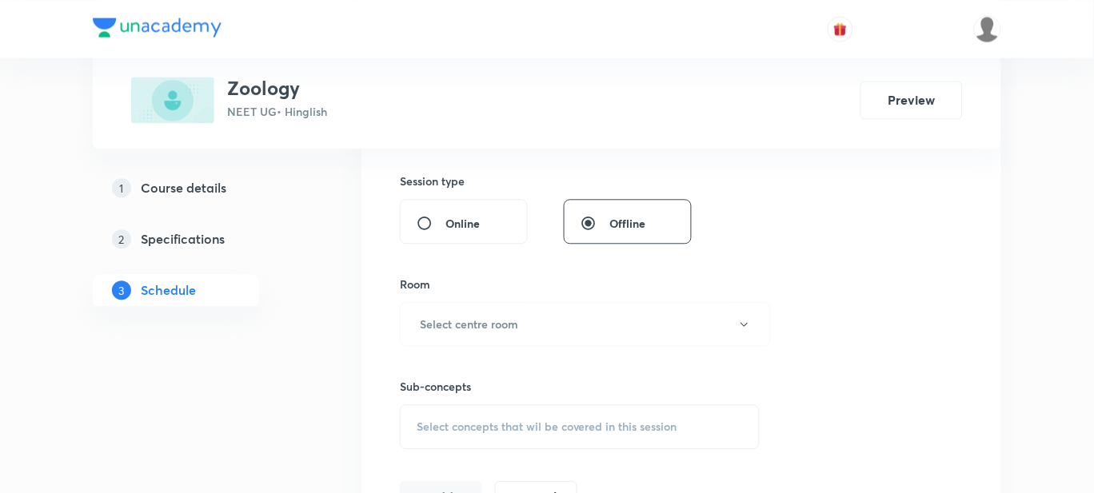
scroll to position [593, 0]
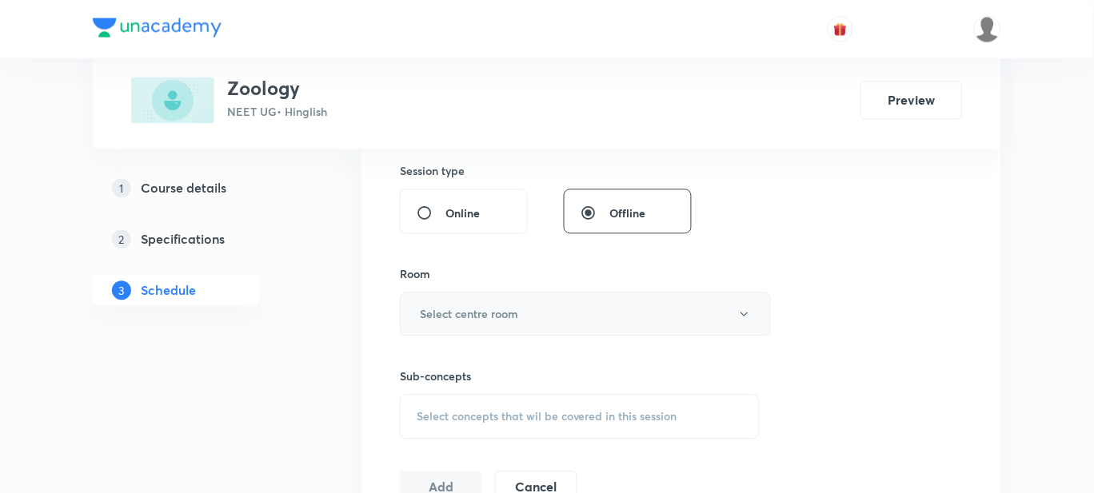
type input "60"
click at [469, 324] on button "Select centre room" at bounding box center [585, 314] width 371 height 44
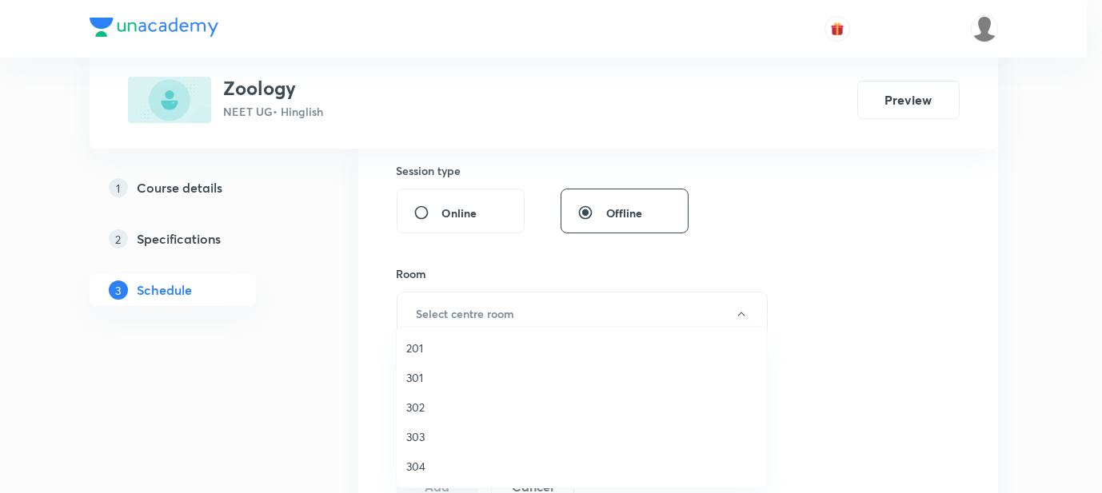
click at [431, 401] on span "302" at bounding box center [581, 407] width 350 height 17
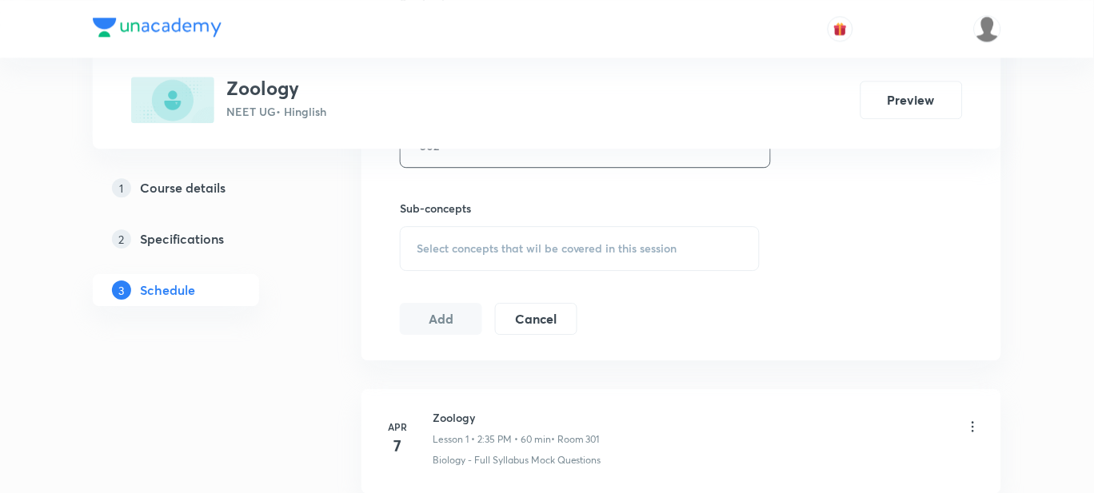
scroll to position [762, 0]
click at [533, 261] on div "Select concepts that wil be covered in this session" at bounding box center [580, 247] width 360 height 45
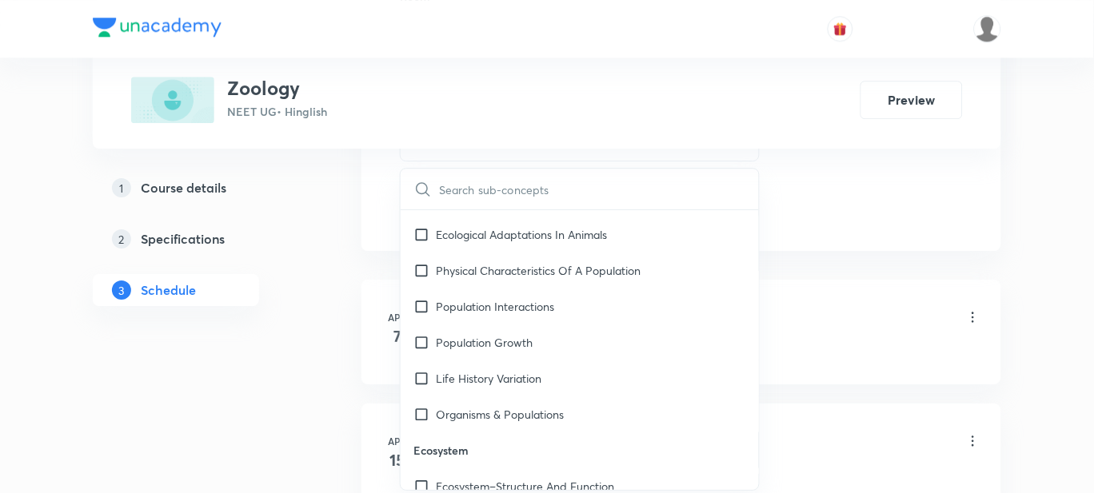
scroll to position [15181, 0]
click at [559, 469] on div "Ecosystem–Structure And Function" at bounding box center [580, 487] width 358 height 36
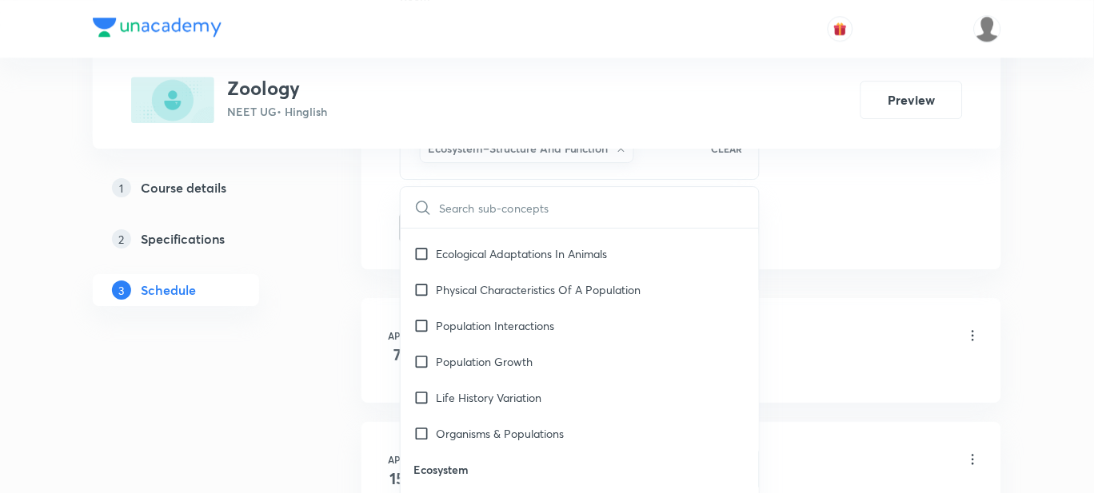
checkbox input "true"
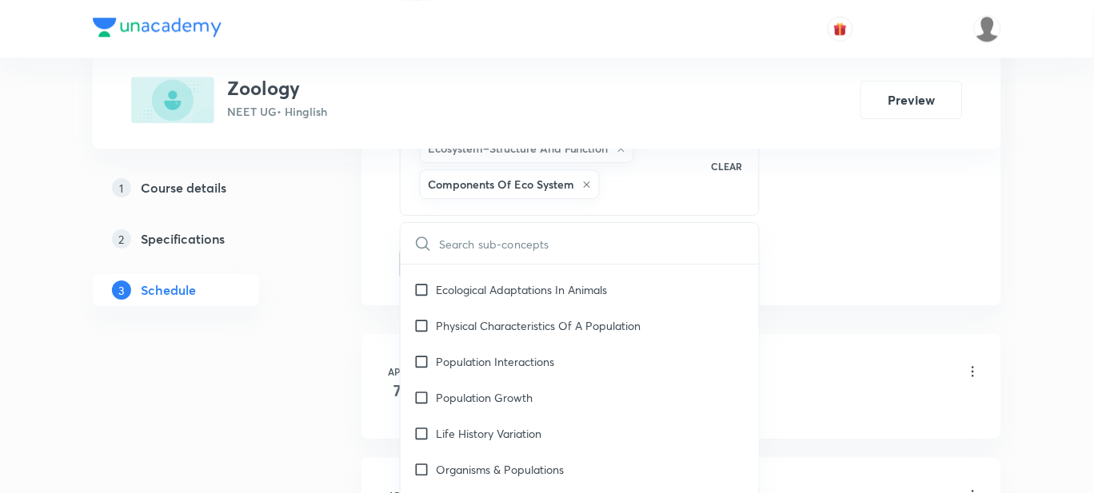
checkbox input "true"
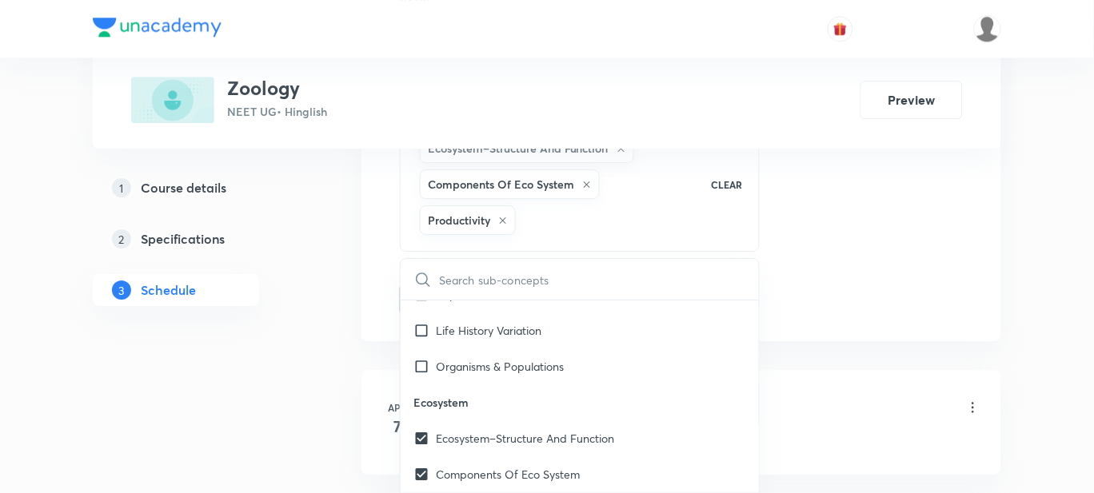
scroll to position [15321, 0]
checkbox input "true"
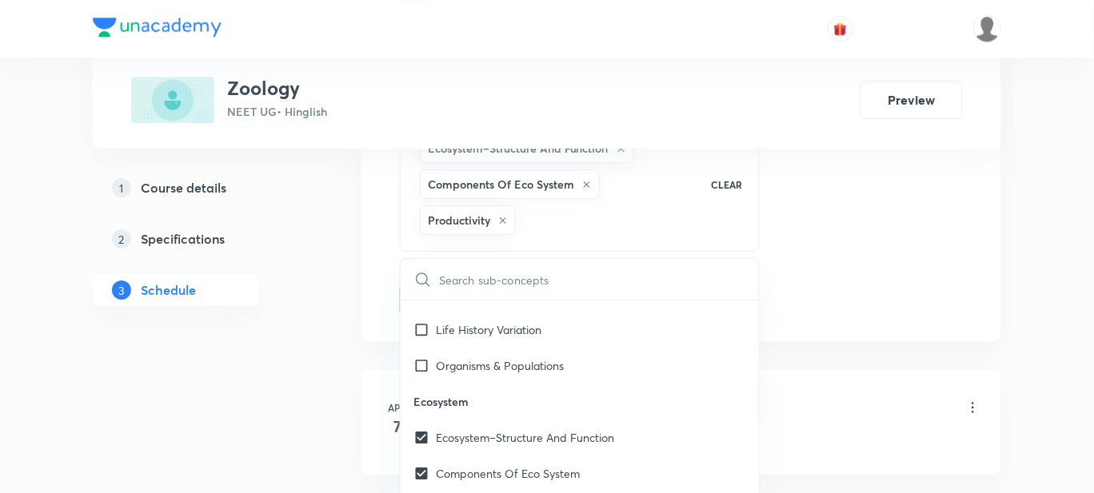
checkbox input "true"
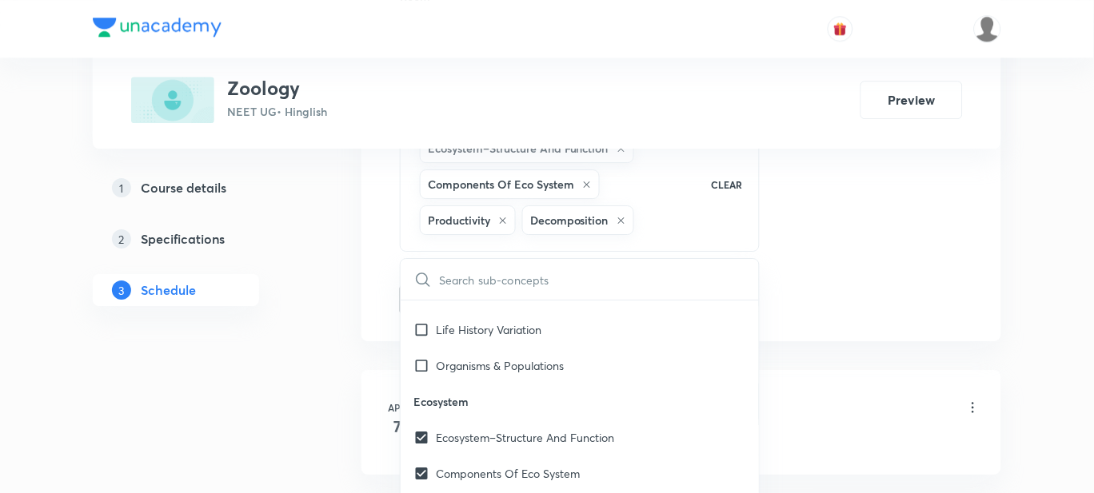
checkbox input "true"
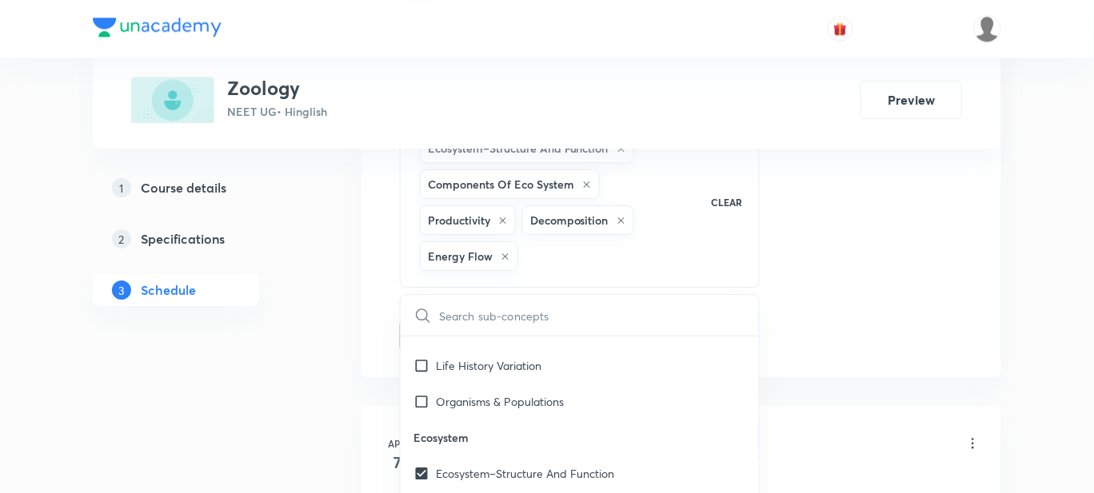
checkbox input "true"
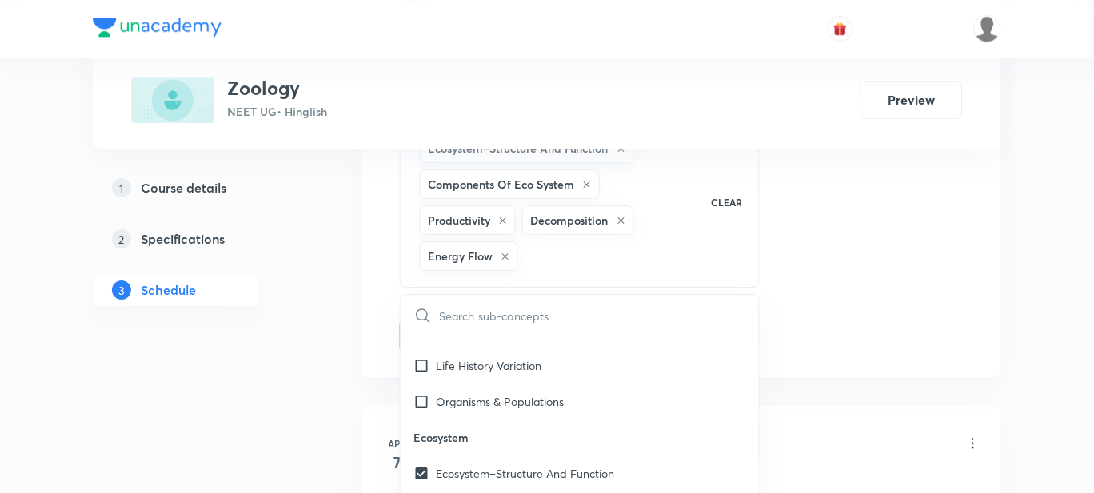
checkbox input "true"
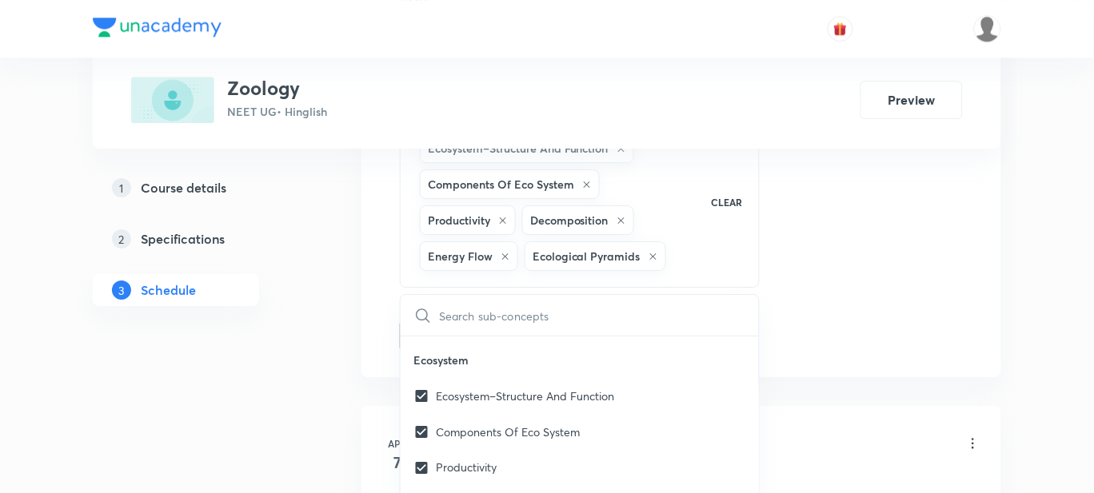
scroll to position [15399, 0]
checkbox input "true"
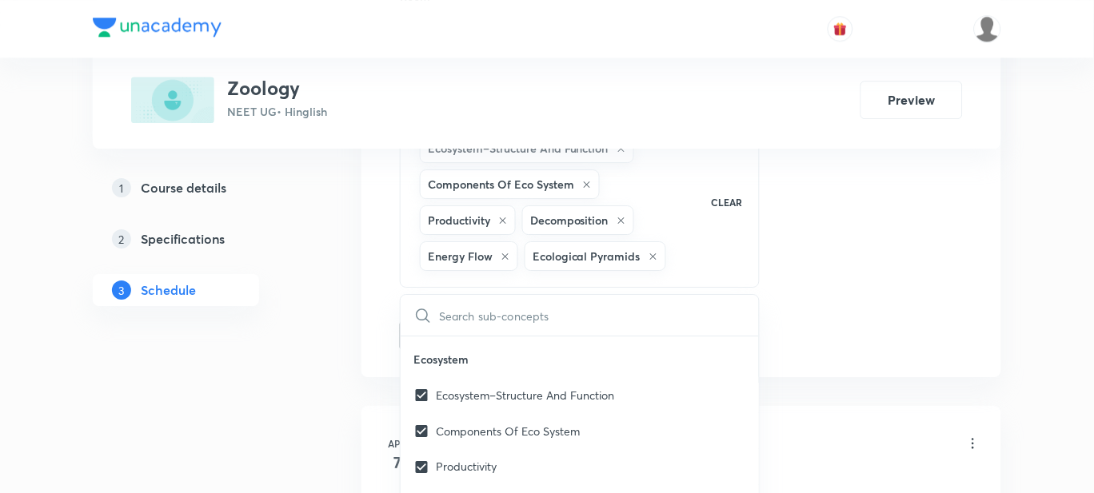
checkbox input "true"
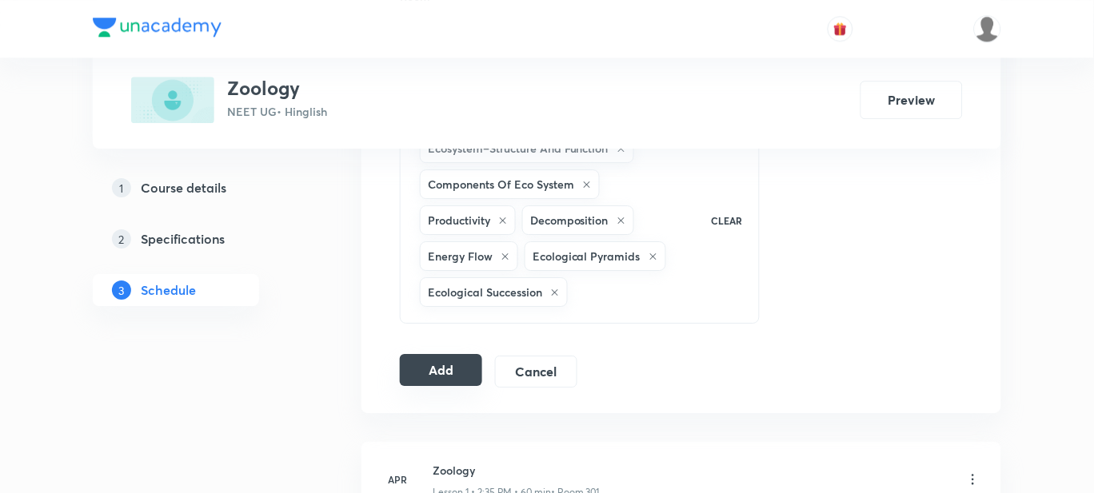
click at [430, 356] on button "Add" at bounding box center [441, 370] width 82 height 32
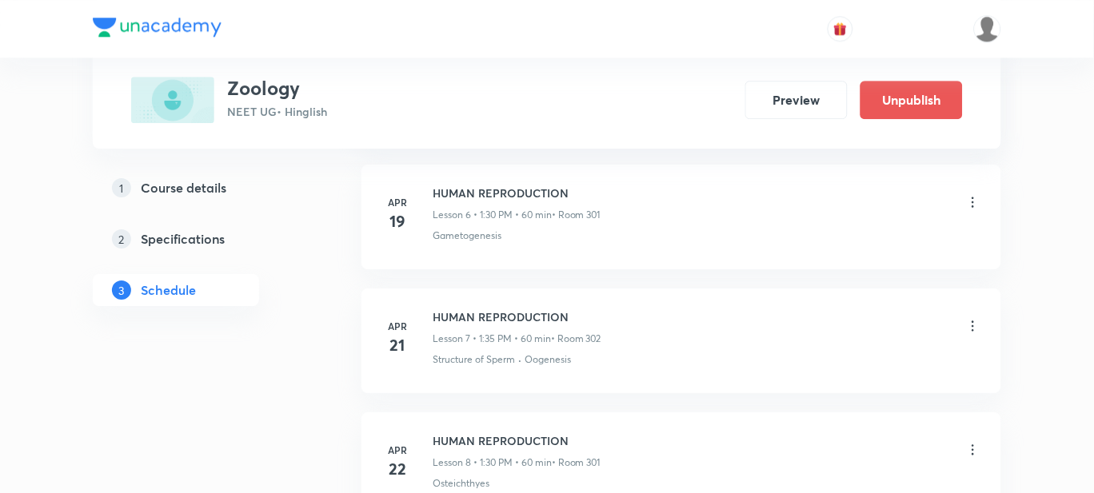
click at [430, 356] on div "Apr 21 HUMAN REPRODUCTION Lesson 7 • 1:35 PM • 60 min • Room 302 Structure of S…" at bounding box center [681, 338] width 600 height 58
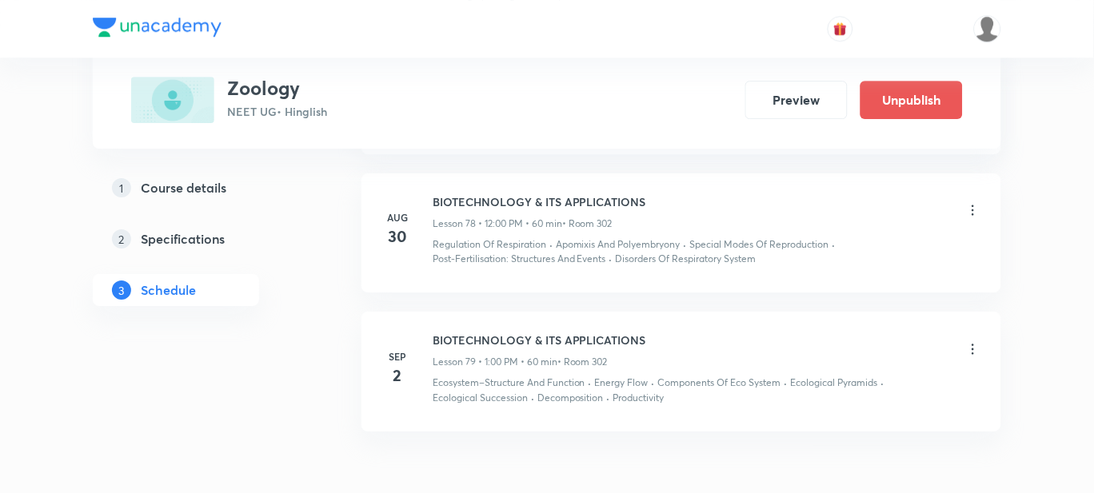
scroll to position [10137, 0]
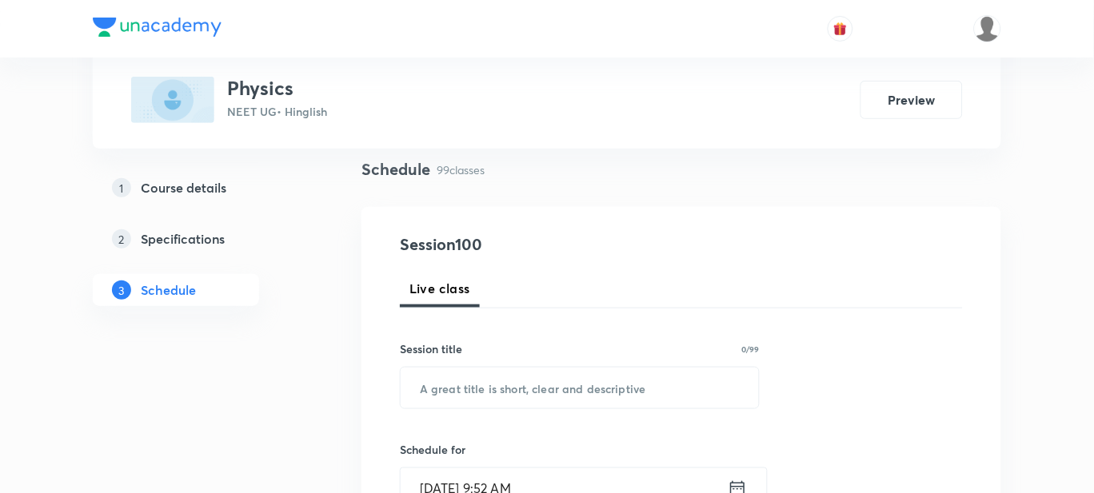
scroll to position [120, 0]
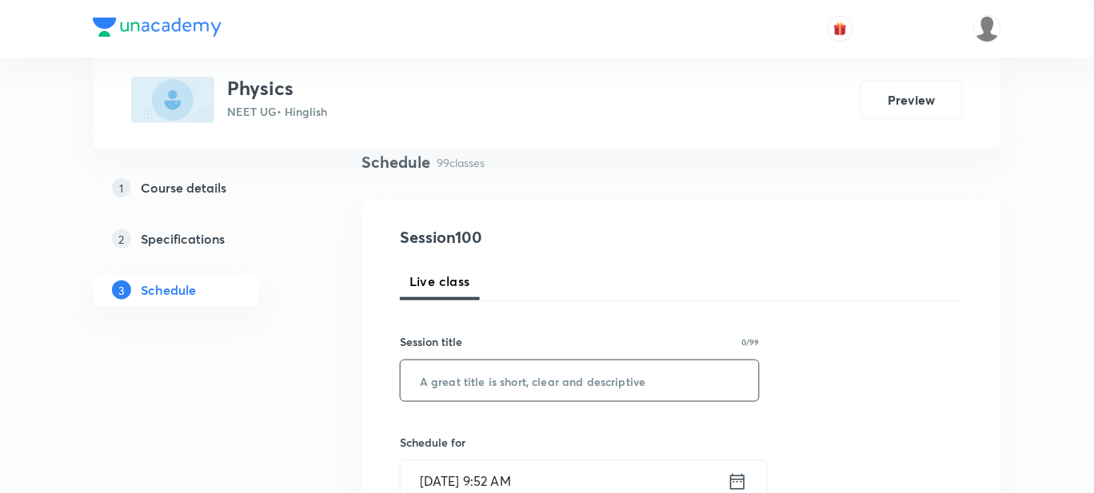
click at [469, 370] on input "text" at bounding box center [580, 381] width 358 height 41
type input "f"
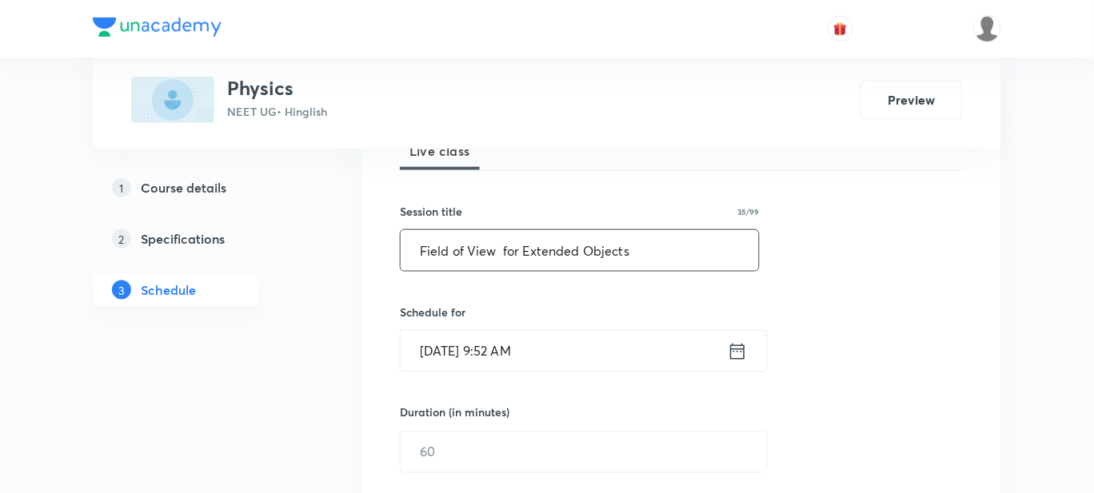
type input "Field of View for Extended Objects"
click at [525, 353] on input "Sep 2, 2025, 9:52 AM" at bounding box center [564, 351] width 327 height 41
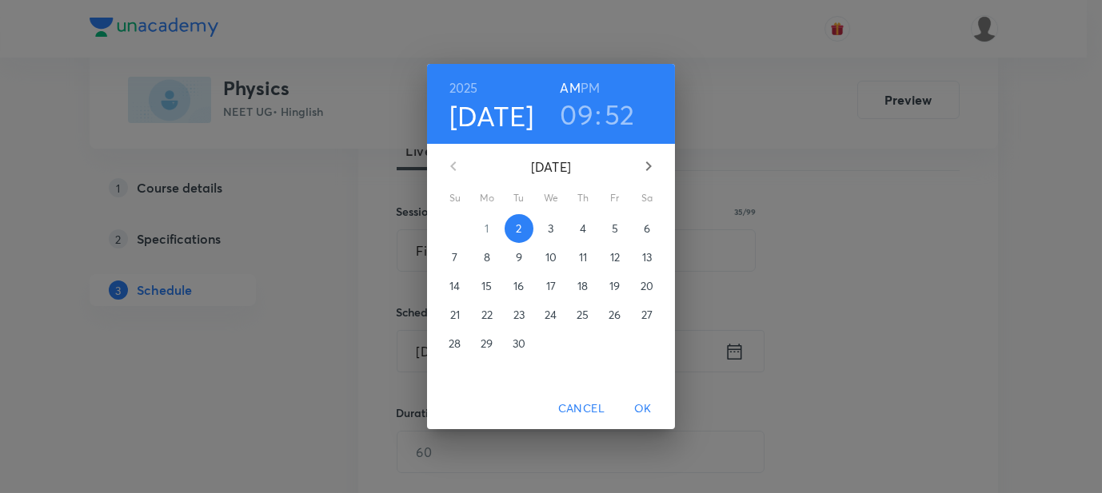
click at [590, 85] on h6 "PM" at bounding box center [589, 88] width 19 height 22
click at [583, 109] on h3 "09" at bounding box center [577, 115] width 34 height 34
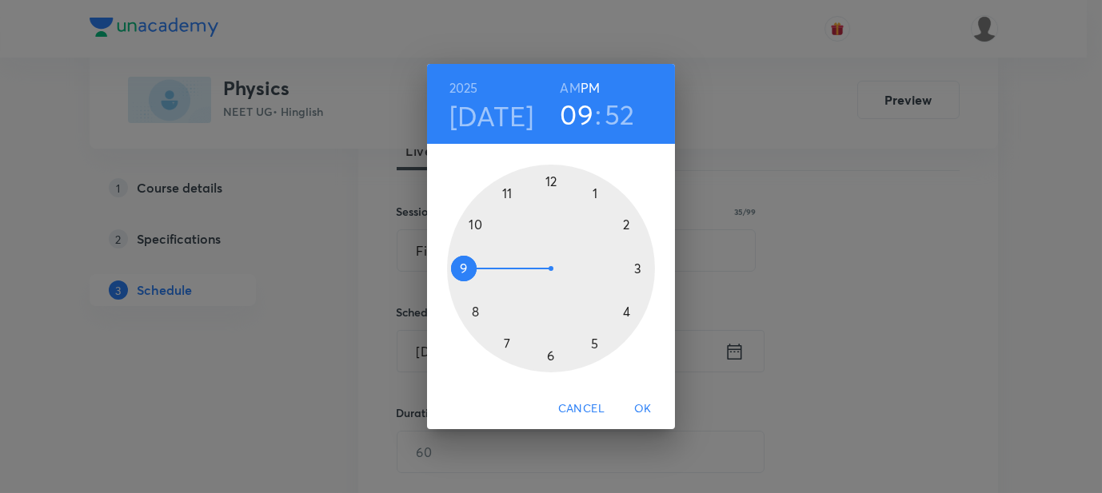
click at [626, 229] on div at bounding box center [551, 269] width 208 height 208
click at [597, 194] on div at bounding box center [551, 269] width 208 height 208
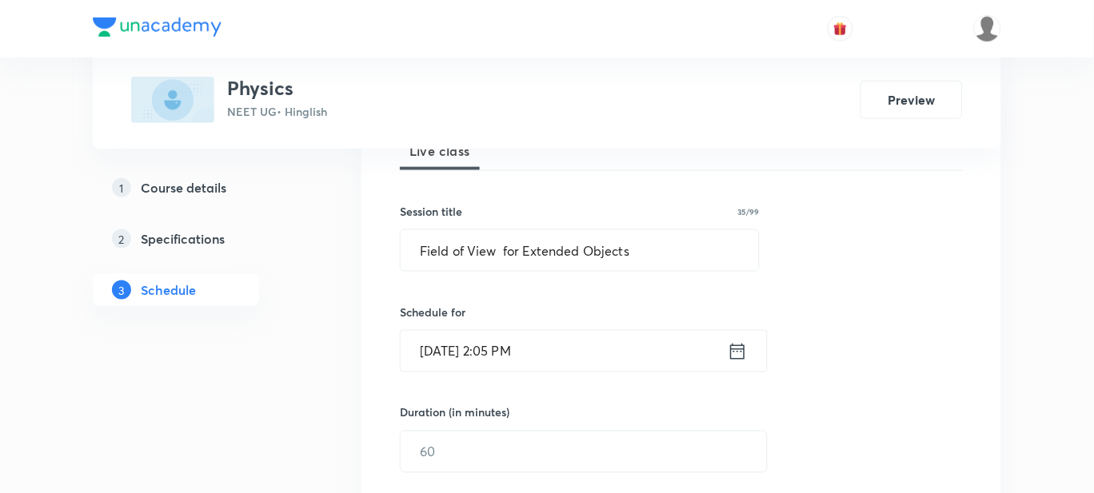
scroll to position [299, 0]
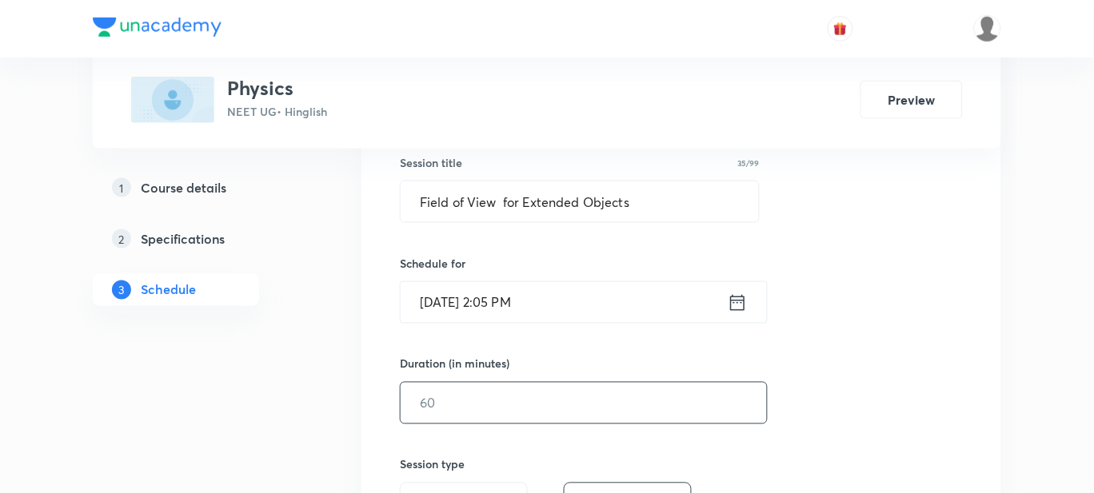
click at [438, 404] on input "text" at bounding box center [584, 403] width 366 height 41
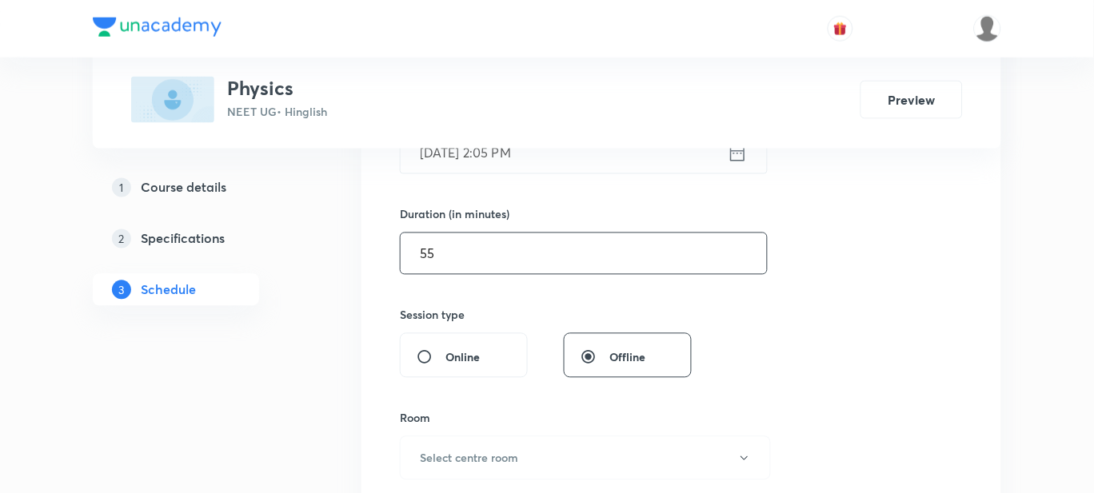
scroll to position [449, 0]
type input "55"
click at [441, 456] on h6 "Select centre room" at bounding box center [469, 457] width 98 height 17
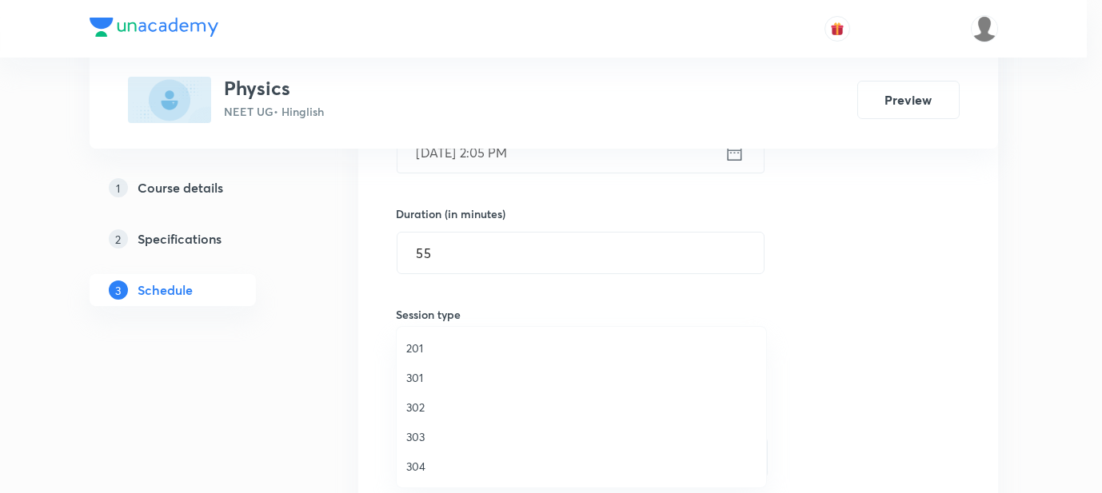
click at [420, 403] on span "302" at bounding box center [581, 407] width 350 height 17
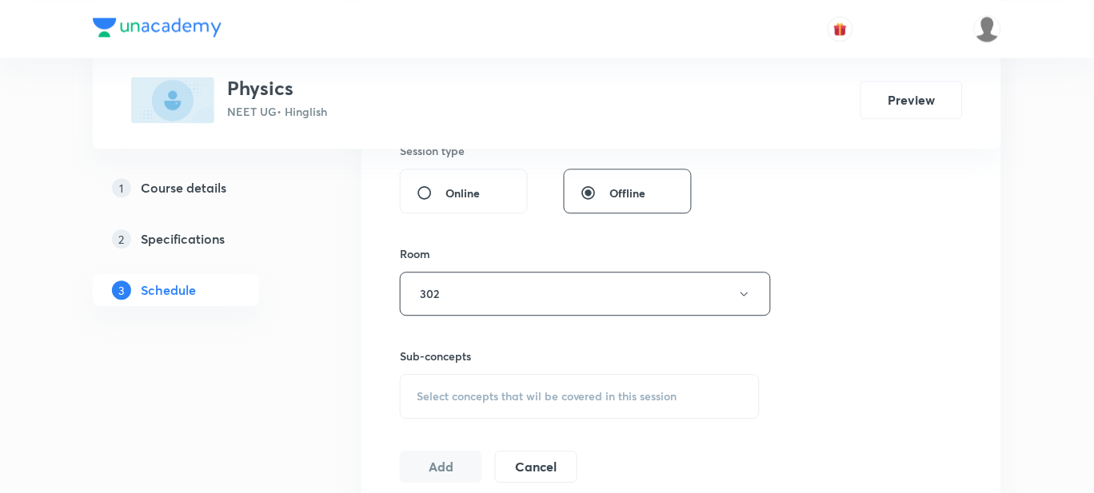
scroll to position [615, 0]
click at [450, 377] on div "Select concepts that wil be covered in this session" at bounding box center [580, 395] width 360 height 45
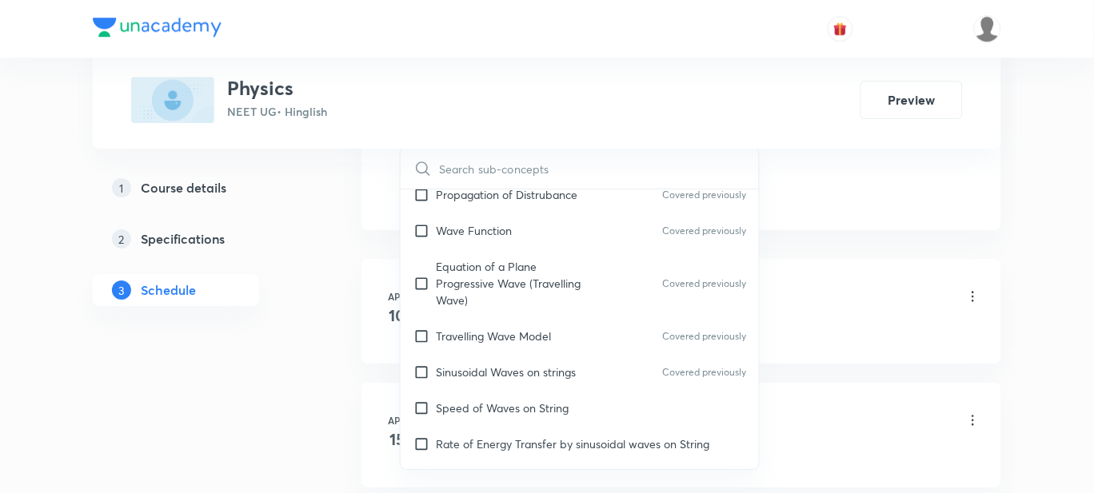
scroll to position [19584, 0]
click at [540, 399] on p "Speed of Waves on String" at bounding box center [502, 407] width 133 height 17
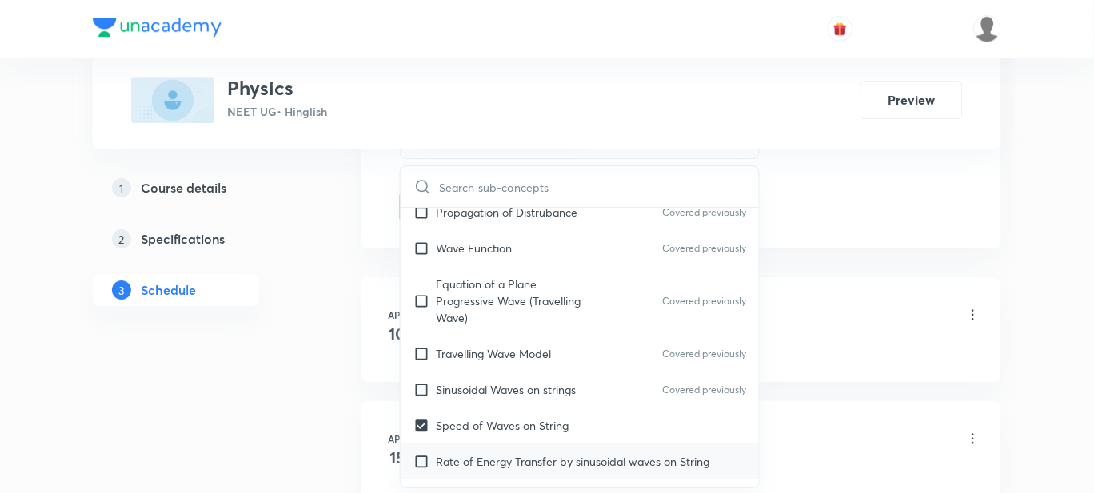
click at [531, 444] on div "Rate of Energy Transfer by sinusoidal waves on String" at bounding box center [580, 462] width 358 height 36
checkbox input "true"
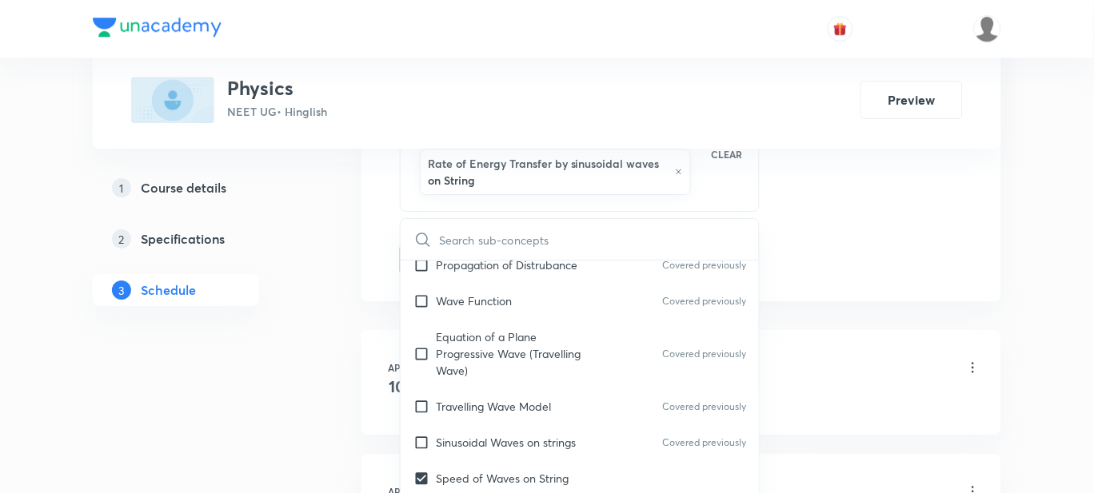
checkbox input "true"
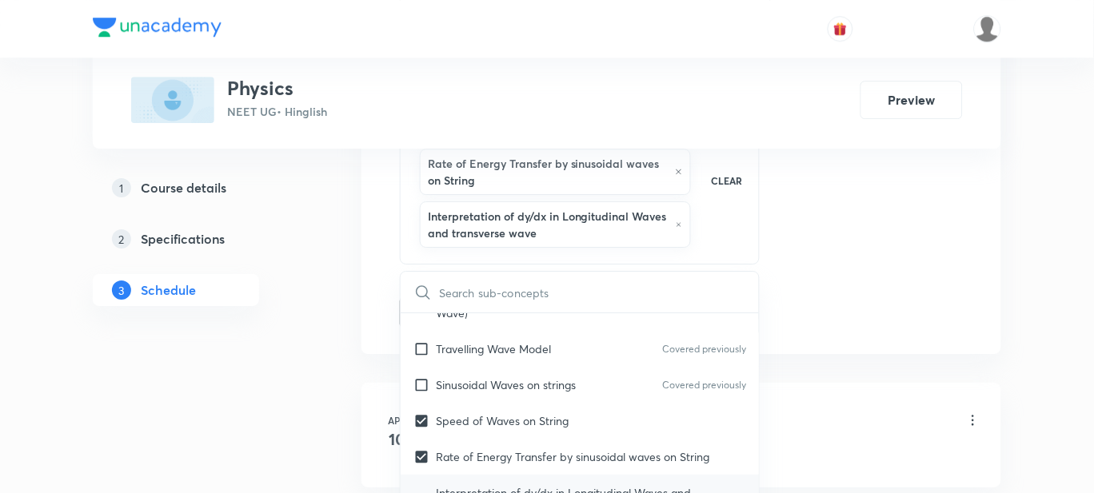
scroll to position [19746, 0]
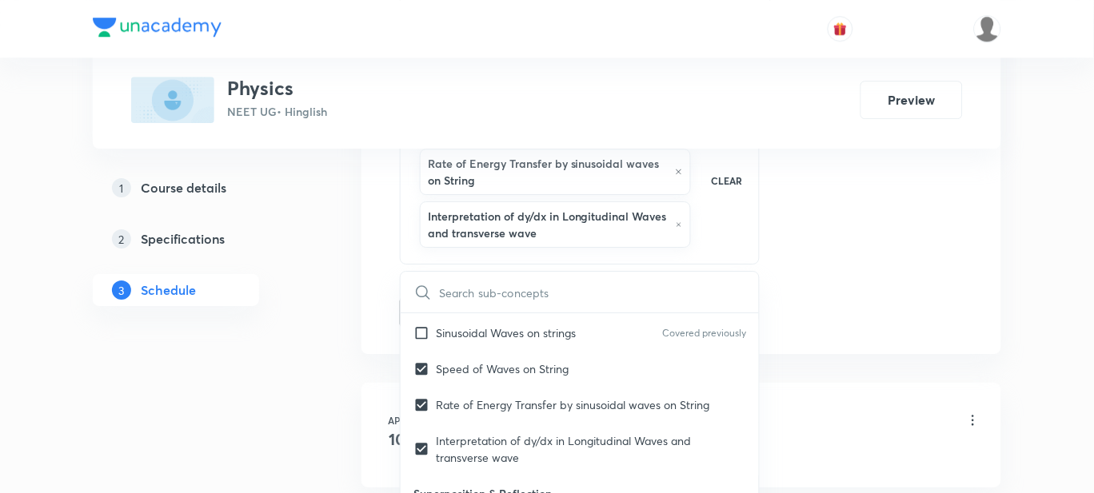
checkbox input "true"
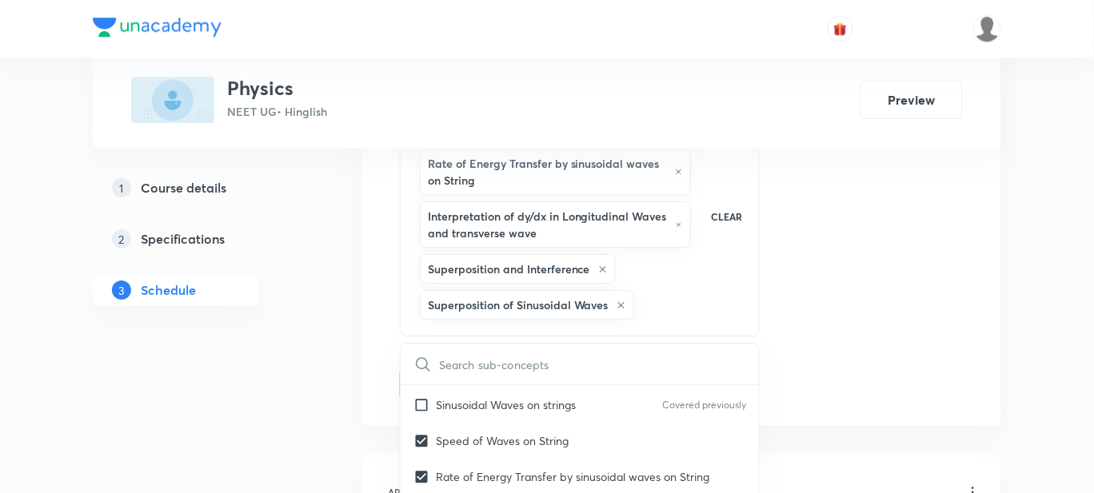
checkbox input "true"
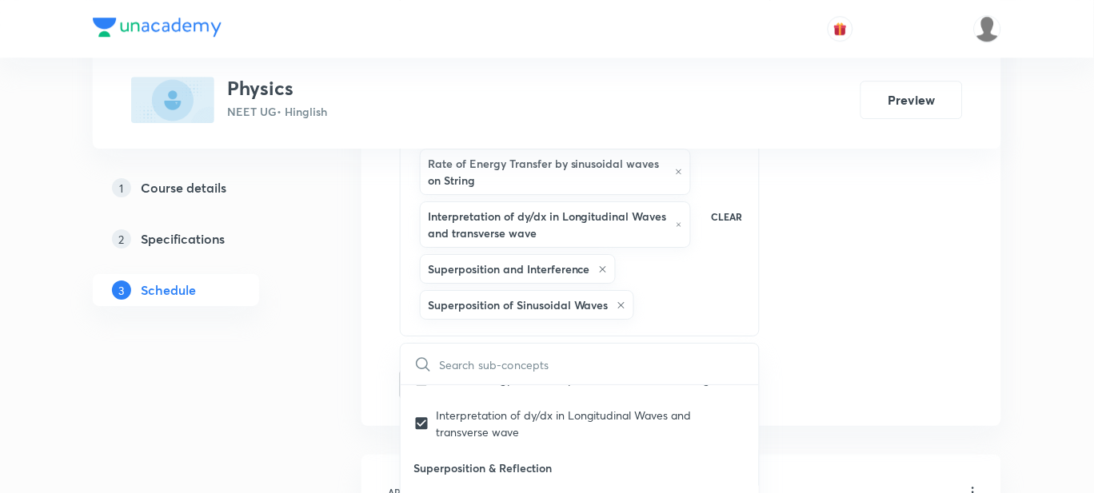
scroll to position [19845, 0]
checkbox input "true"
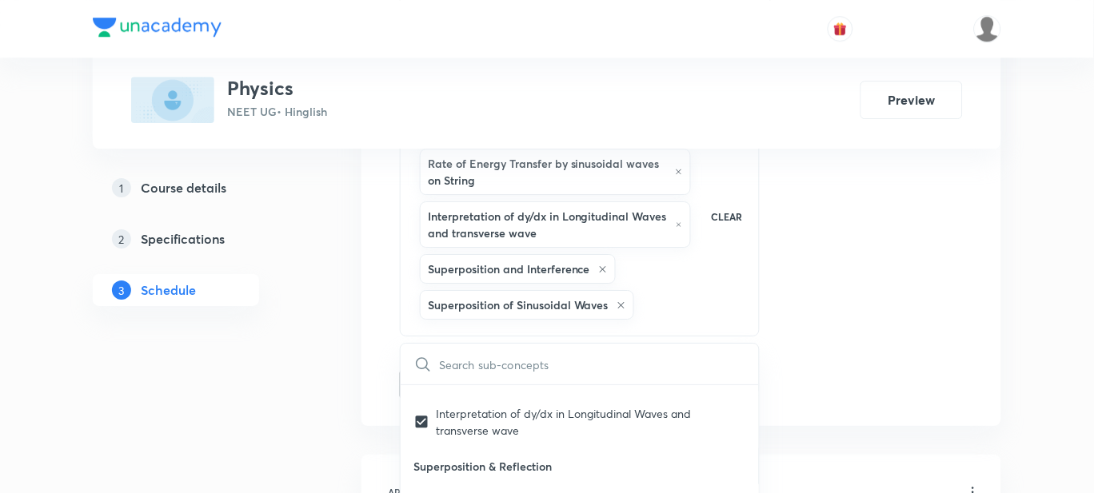
checkbox input "true"
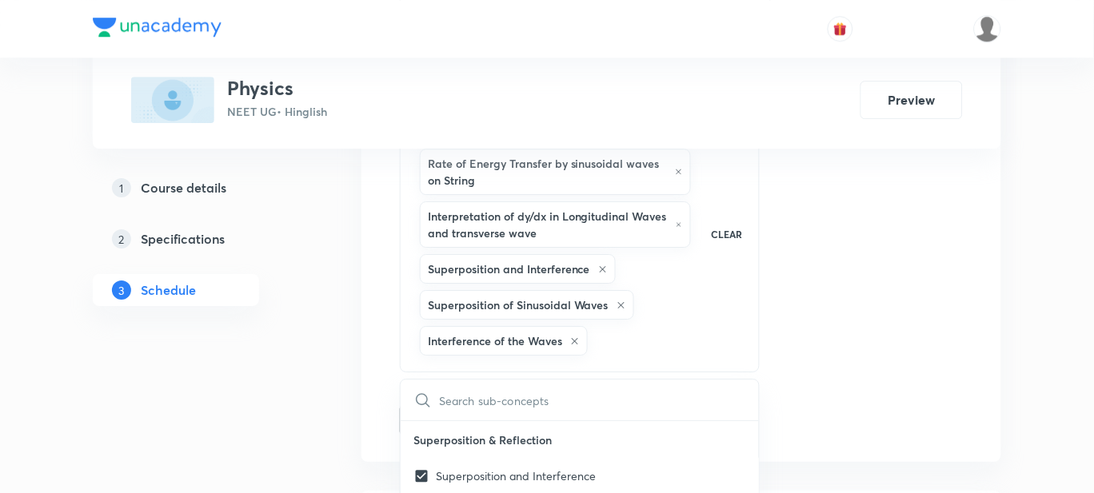
scroll to position [19909, 0]
checkbox input "true"
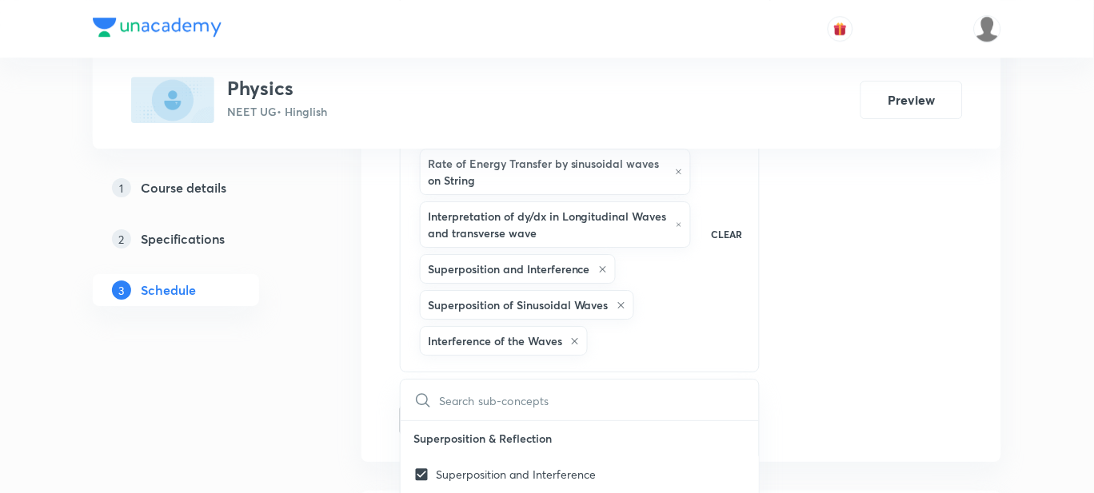
checkbox input "true"
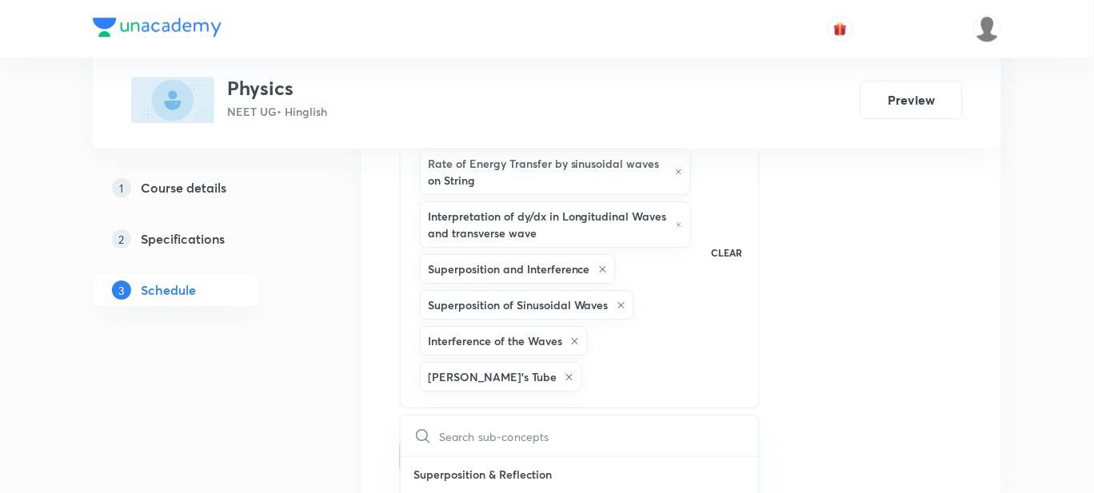
click at [433, 462] on button "Add" at bounding box center [441, 455] width 82 height 32
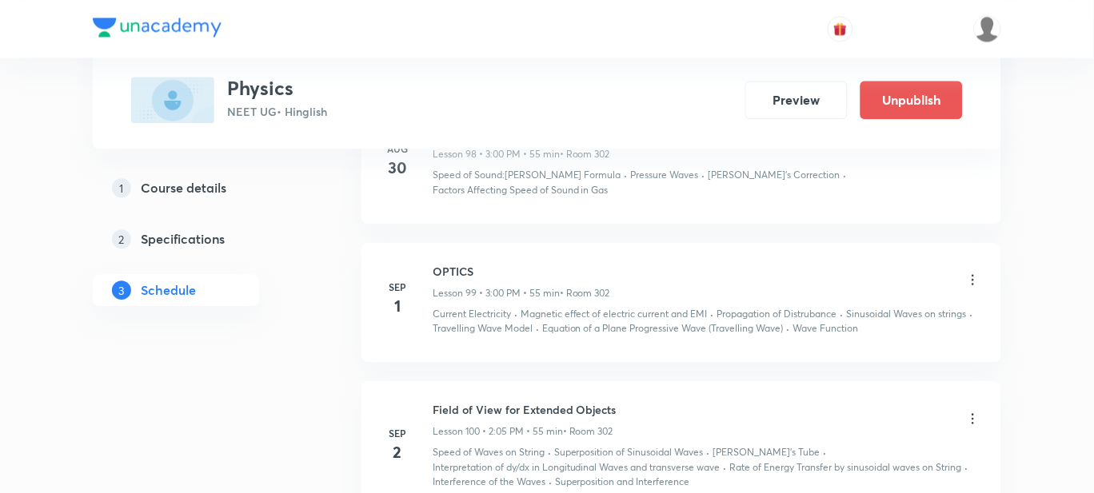
scroll to position [13451, 0]
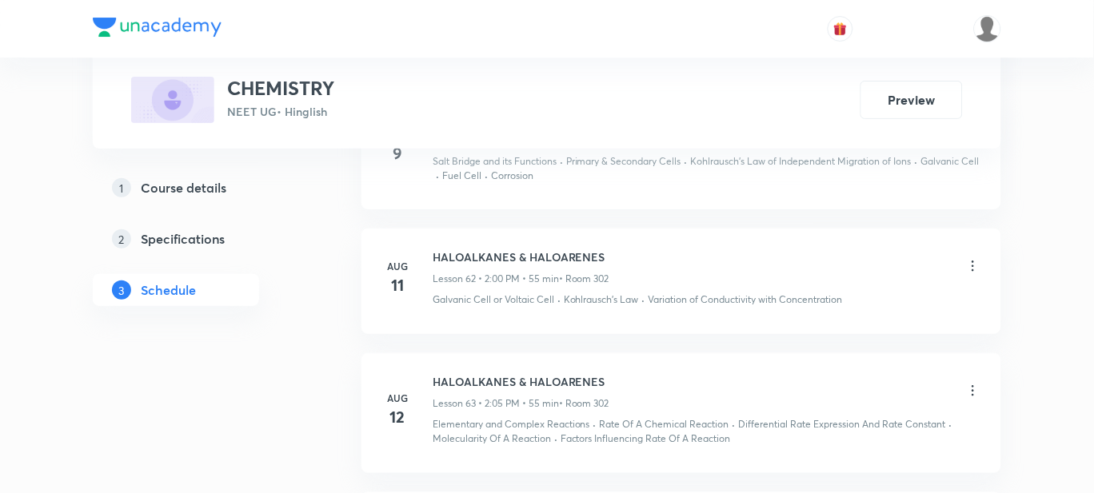
scroll to position [9924, 0]
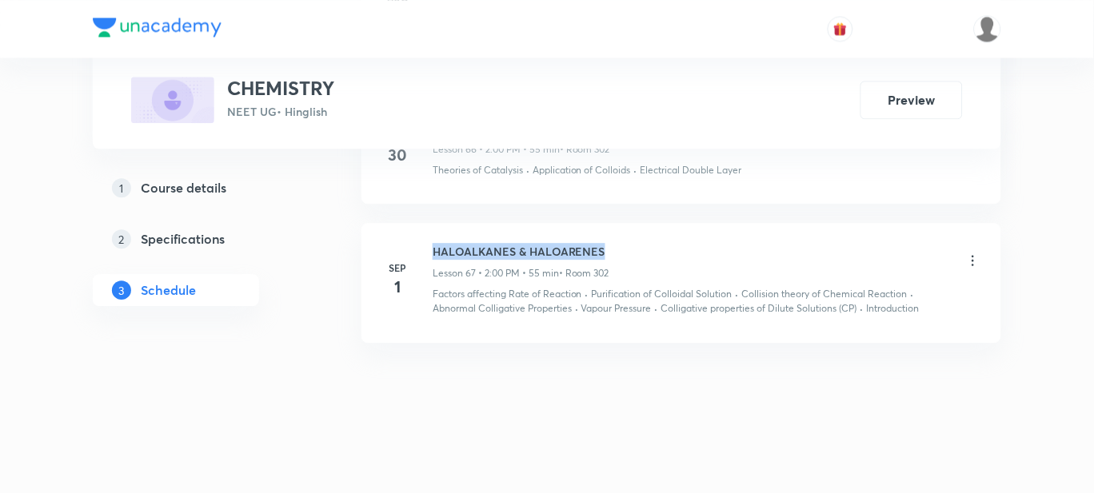
drag, startPoint x: 627, startPoint y: 244, endPoint x: 433, endPoint y: 250, distance: 193.6
click at [433, 250] on div "HALOALKANES & HALOARENES Lesson 67 • 2:00 PM • 55 min • Room 302" at bounding box center [707, 262] width 548 height 38
copy h6 "HALOALKANES & HALOARENES"
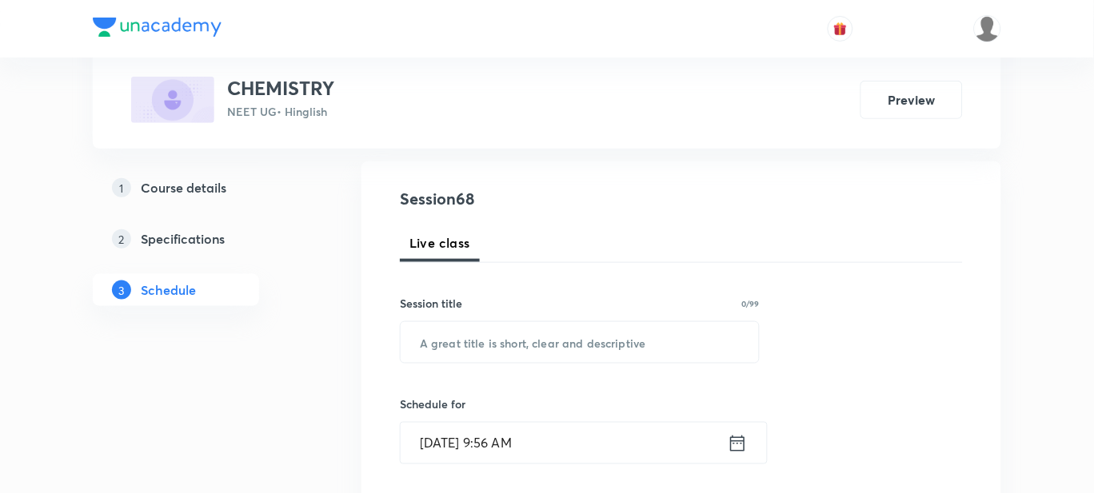
scroll to position [173, 0]
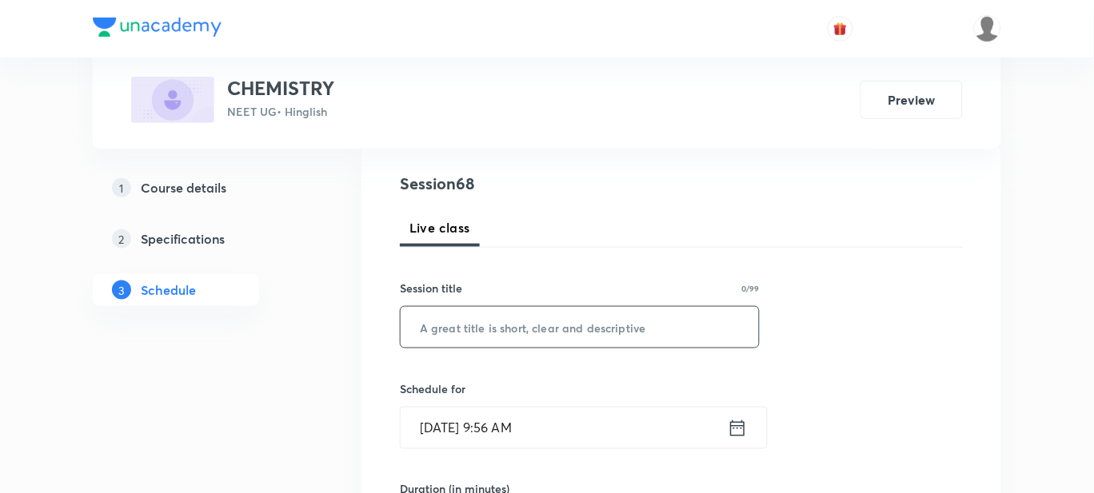
click at [467, 334] on input "text" at bounding box center [580, 327] width 358 height 41
paste input "HALOALKANES & HALOARENES"
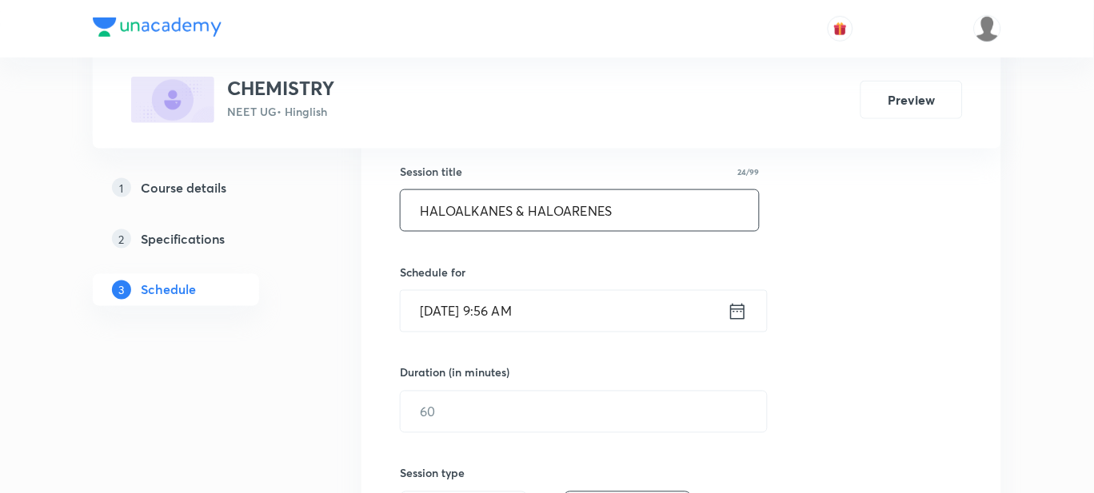
type input "HALOALKANES & HALOARENES"
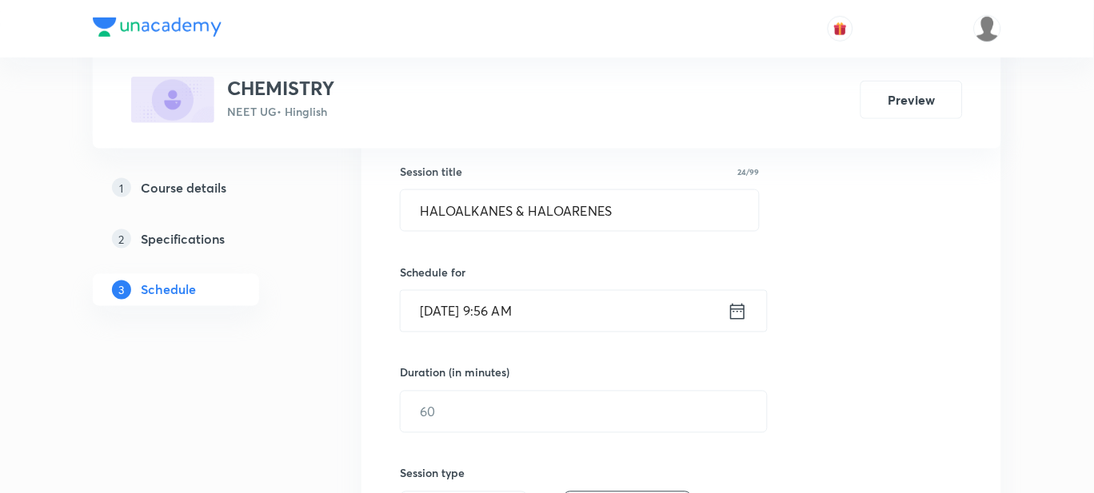
click at [555, 304] on input "[DATE] 9:56 AM" at bounding box center [564, 311] width 327 height 41
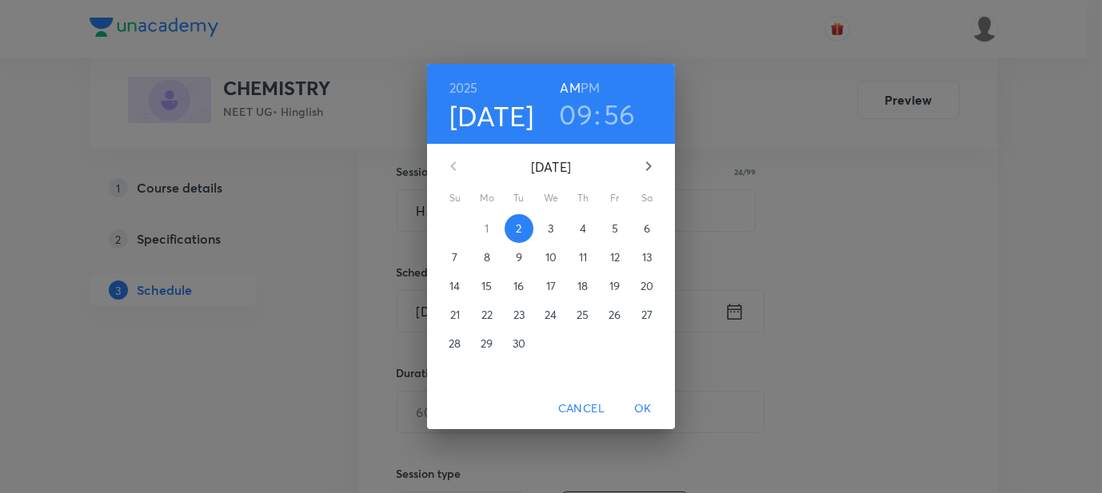
click at [596, 86] on h6 "PM" at bounding box center [589, 88] width 19 height 22
click at [588, 103] on h3 "09" at bounding box center [576, 115] width 34 height 34
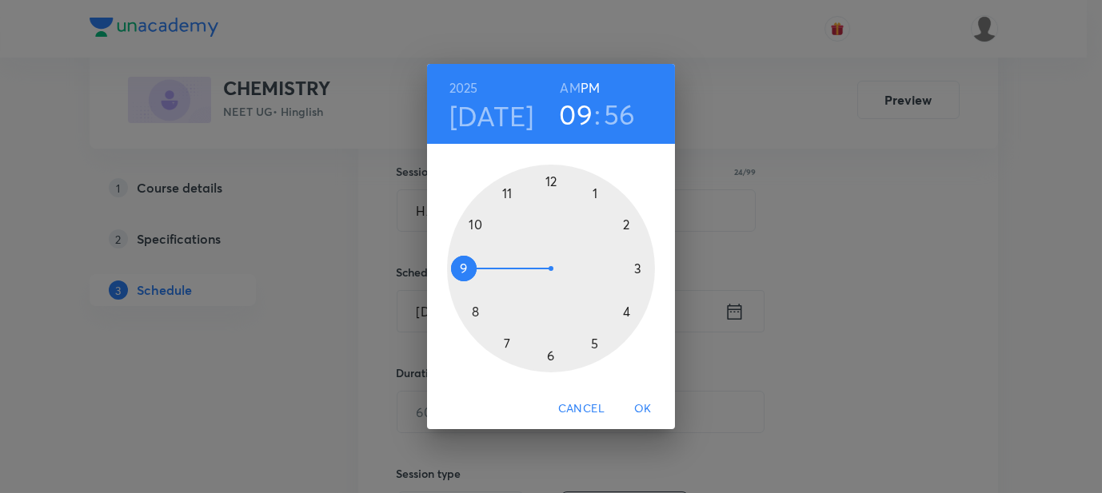
click at [637, 269] on div at bounding box center [551, 269] width 208 height 208
click at [547, 181] on div at bounding box center [551, 269] width 208 height 208
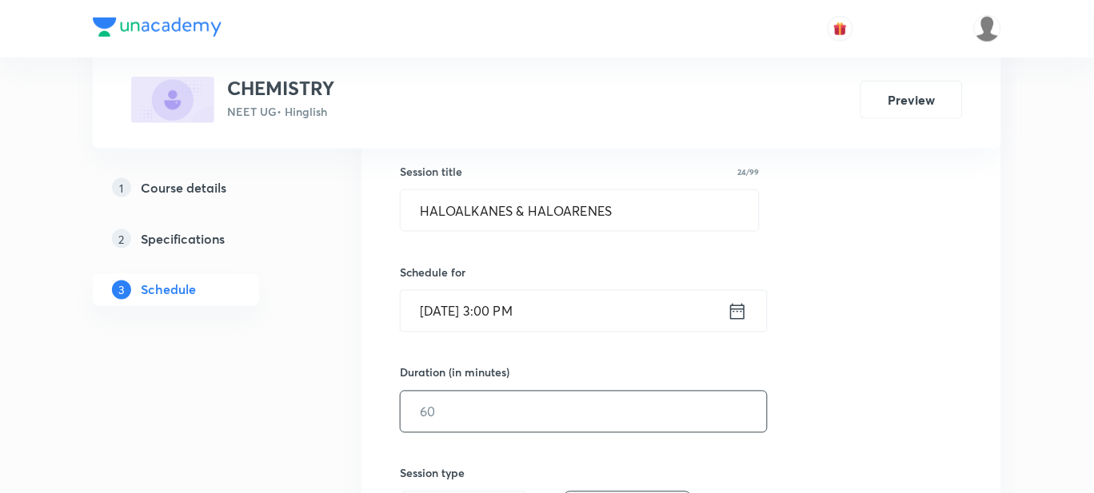
click at [450, 407] on input "text" at bounding box center [584, 412] width 366 height 41
click at [512, 307] on input "[DATE] 3:00 PM" at bounding box center [564, 311] width 327 height 41
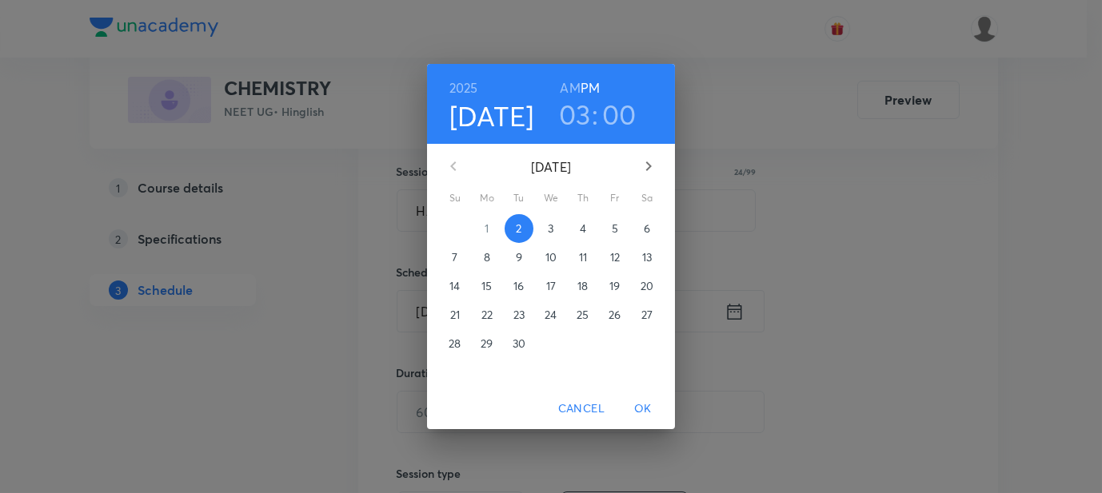
click at [607, 117] on h3 "00" at bounding box center [619, 115] width 34 height 34
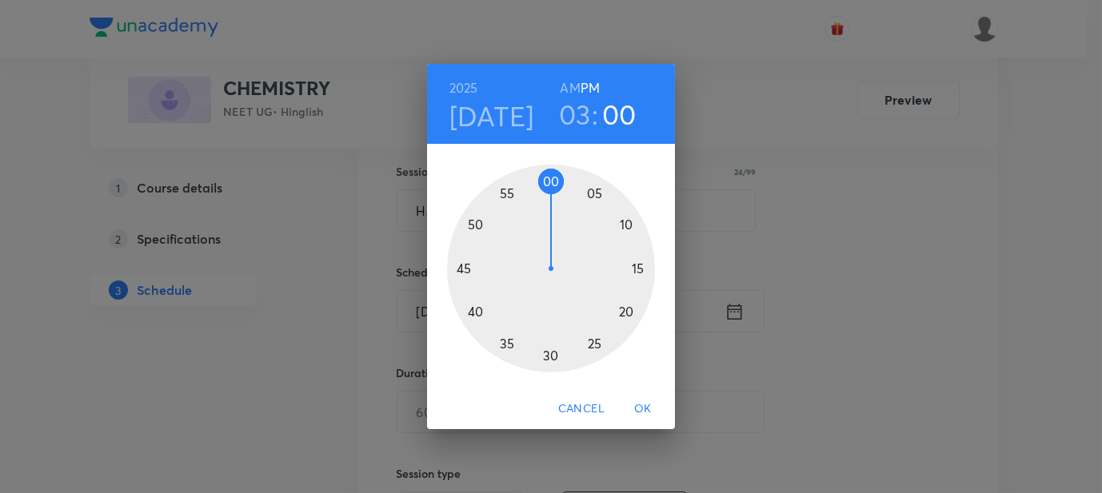
click at [596, 192] on div at bounding box center [551, 269] width 208 height 208
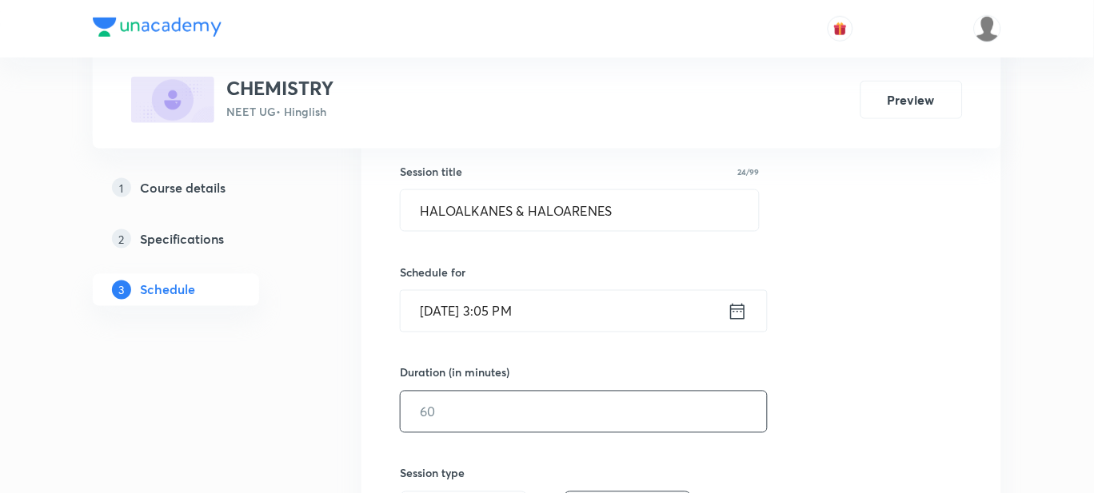
click at [428, 413] on input "text" at bounding box center [584, 412] width 366 height 41
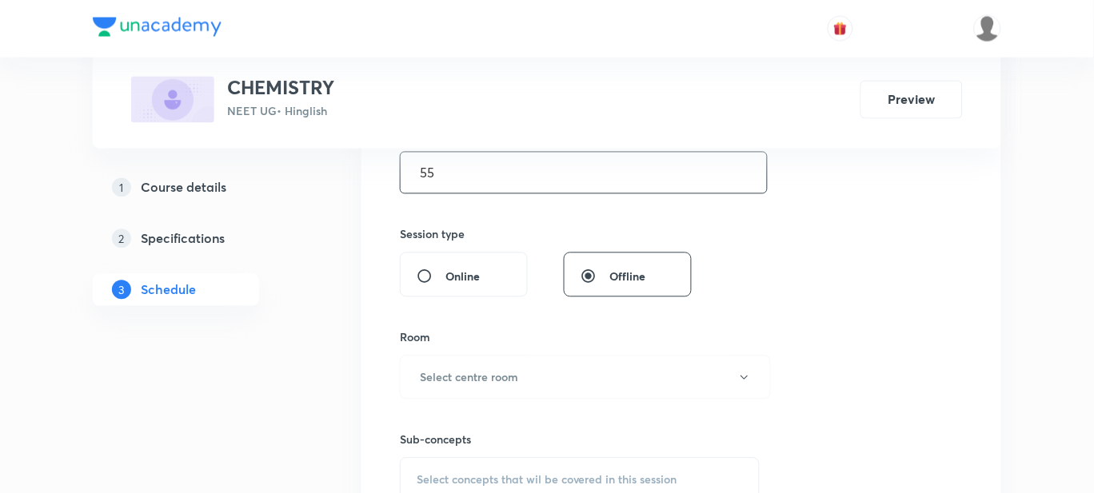
scroll to position [530, 0]
type input "55"
click at [497, 370] on h6 "Select centre room" at bounding box center [469, 377] width 98 height 17
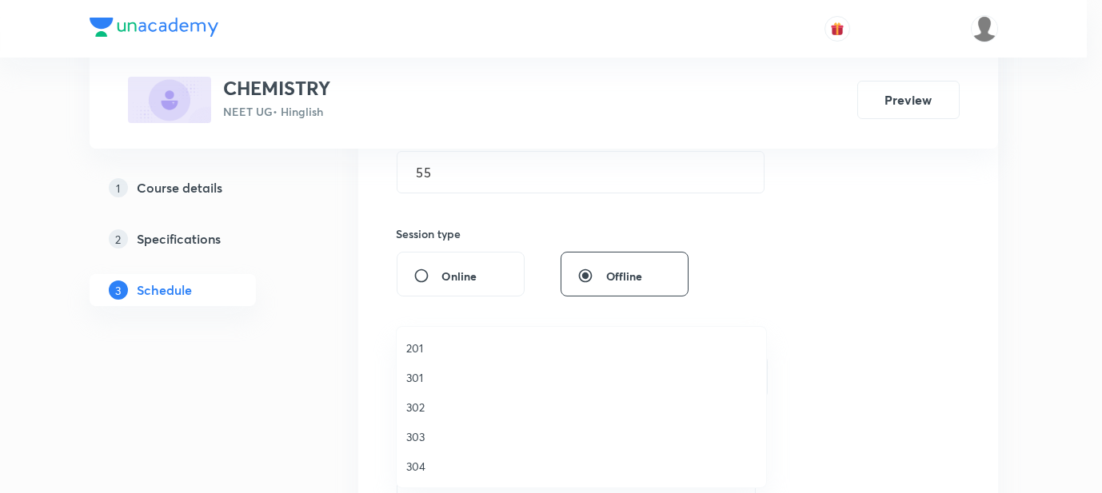
click at [419, 399] on span "302" at bounding box center [581, 407] width 350 height 17
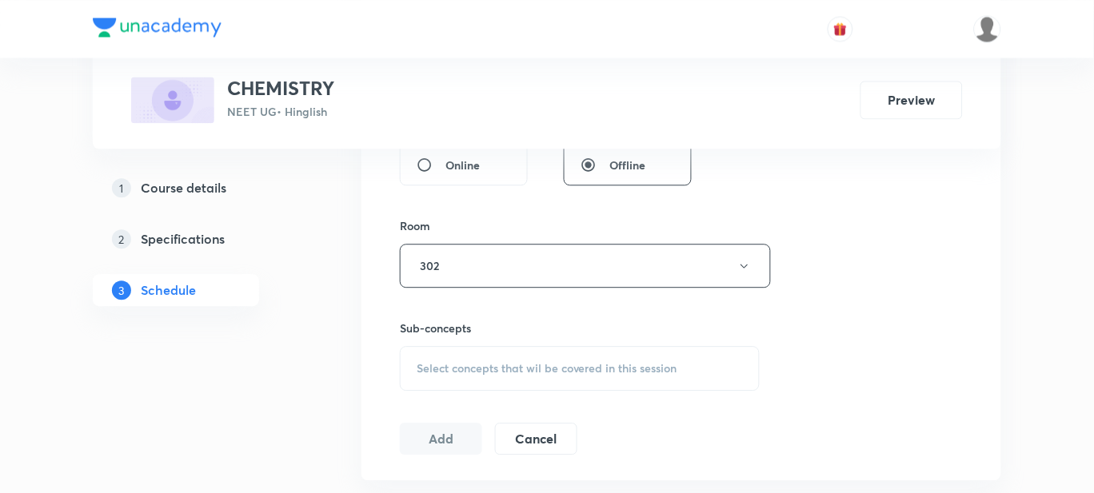
scroll to position [646, 0]
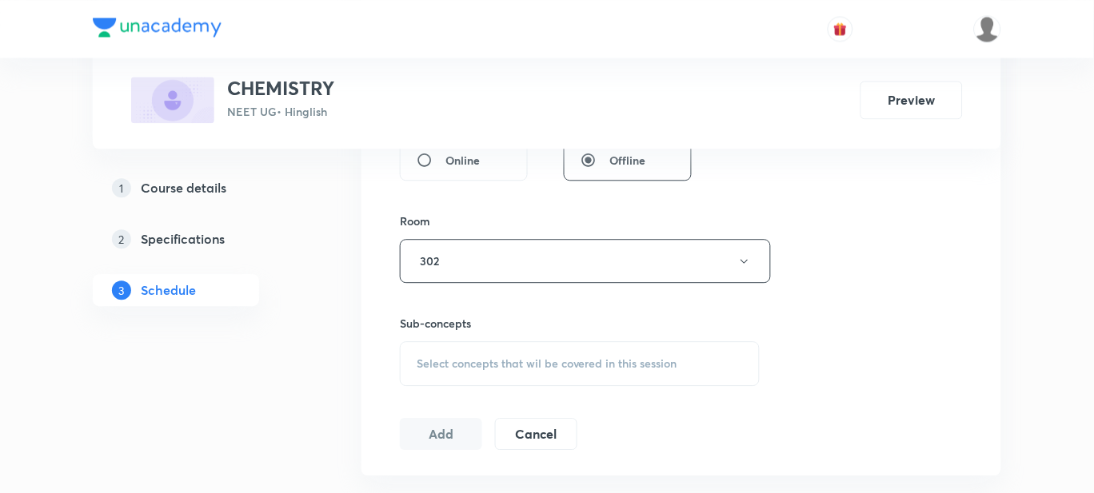
click at [468, 358] on span "Select concepts that wil be covered in this session" at bounding box center [547, 363] width 261 height 13
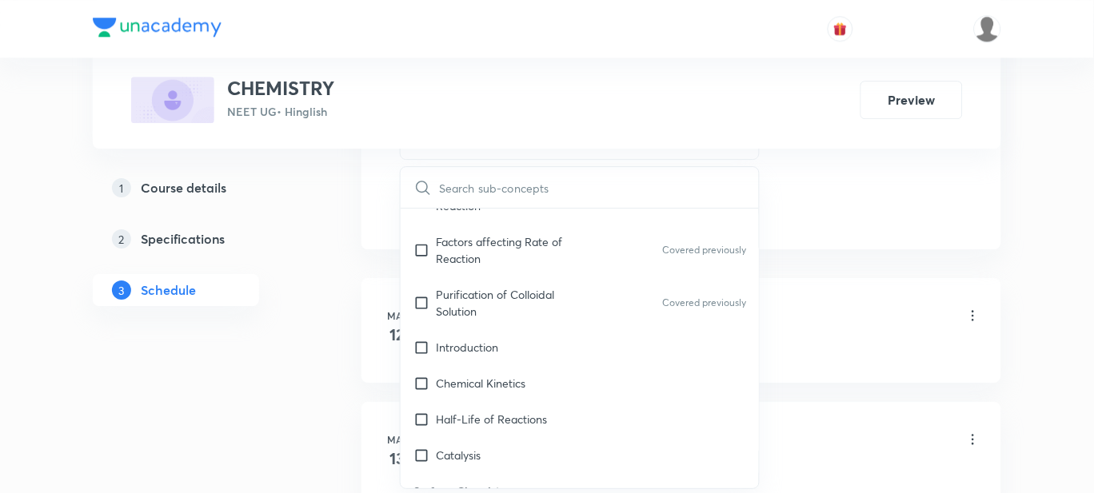
scroll to position [13579, 0]
click at [497, 338] on p "Introduction" at bounding box center [467, 346] width 62 height 17
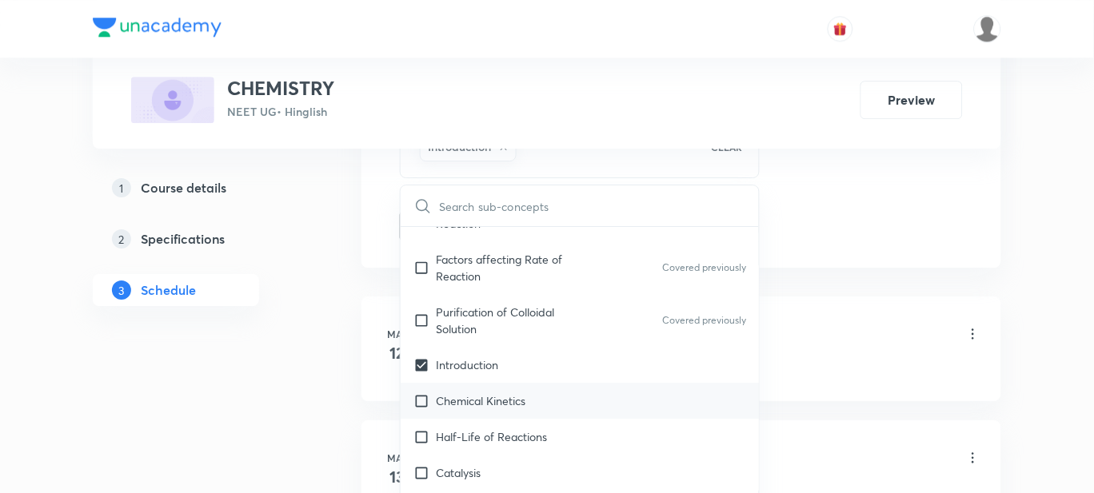
click at [518, 393] on p "Chemical Kinetics" at bounding box center [481, 401] width 90 height 17
checkbox input "true"
click at [520, 429] on p "Half-Life of Reactions" at bounding box center [491, 437] width 111 height 17
checkbox input "true"
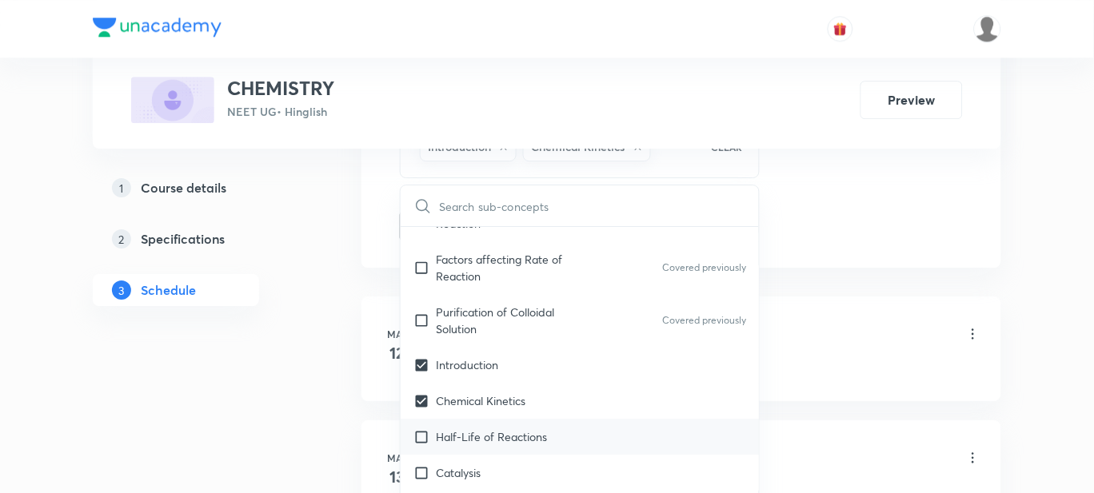
checkbox input "true"
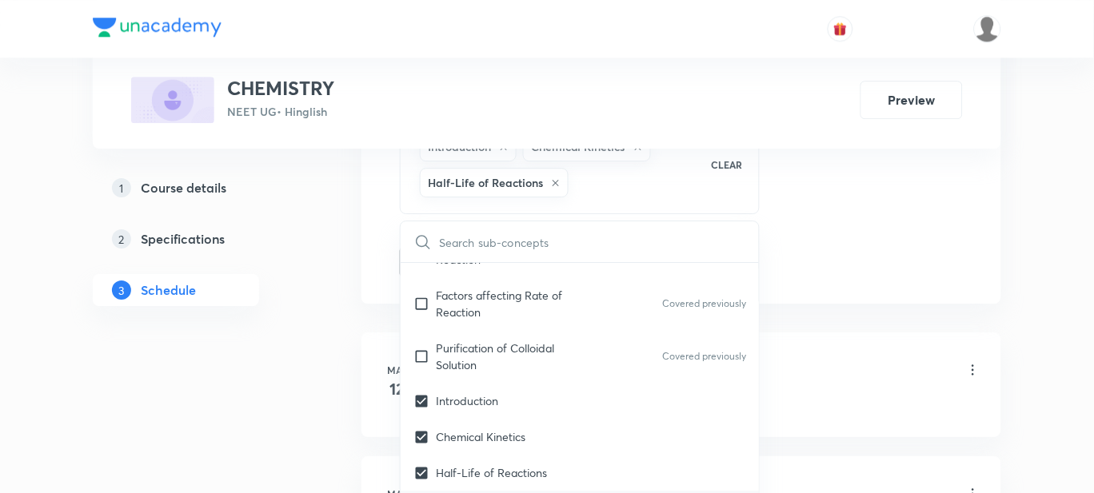
checkbox input "true"
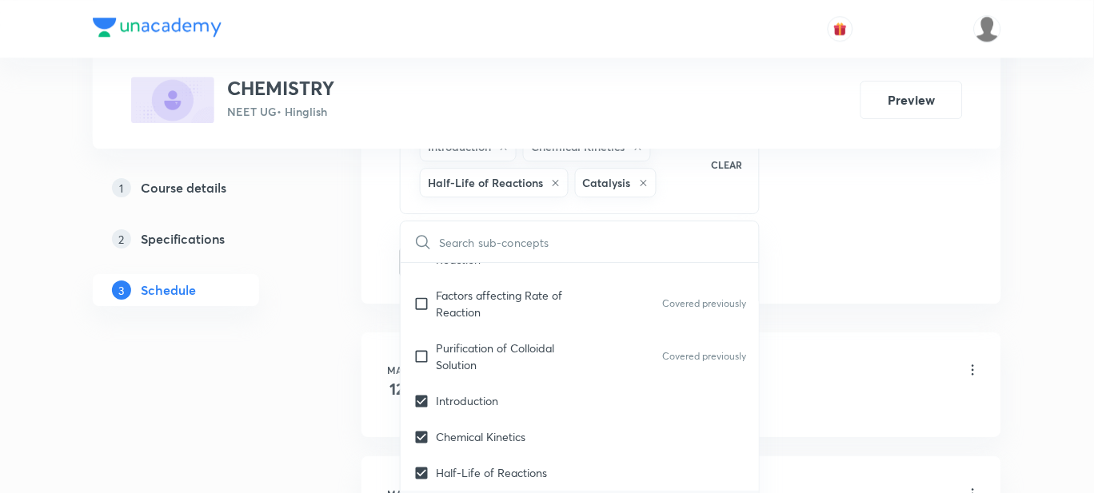
scroll to position [13712, 0]
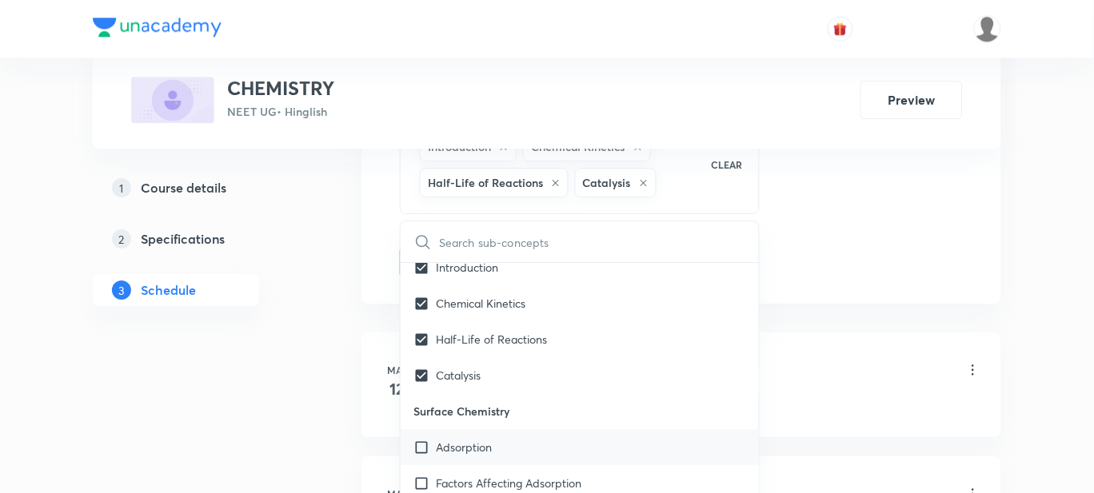
click at [459, 439] on p "Adsorption" at bounding box center [464, 447] width 56 height 17
checkbox input "true"
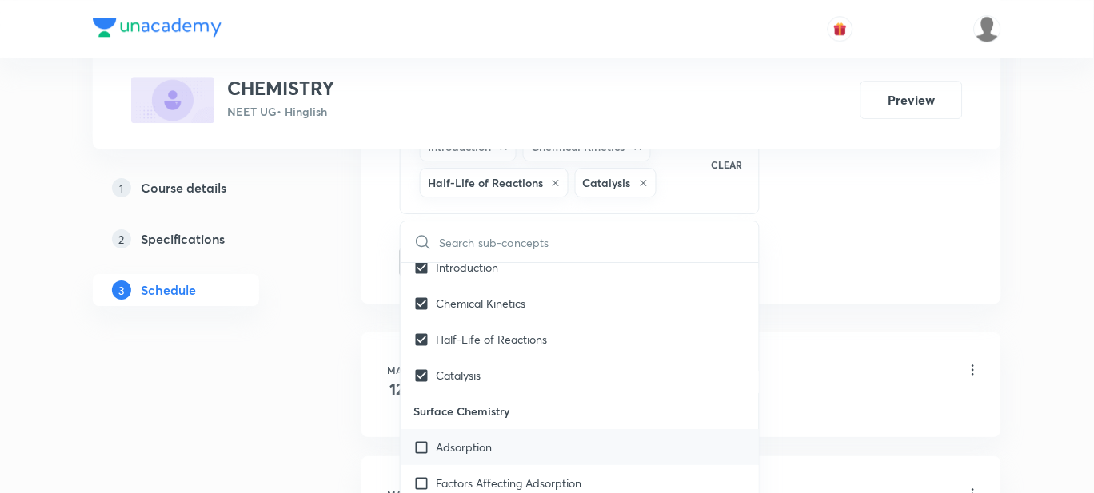
checkbox input "true"
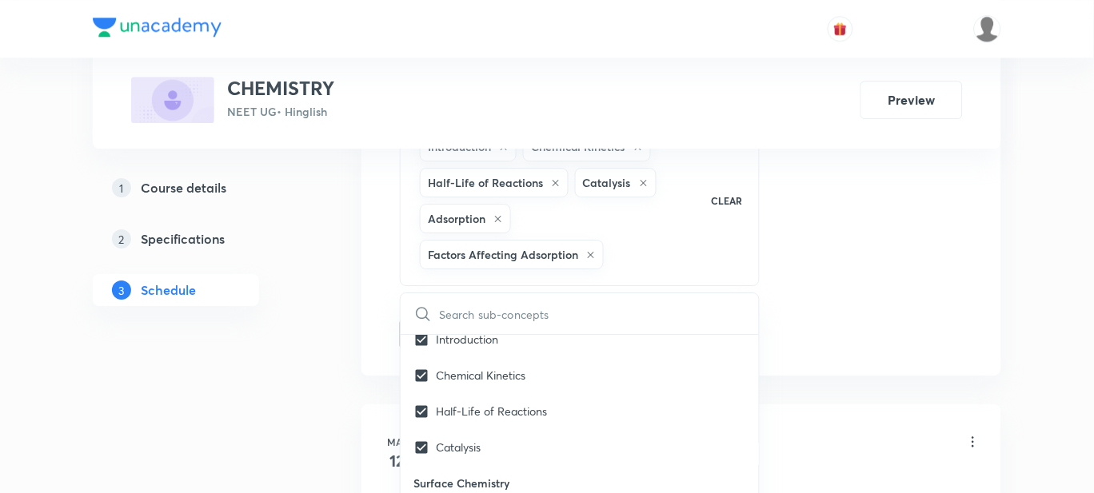
checkbox input "true"
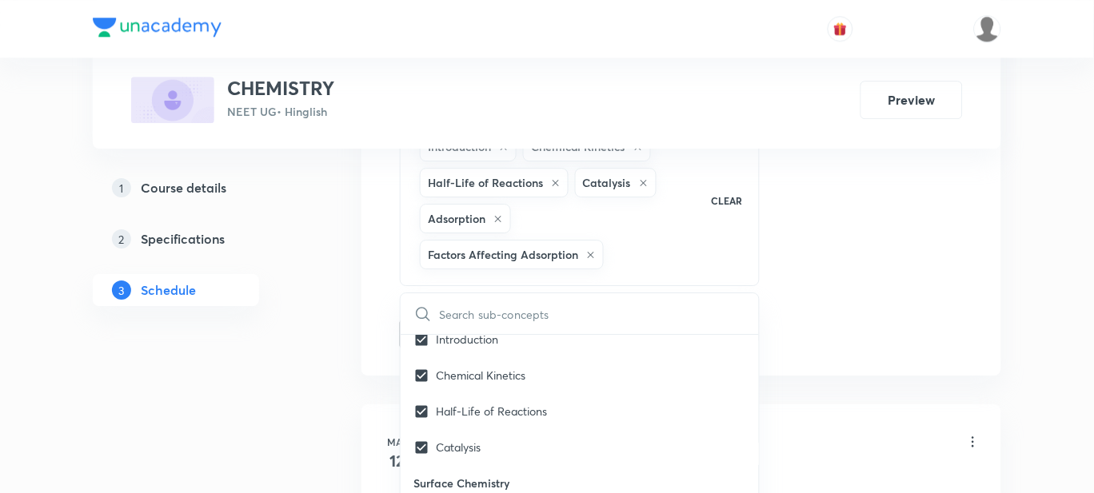
checkbox input "true"
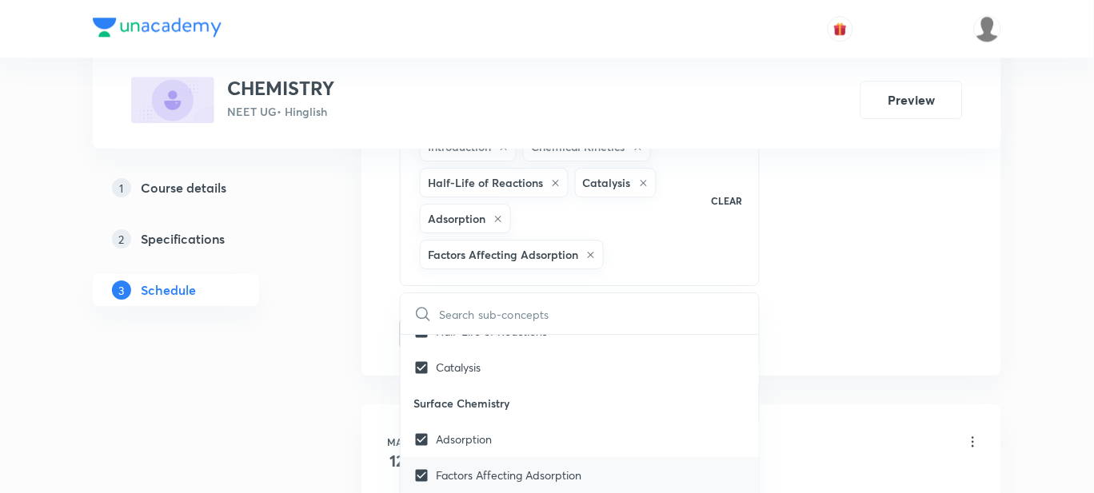
scroll to position [13795, 0]
checkbox input "true"
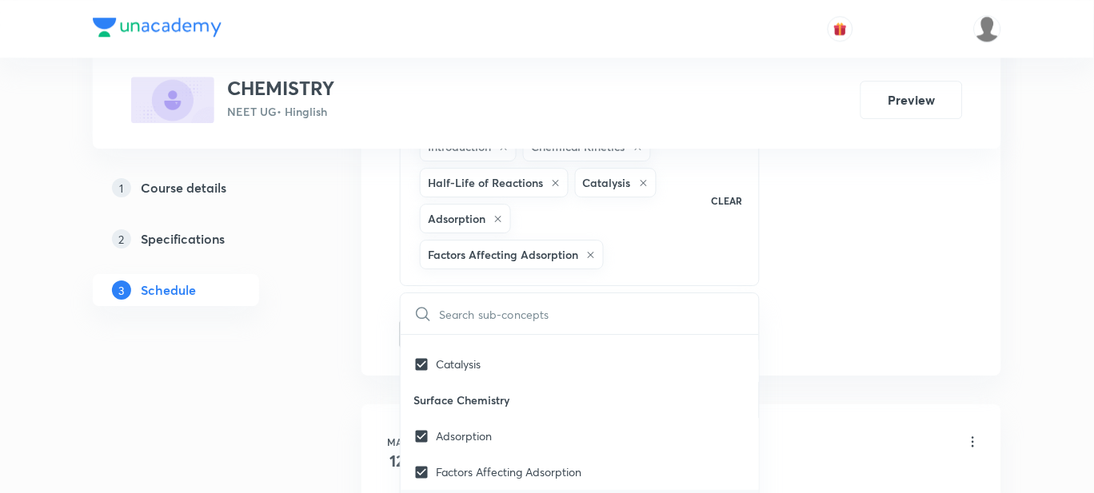
checkbox input "true"
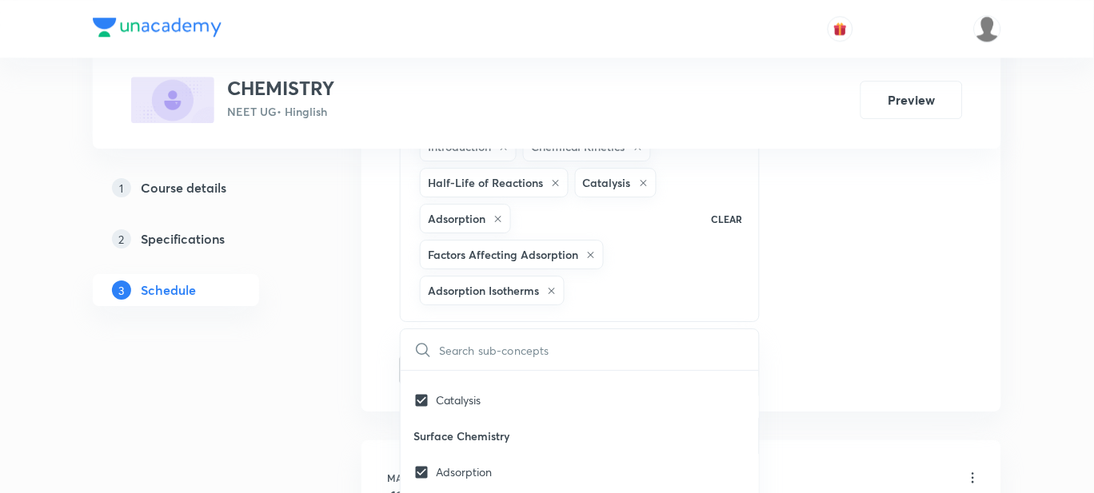
checkbox input "true"
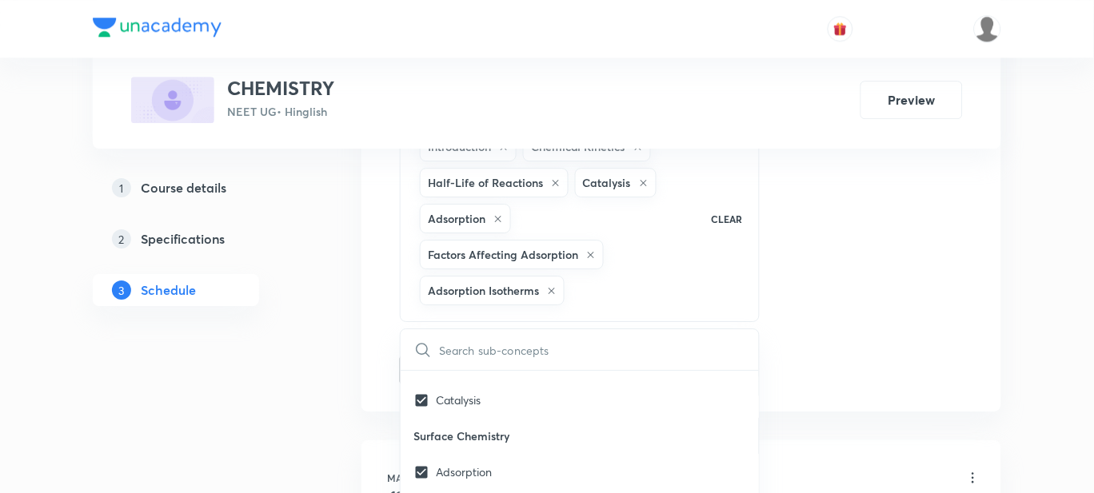
checkbox input "true"
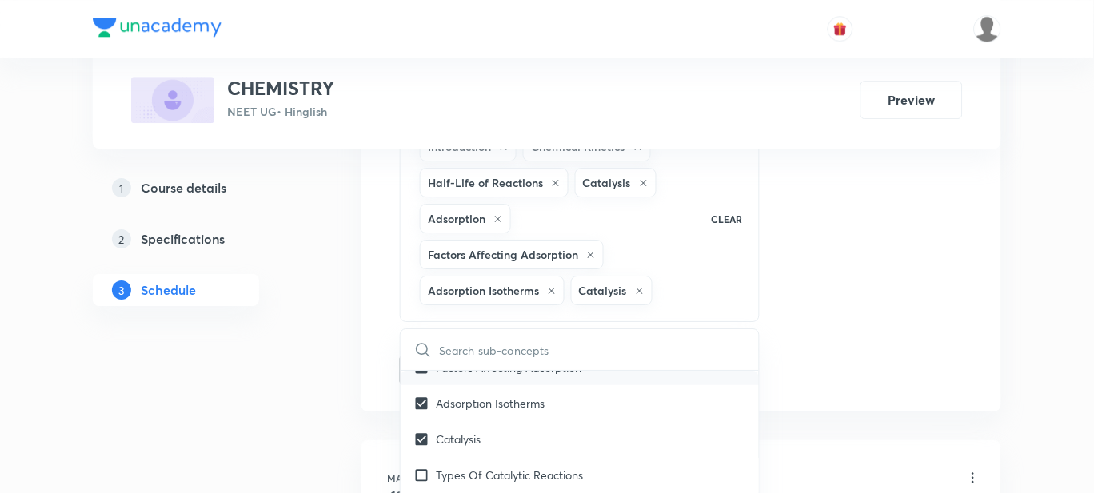
scroll to position [13938, 0]
checkbox input "true"
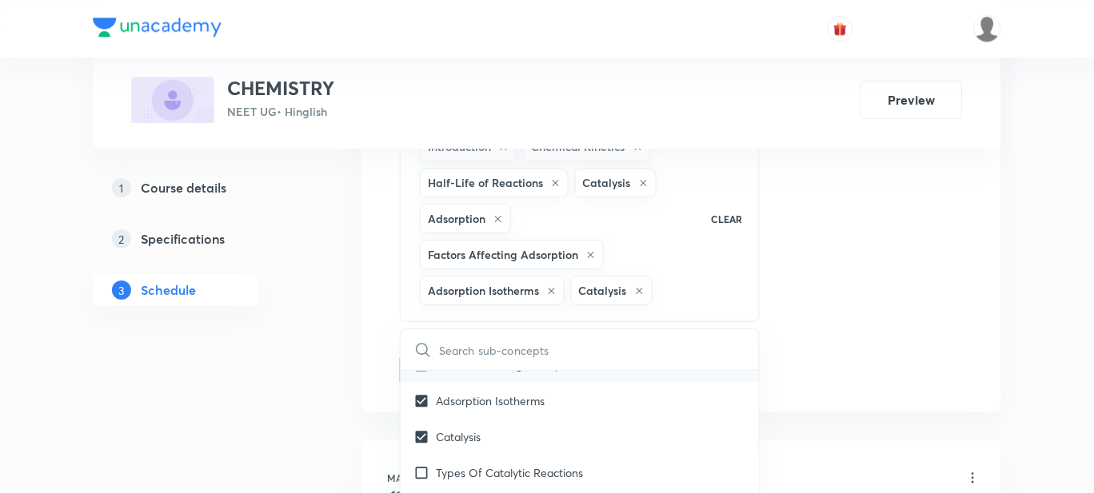
checkbox input "true"
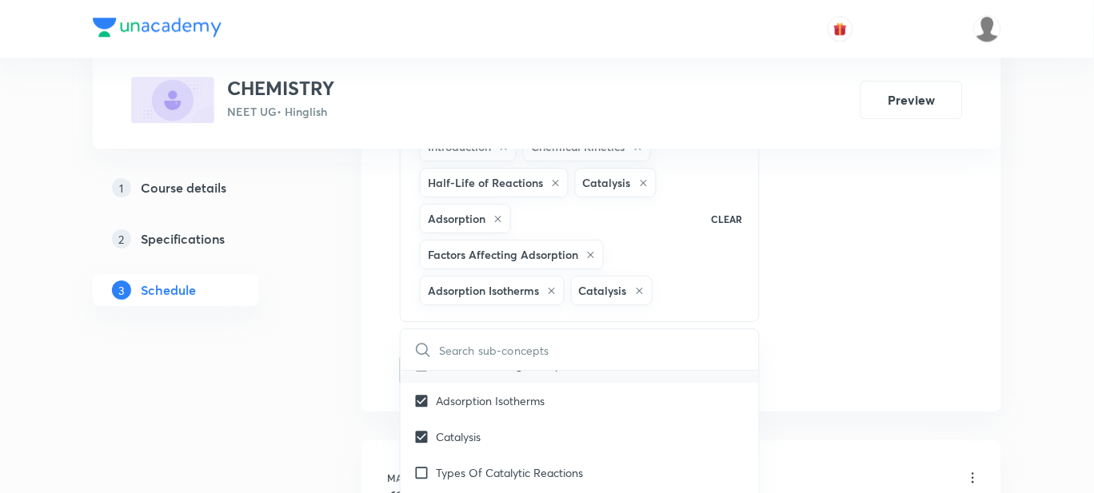
checkbox input "true"
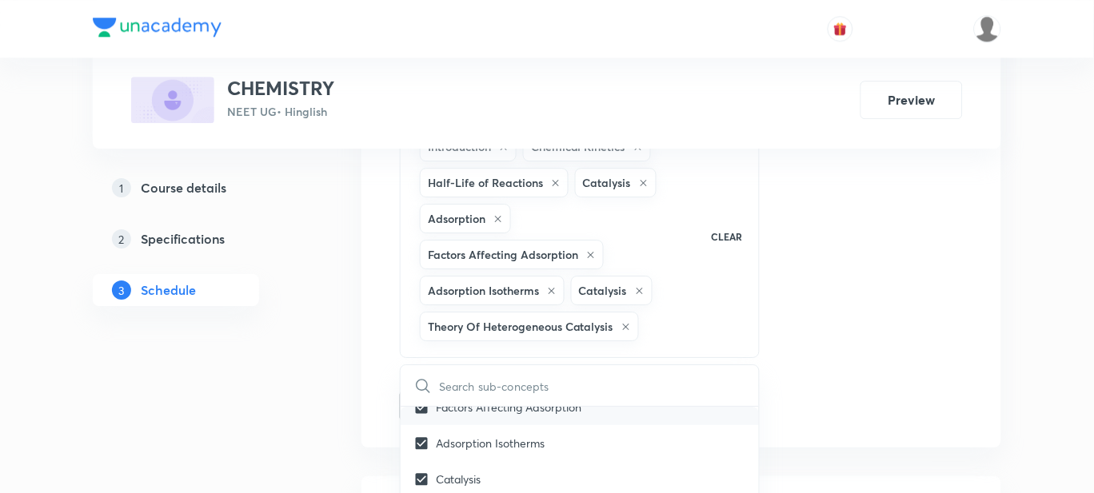
scroll to position [13930, 0]
checkbox input "true"
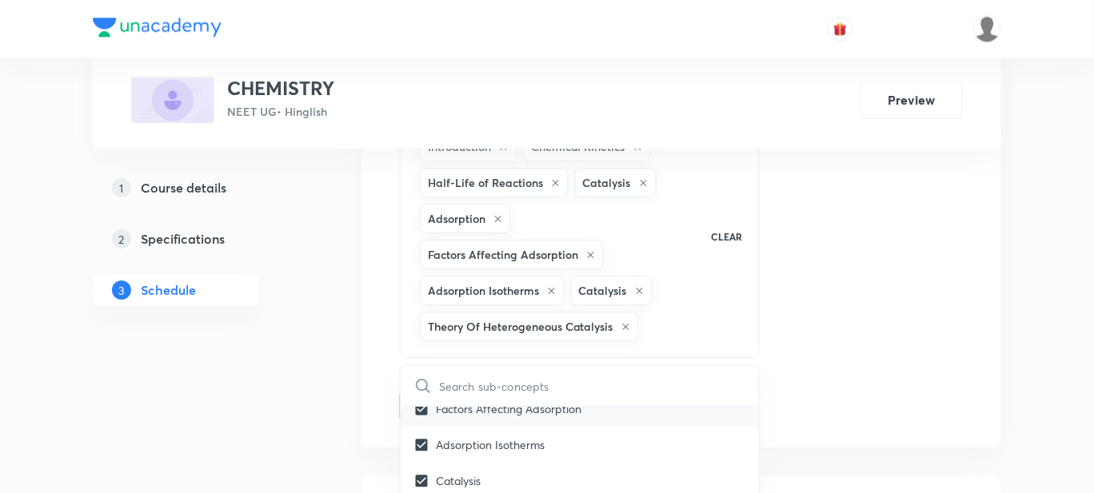
checkbox input "true"
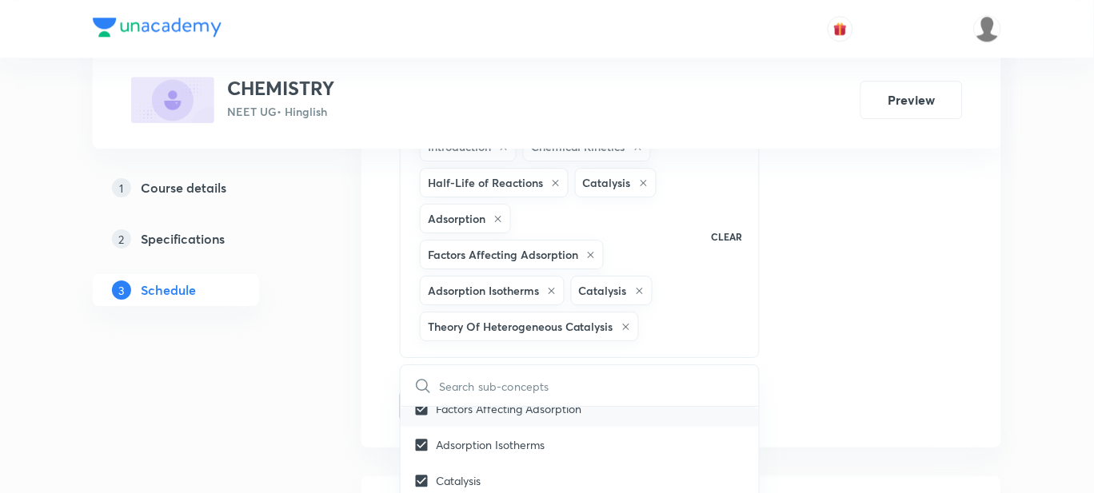
checkbox input "true"
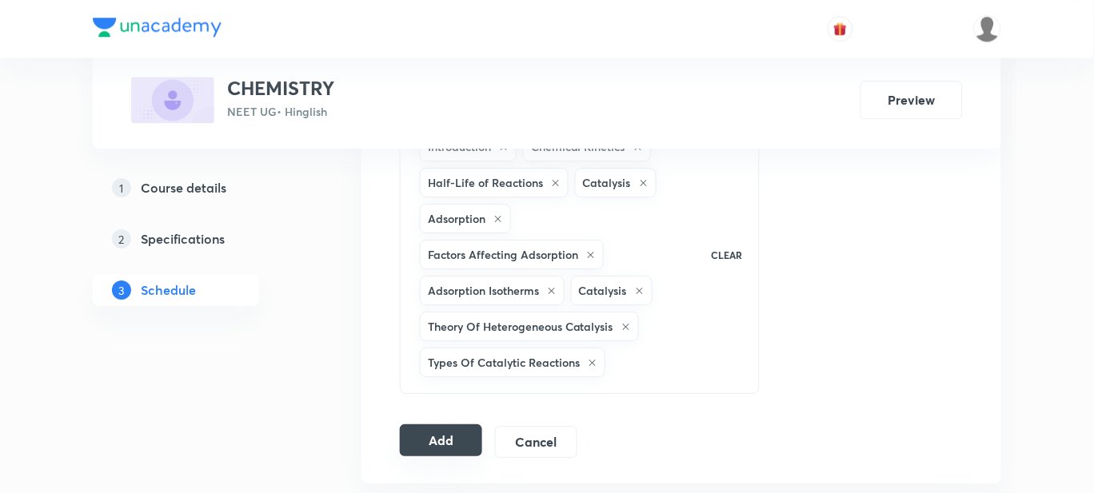
click at [441, 433] on button "Add" at bounding box center [441, 441] width 82 height 32
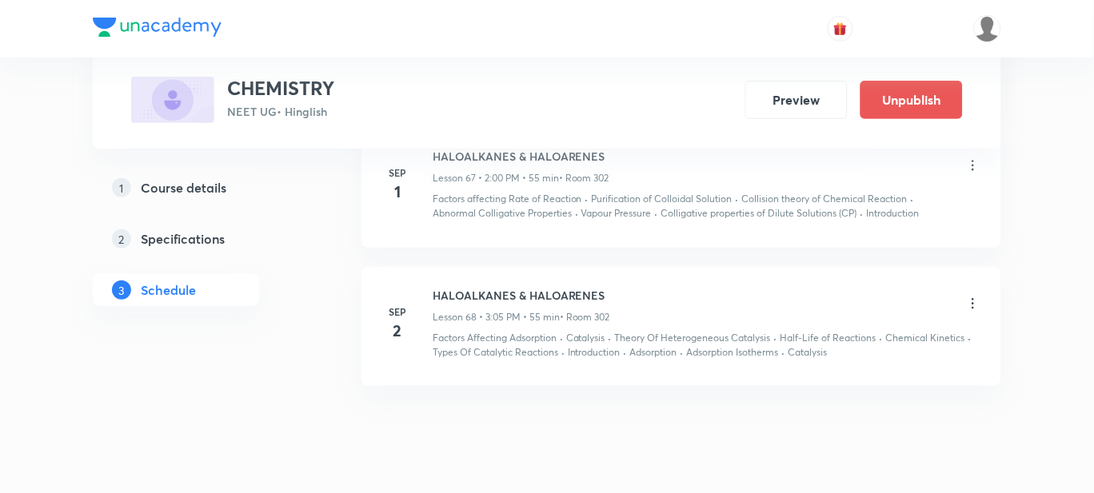
scroll to position [9328, 0]
